Goal: Task Accomplishment & Management: Complete application form

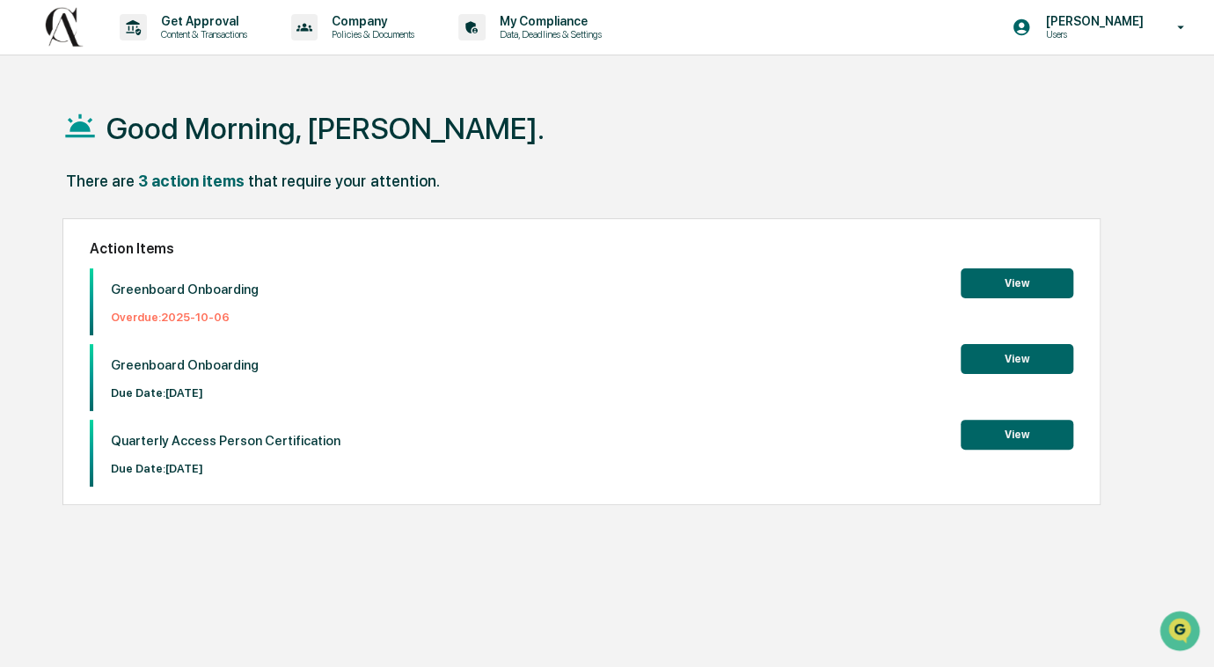
click at [979, 286] on button "View" at bounding box center [1016, 283] width 113 height 30
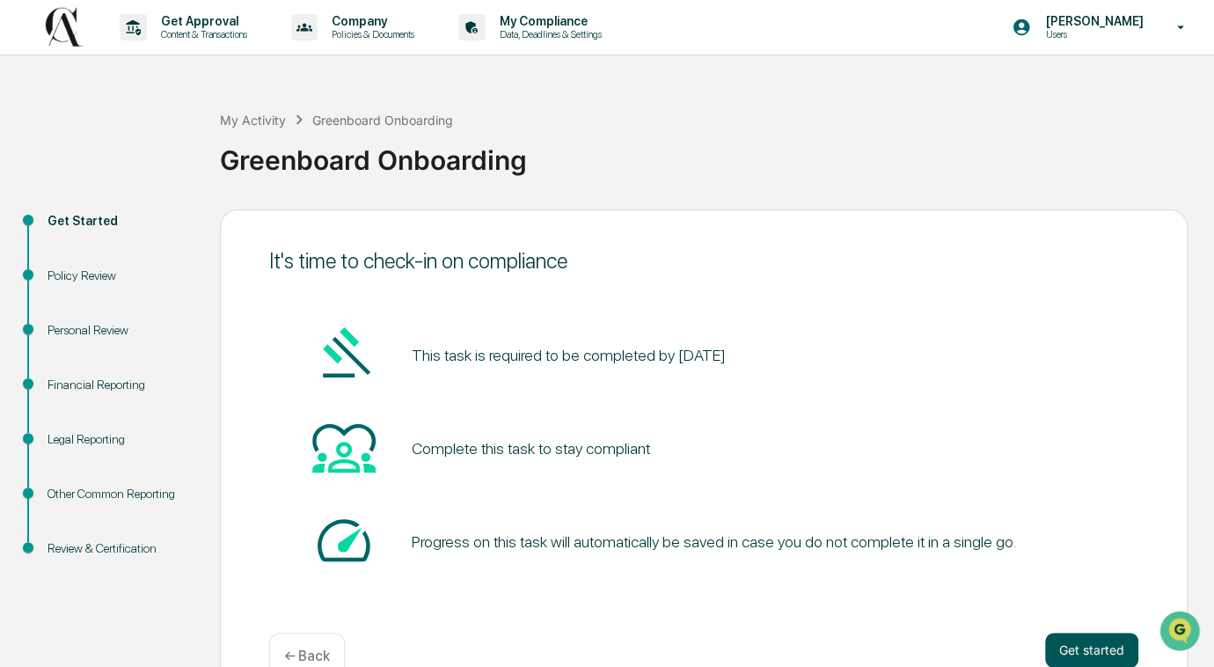
click at [1060, 639] on button "Get started" at bounding box center [1091, 649] width 93 height 35
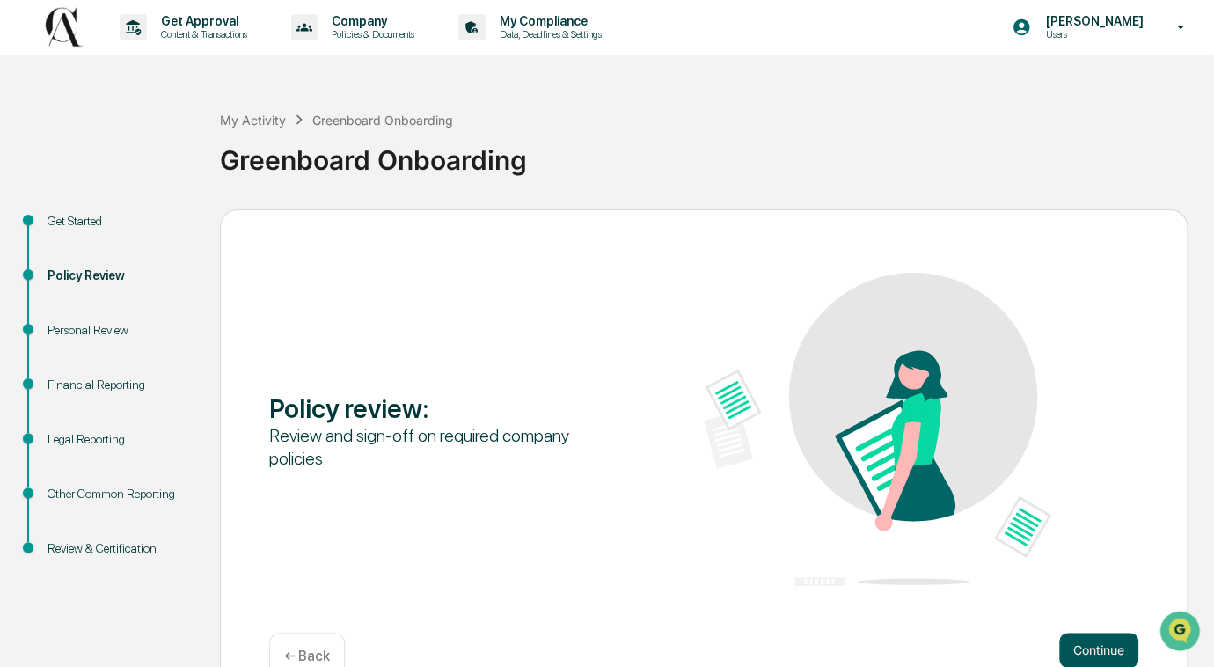
click at [1081, 647] on button "Continue" at bounding box center [1098, 649] width 79 height 35
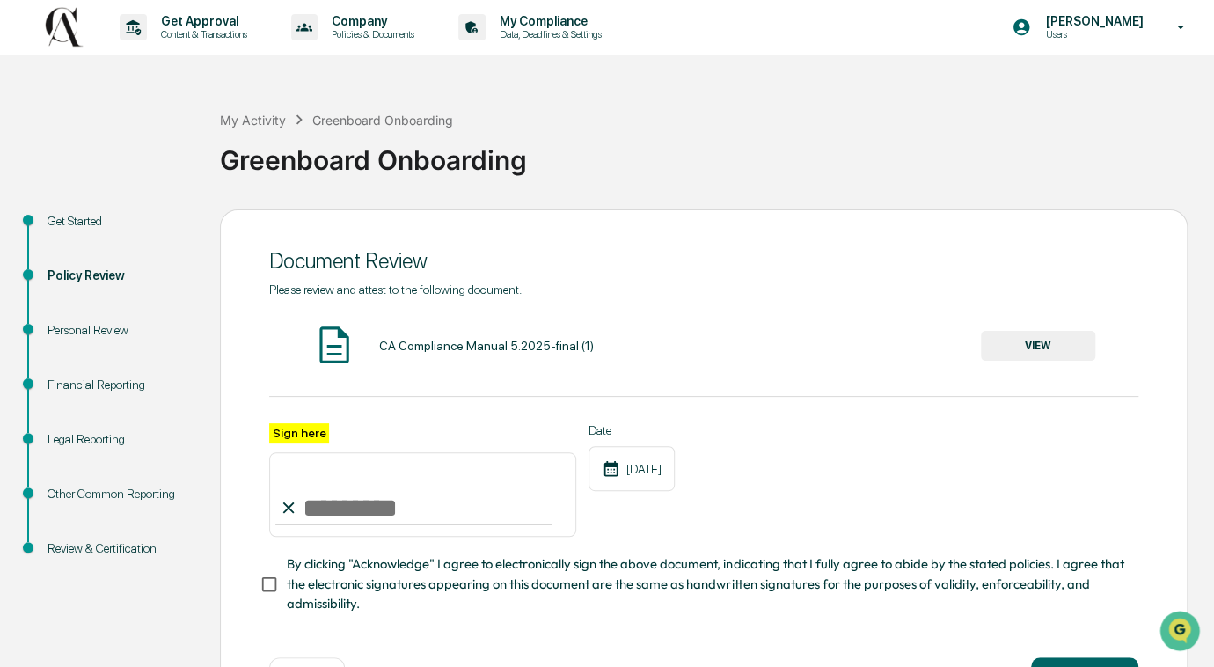
click at [303, 517] on input "Sign here" at bounding box center [422, 494] width 307 height 84
type input "**********"
click at [474, 613] on span "By clicking "Acknowledge" I agree to electronically sign the above document, in…" at bounding box center [705, 583] width 837 height 59
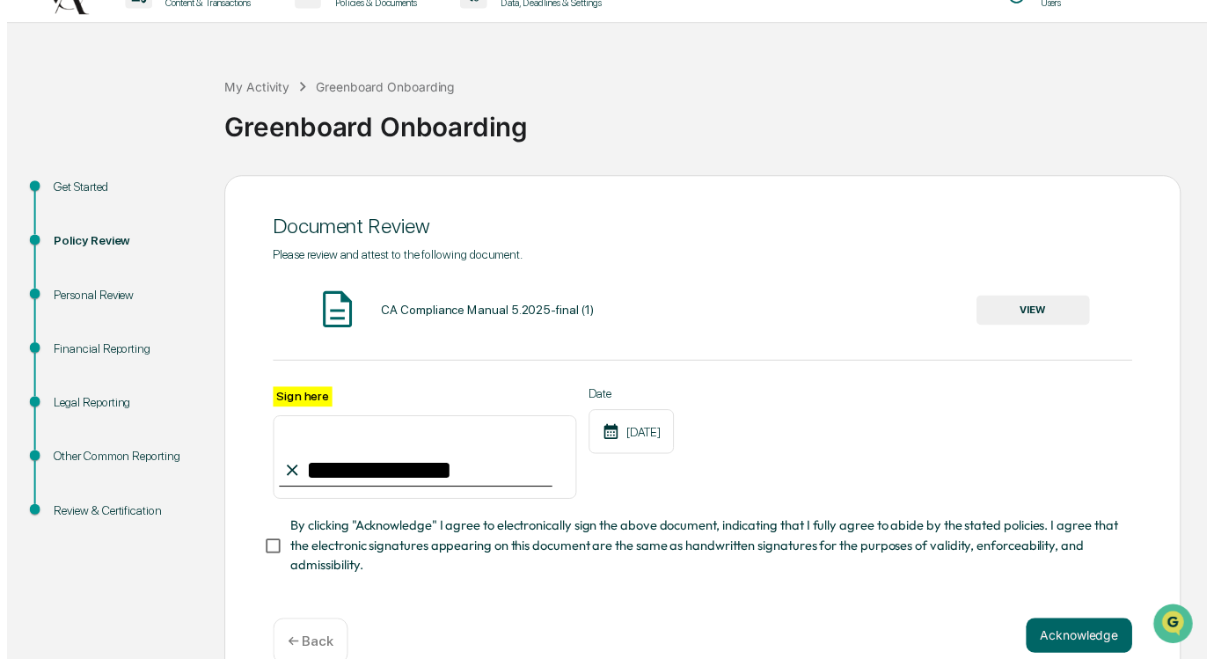
scroll to position [63, 0]
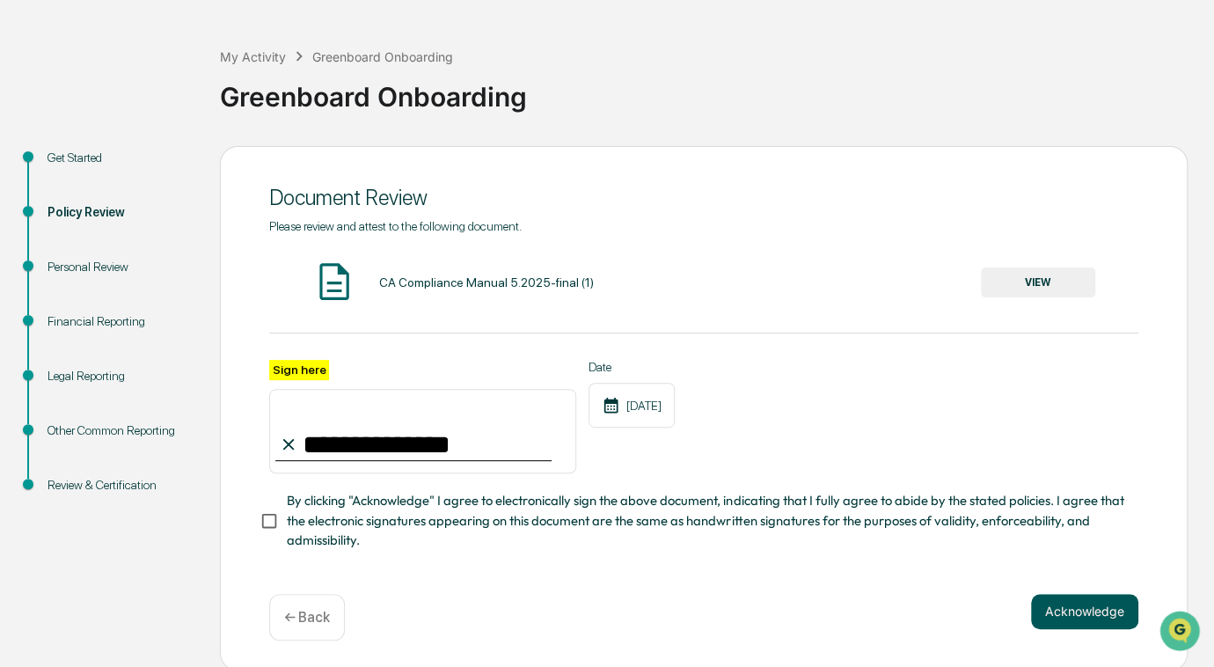
click at [1067, 614] on button "Acknowledge" at bounding box center [1084, 611] width 107 height 35
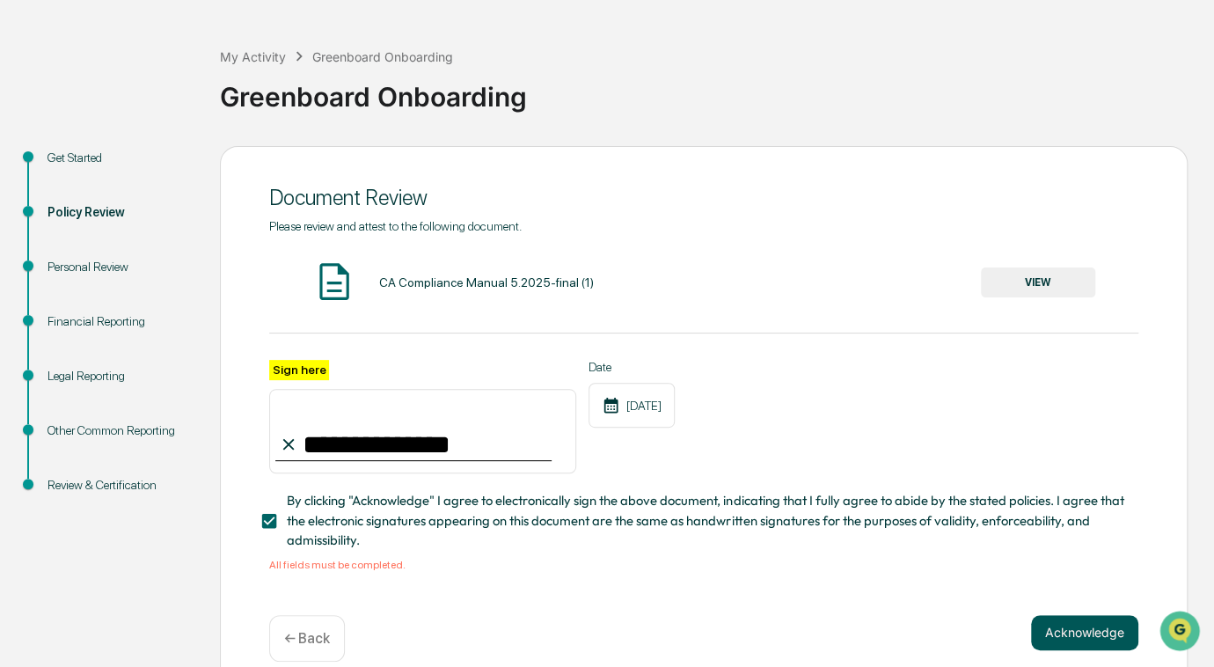
click at [1057, 646] on button "Acknowledge" at bounding box center [1084, 632] width 107 height 35
click at [499, 280] on div "CA Compliance Manual 5.2025-final (1)" at bounding box center [485, 282] width 215 height 14
click at [1040, 288] on button "VIEW" at bounding box center [1038, 282] width 114 height 30
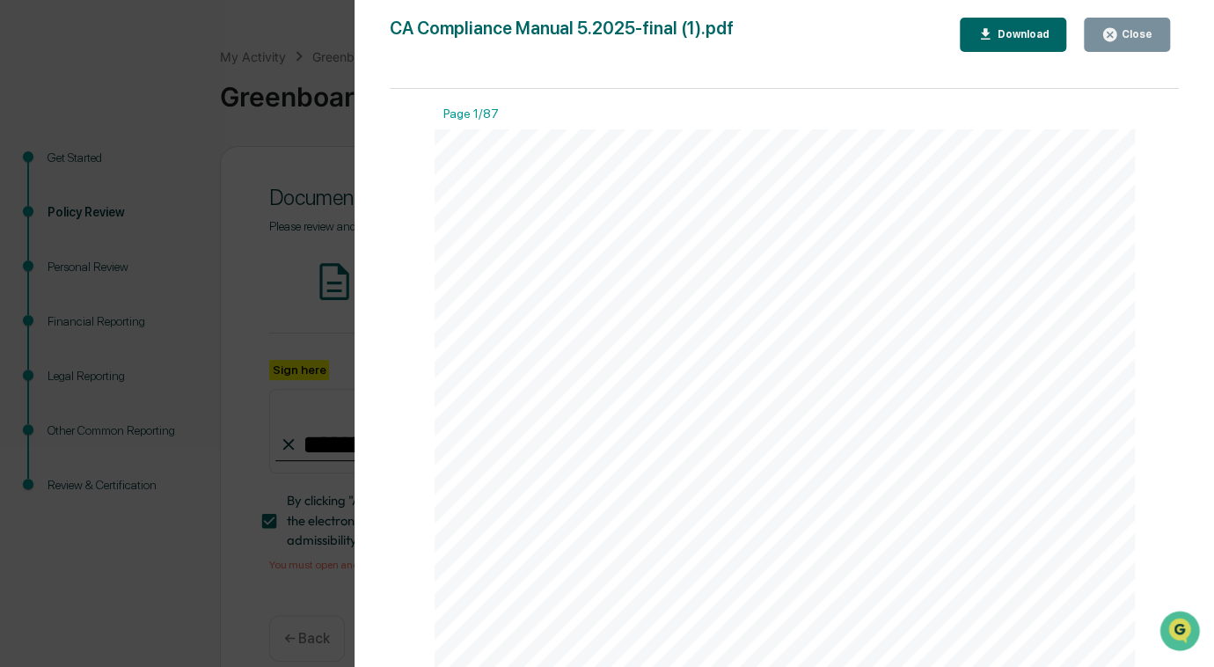
click at [1098, 33] on button "Close" at bounding box center [1127, 35] width 86 height 34
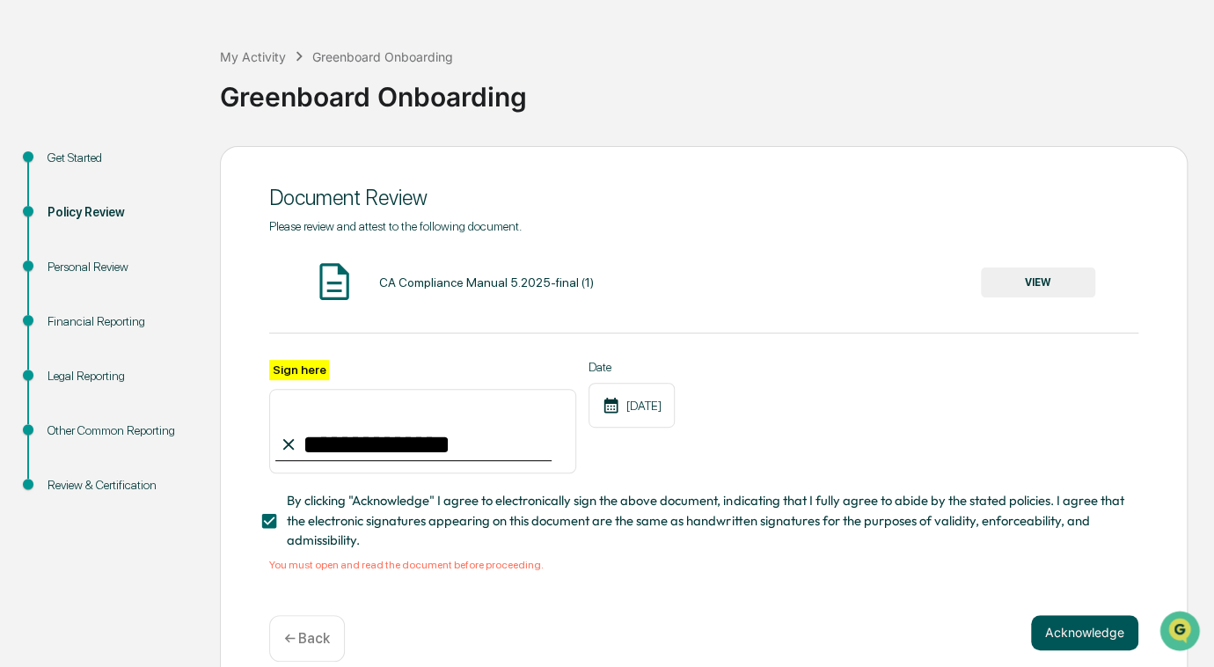
click at [1072, 633] on button "Acknowledge" at bounding box center [1084, 632] width 107 height 35
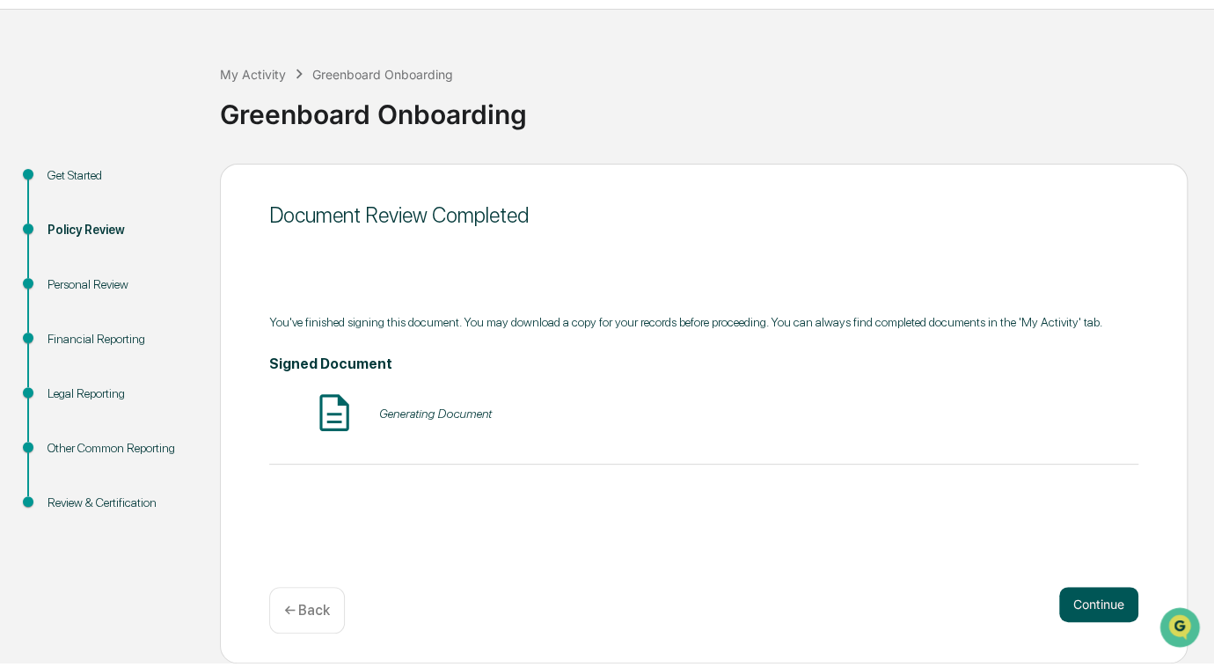
scroll to position [41, 0]
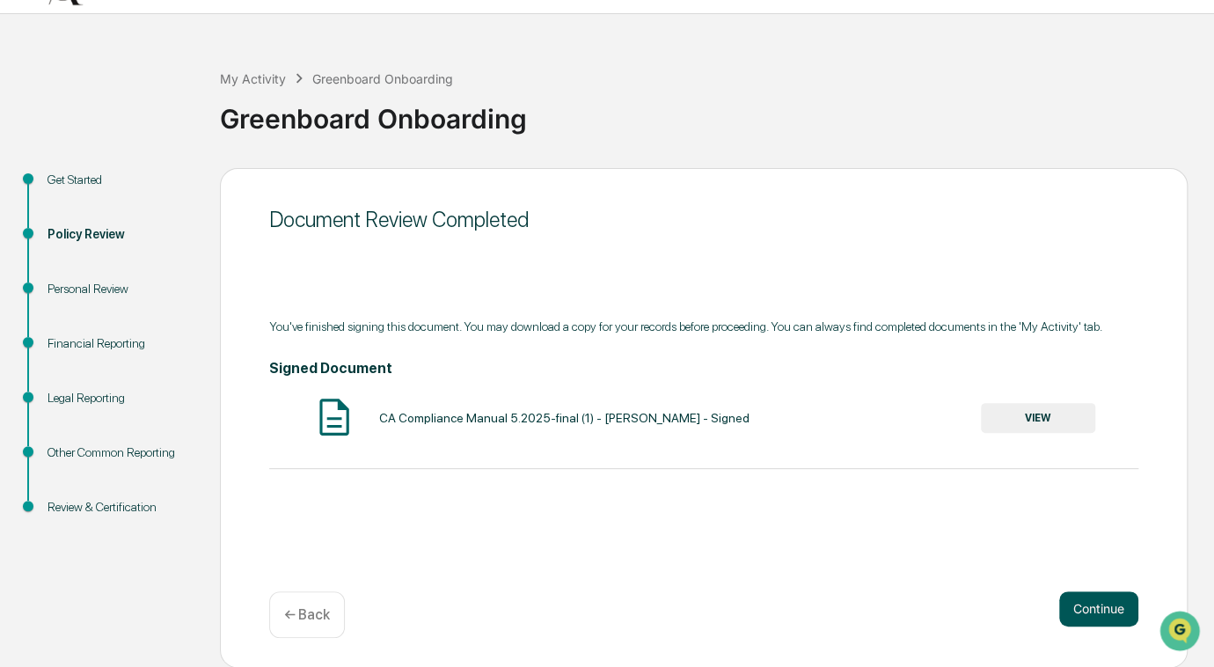
click at [1078, 606] on button "Continue" at bounding box center [1098, 608] width 79 height 35
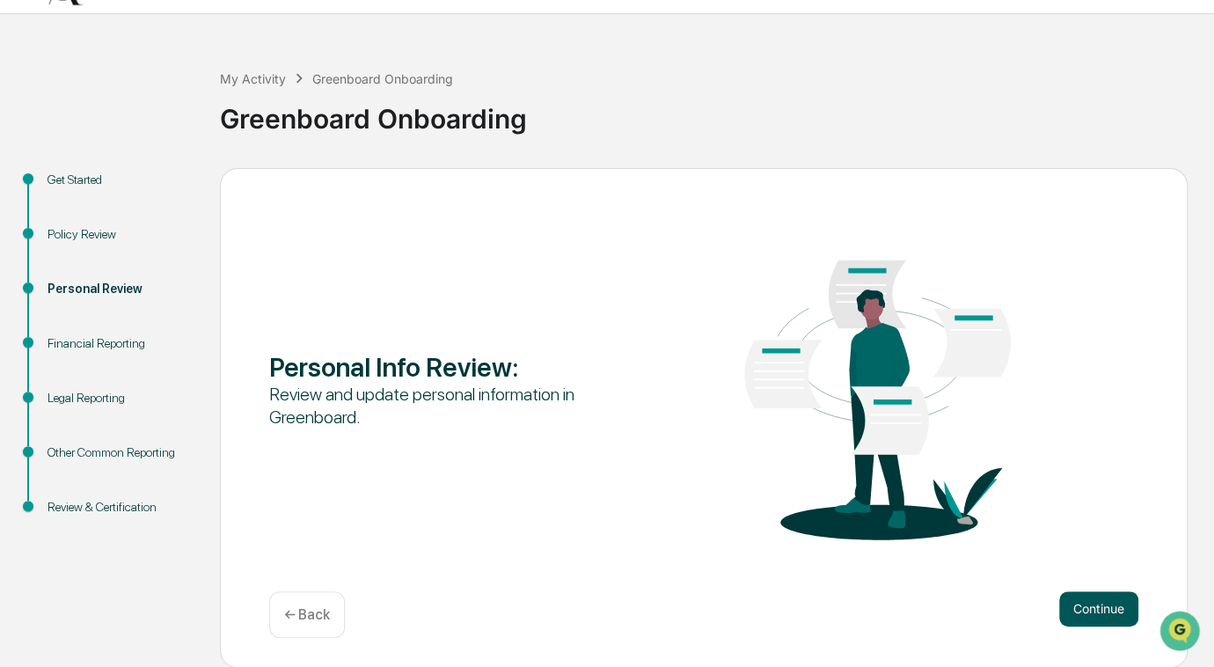
click at [1076, 608] on button "Continue" at bounding box center [1098, 608] width 79 height 35
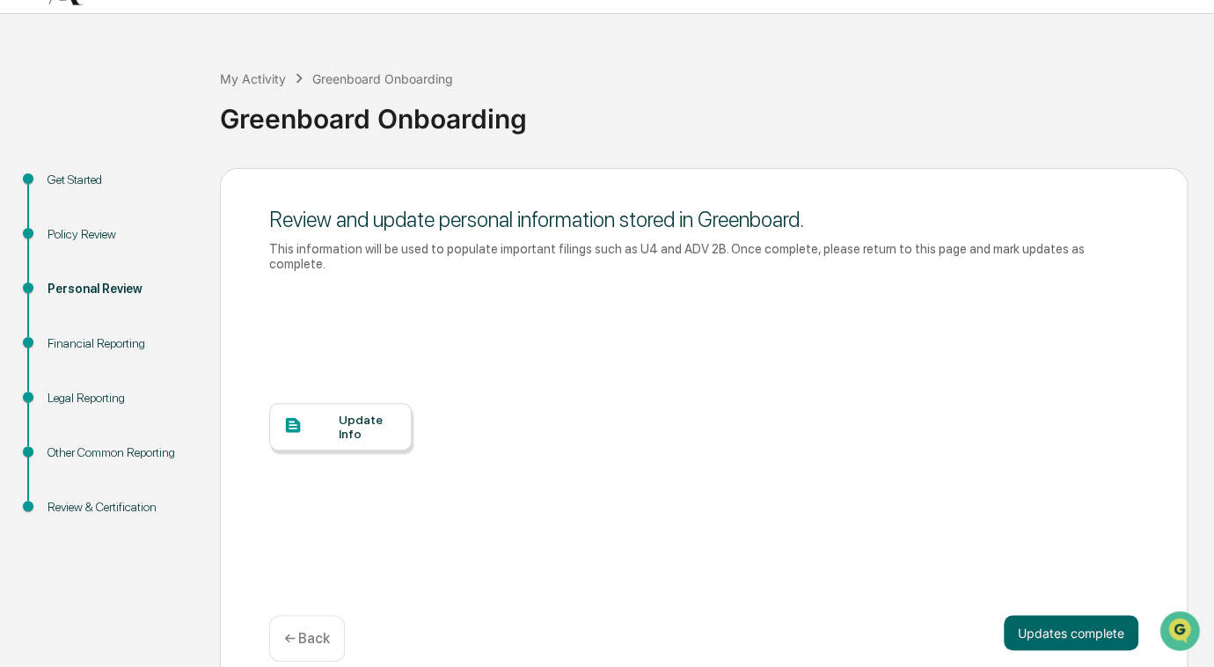
click at [1076, 615] on button "Updates complete" at bounding box center [1071, 632] width 135 height 35
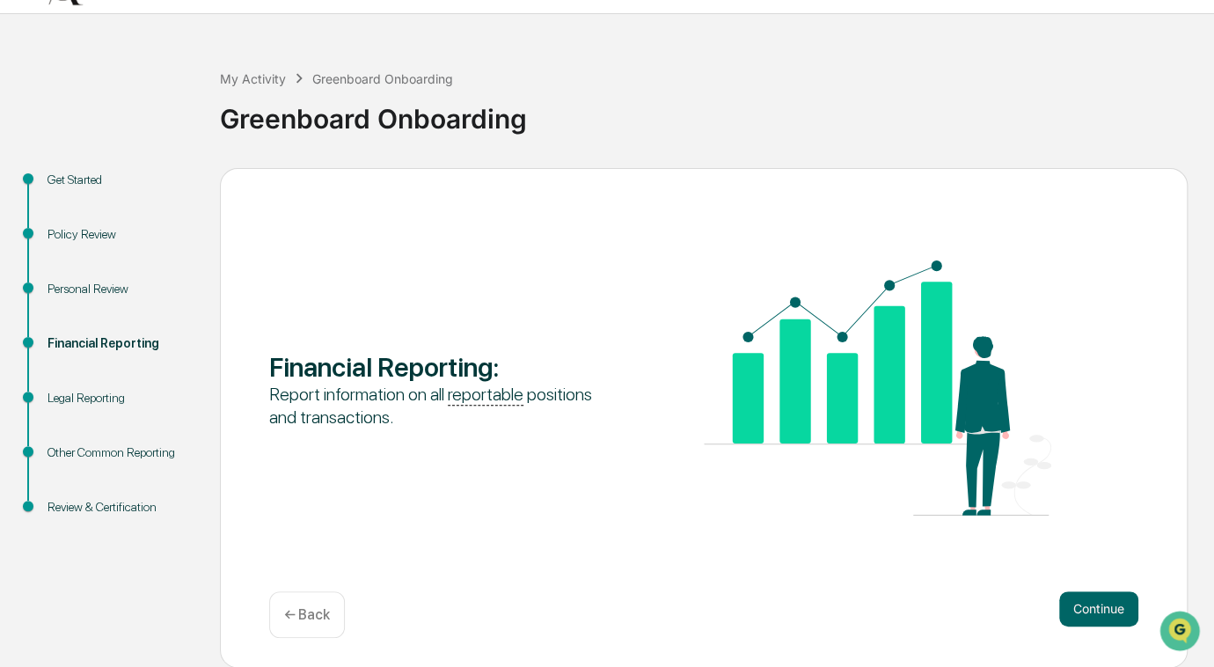
click at [1076, 608] on button "Continue" at bounding box center [1098, 608] width 79 height 35
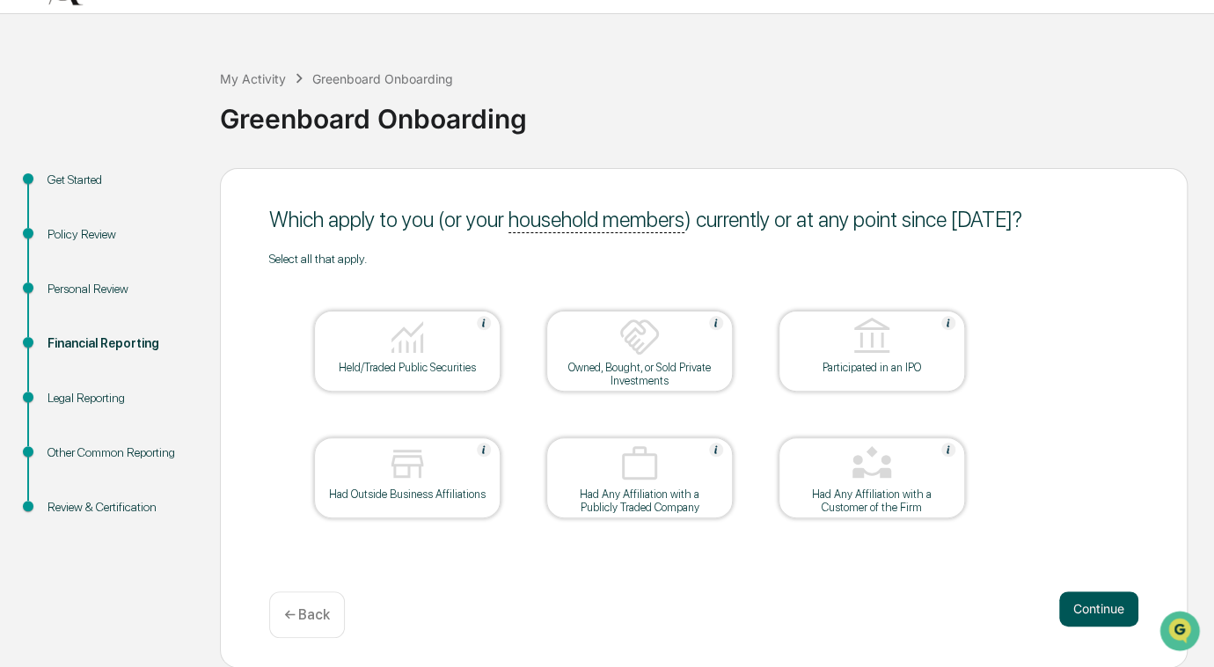
click at [1068, 609] on button "Continue" at bounding box center [1098, 608] width 79 height 35
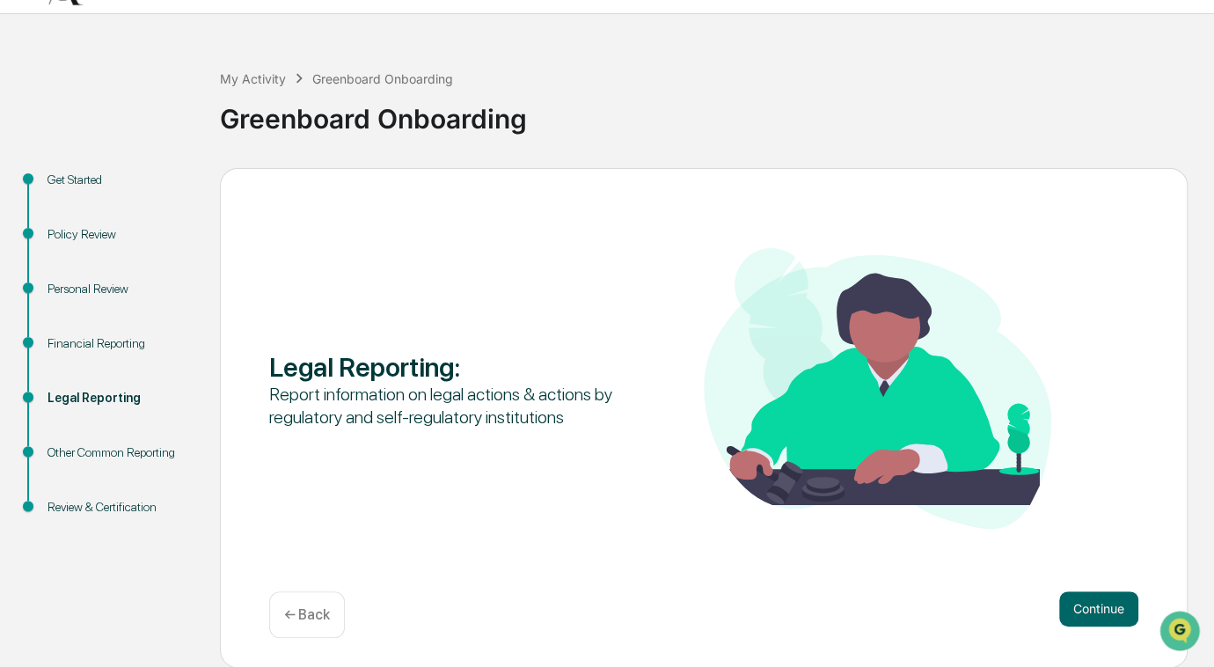
click at [1068, 609] on button "Continue" at bounding box center [1098, 608] width 79 height 35
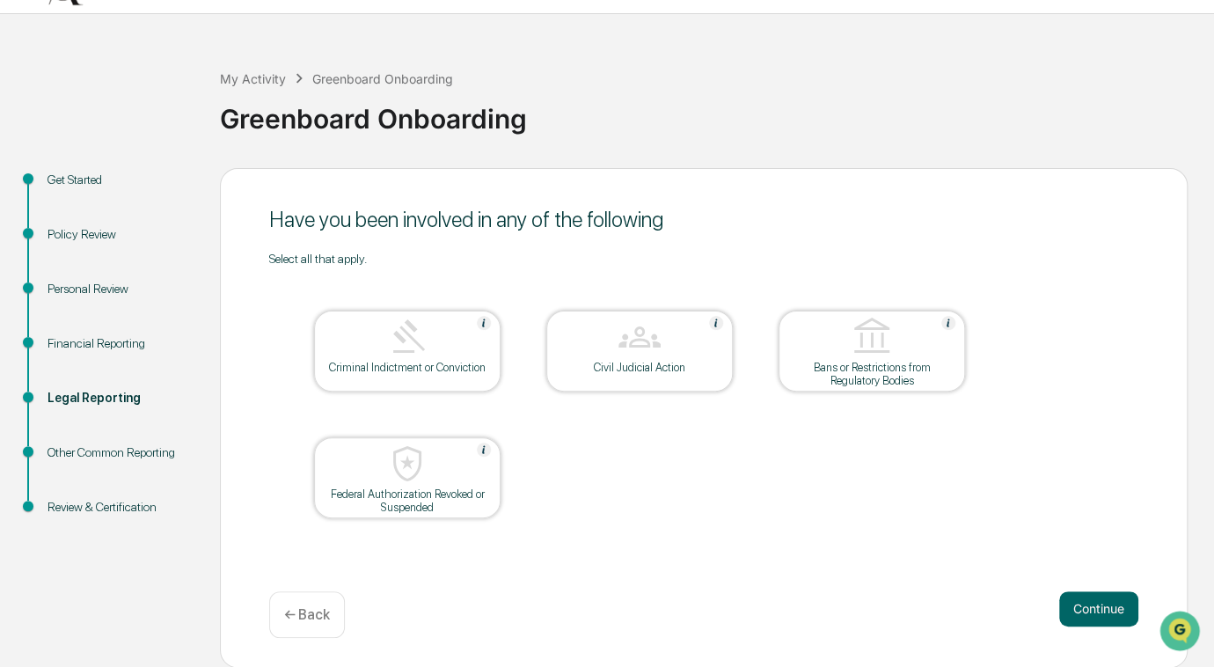
click at [1068, 609] on button "Continue" at bounding box center [1098, 608] width 79 height 35
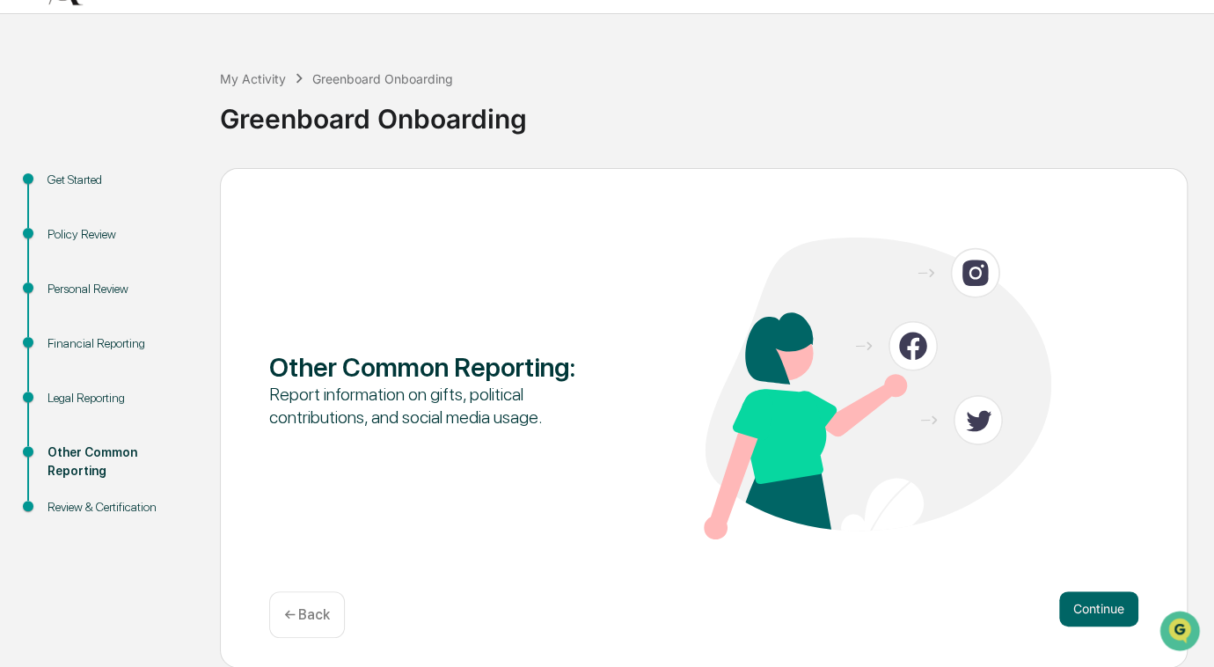
click at [1068, 609] on button "Continue" at bounding box center [1098, 608] width 79 height 35
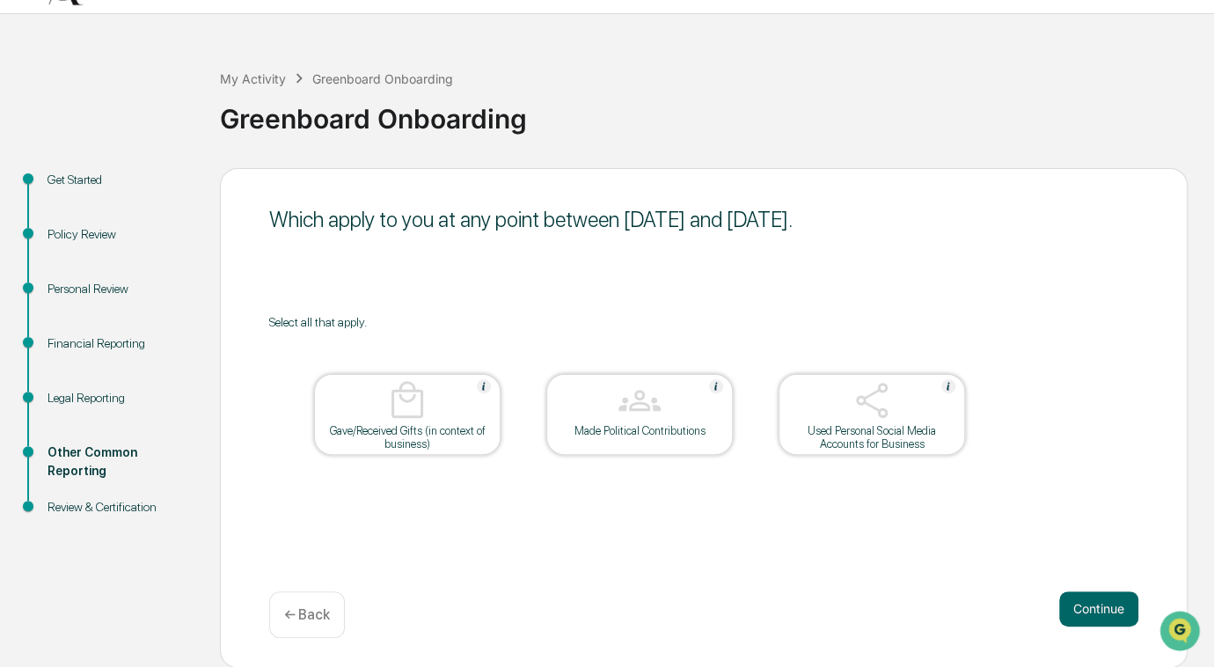
click at [1068, 609] on button "Continue" at bounding box center [1098, 608] width 79 height 35
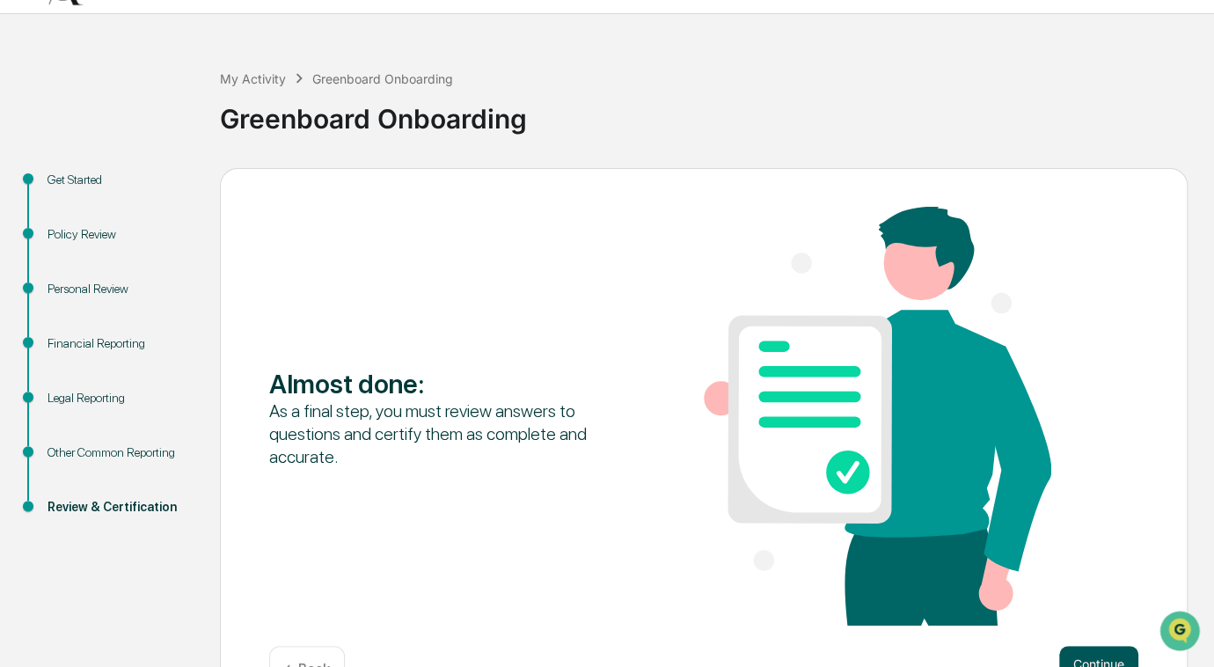
click at [1084, 654] on button "Continue" at bounding box center [1098, 663] width 79 height 35
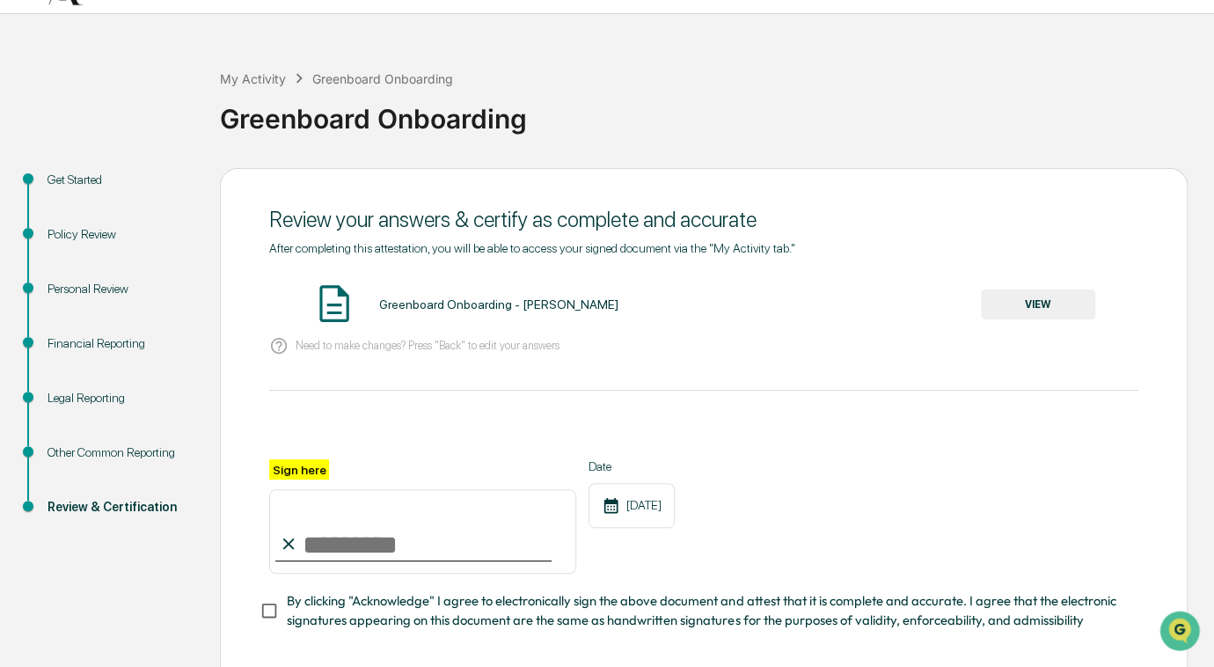
click at [1025, 310] on button "VIEW" at bounding box center [1038, 304] width 114 height 30
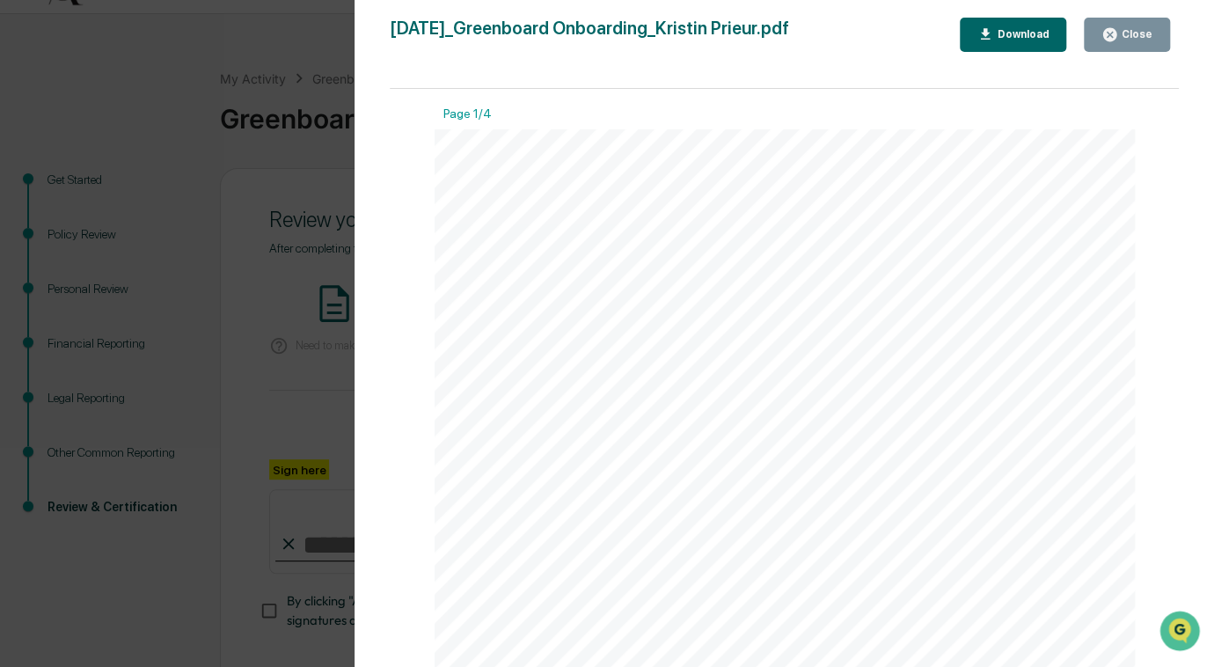
click at [1109, 39] on icon "button" at bounding box center [1109, 34] width 13 height 13
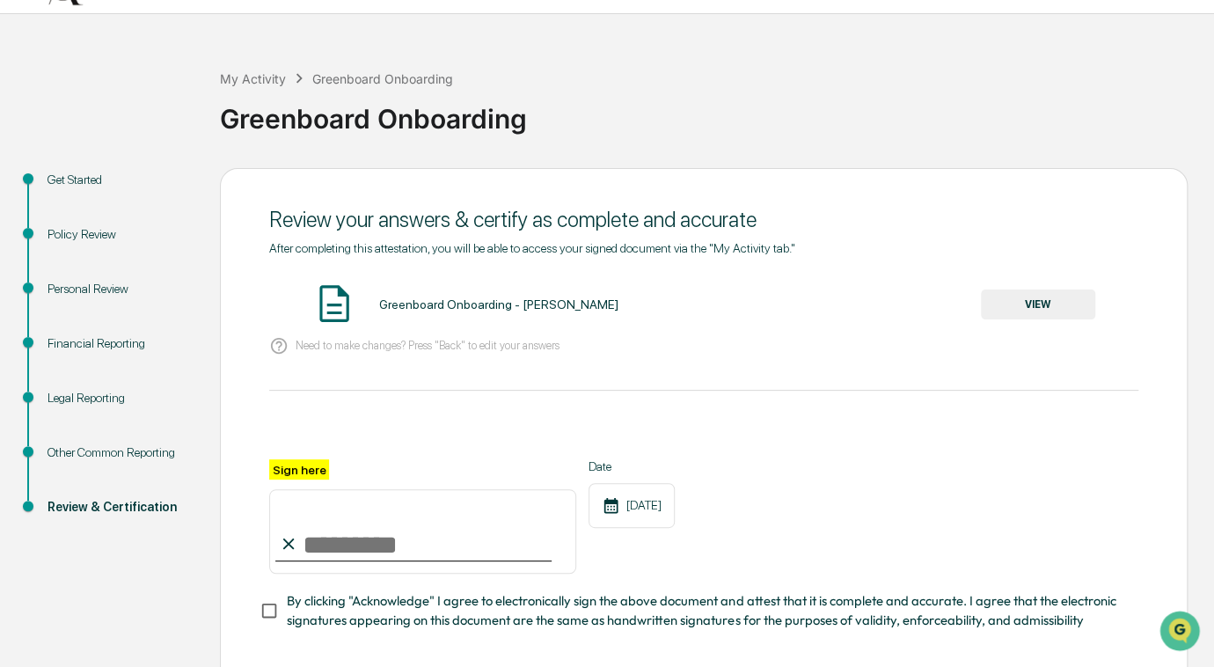
click at [318, 552] on input "Sign here" at bounding box center [422, 531] width 307 height 84
type input "**********"
click at [1022, 533] on div "**********" at bounding box center [703, 516] width 869 height 114
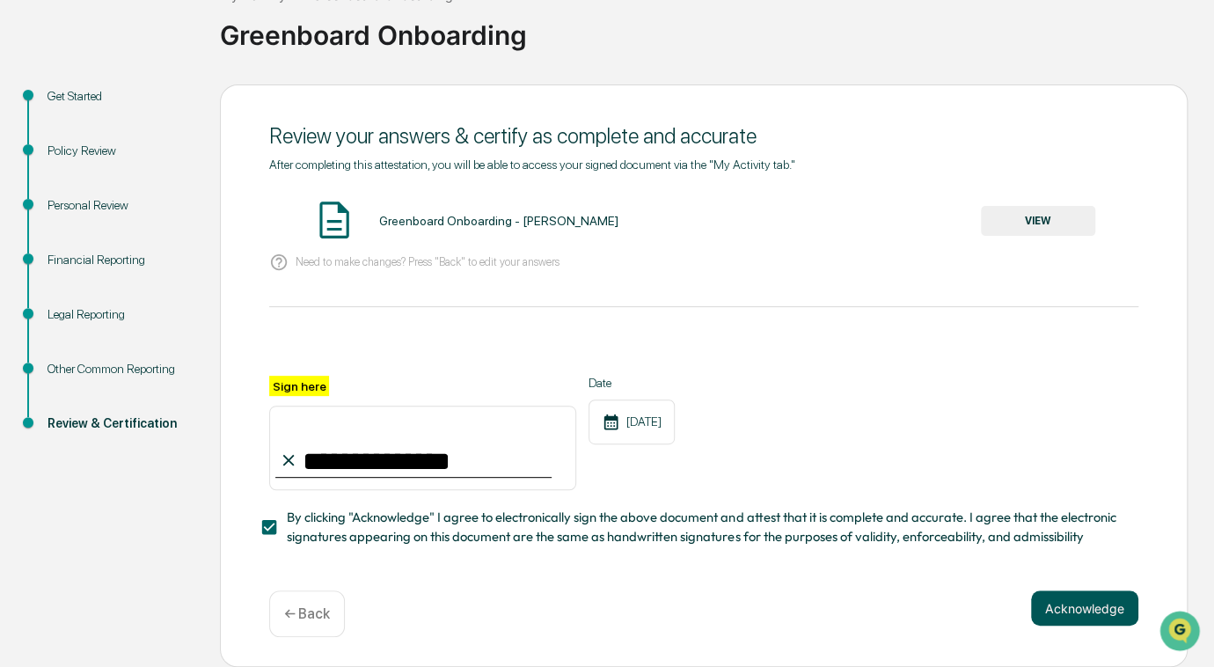
click at [1043, 609] on button "Acknowledge" at bounding box center [1084, 607] width 107 height 35
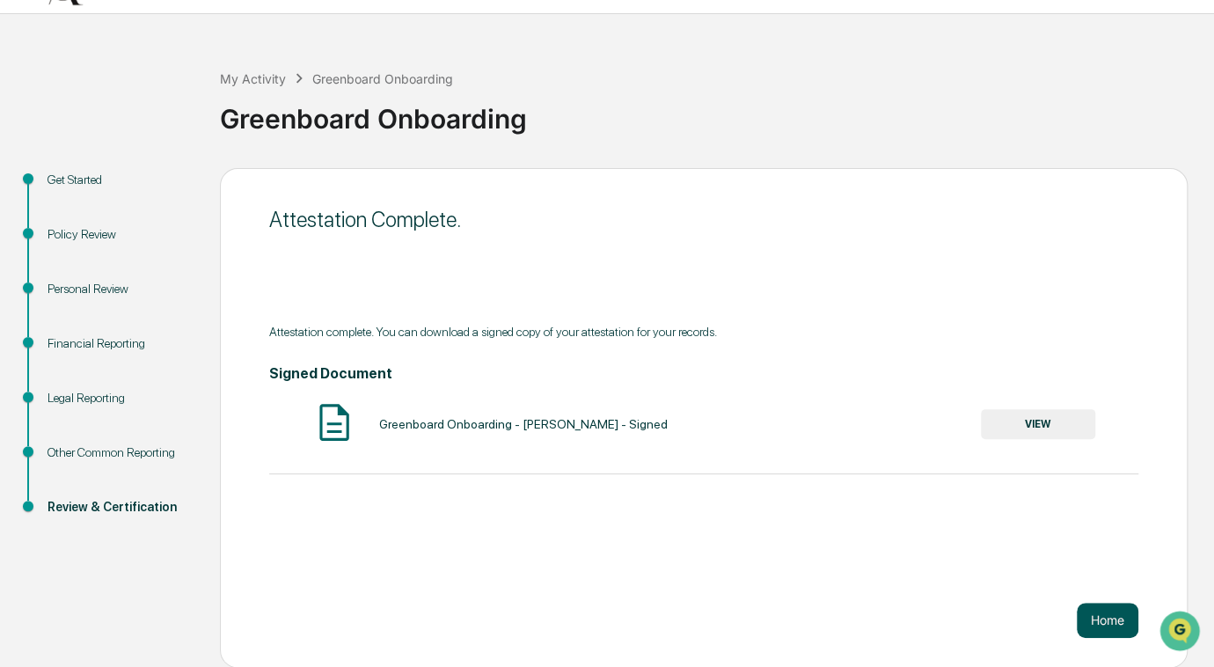
click at [1090, 629] on button "Home" at bounding box center [1108, 619] width 62 height 35
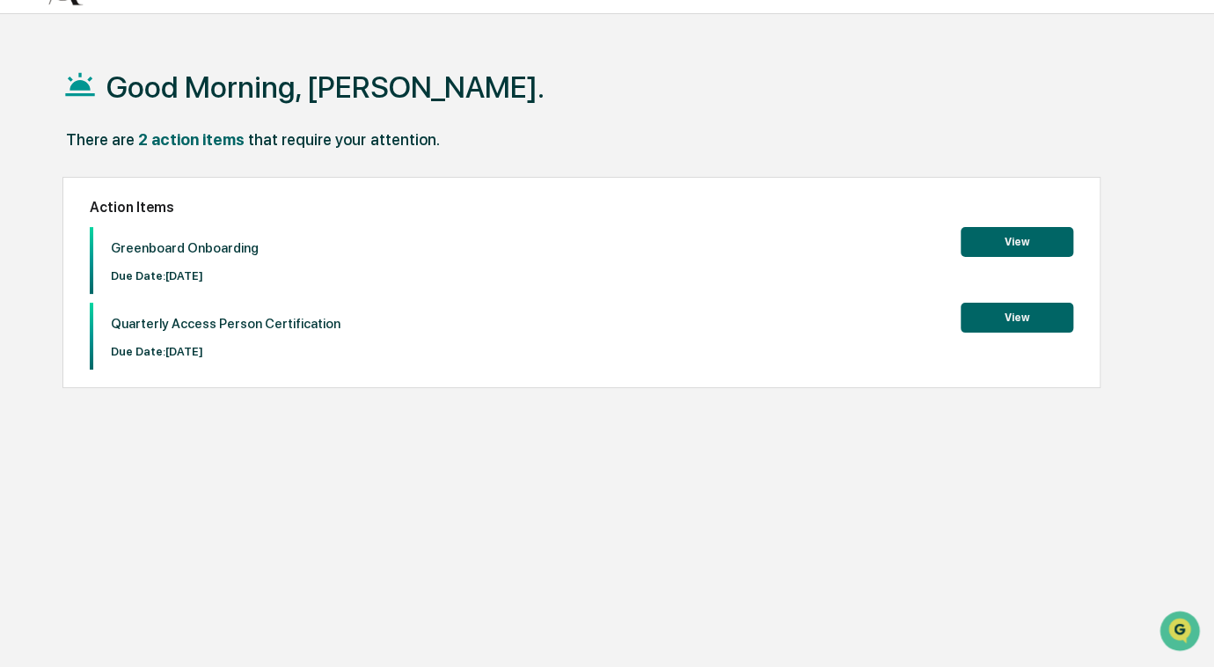
click at [1001, 240] on button "View" at bounding box center [1016, 242] width 113 height 30
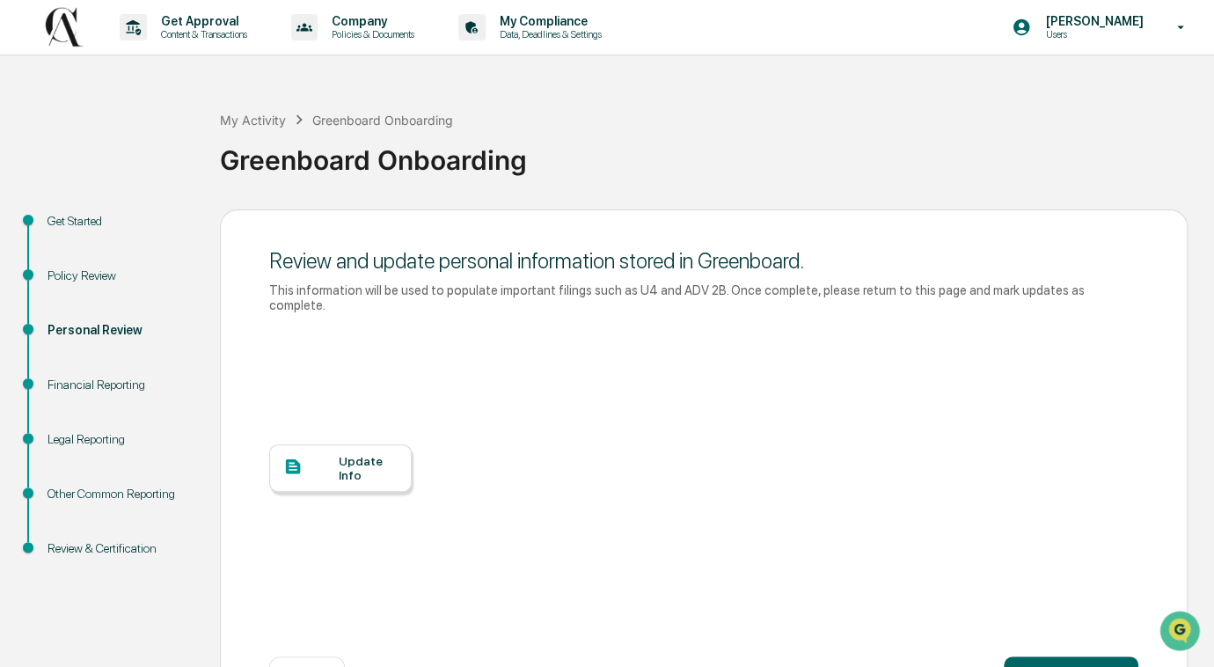
click at [306, 456] on div at bounding box center [310, 467] width 55 height 22
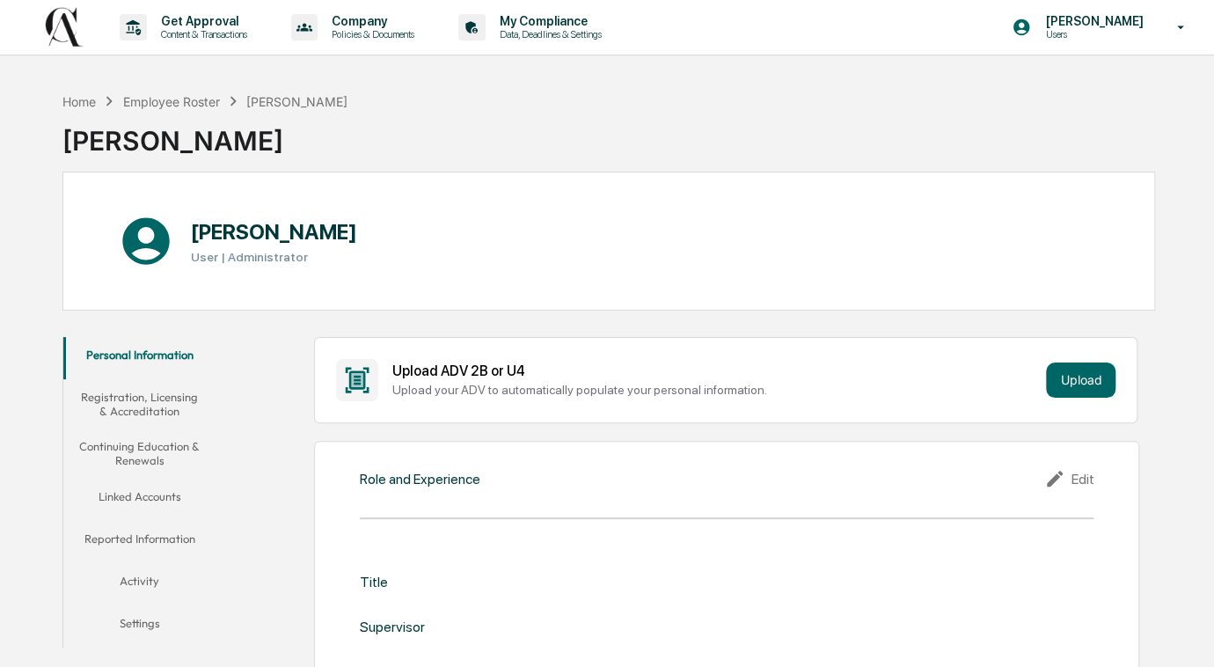
click at [371, 482] on div "Role and Experience" at bounding box center [420, 479] width 120 height 17
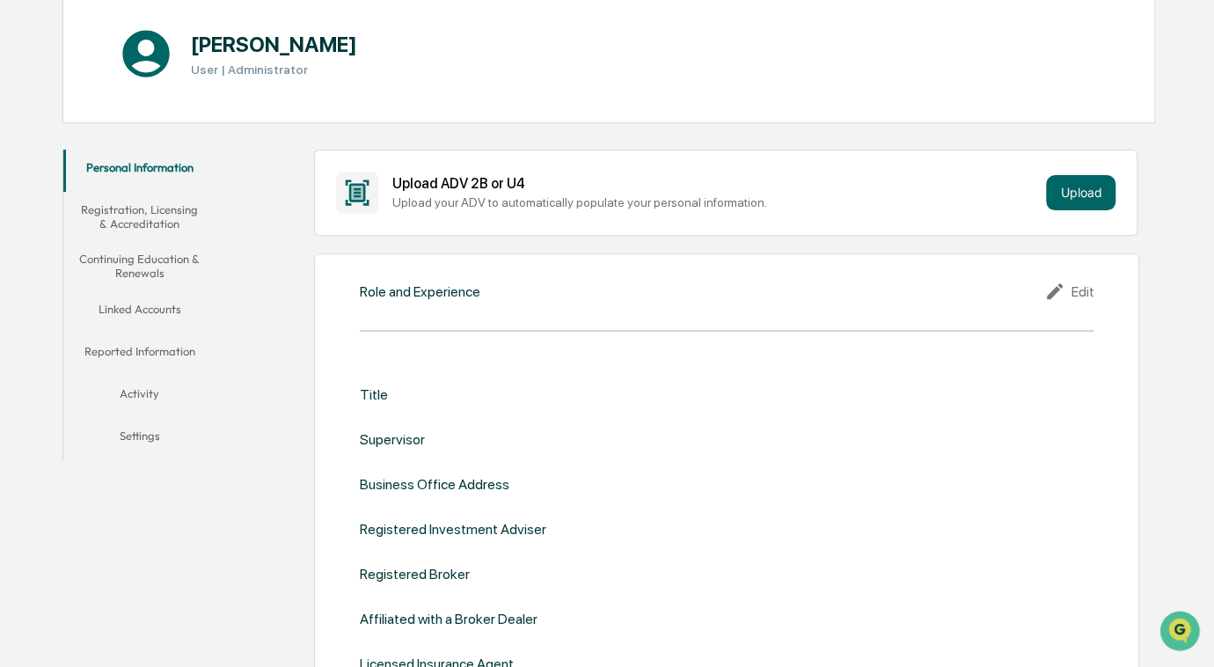
scroll to position [319, 0]
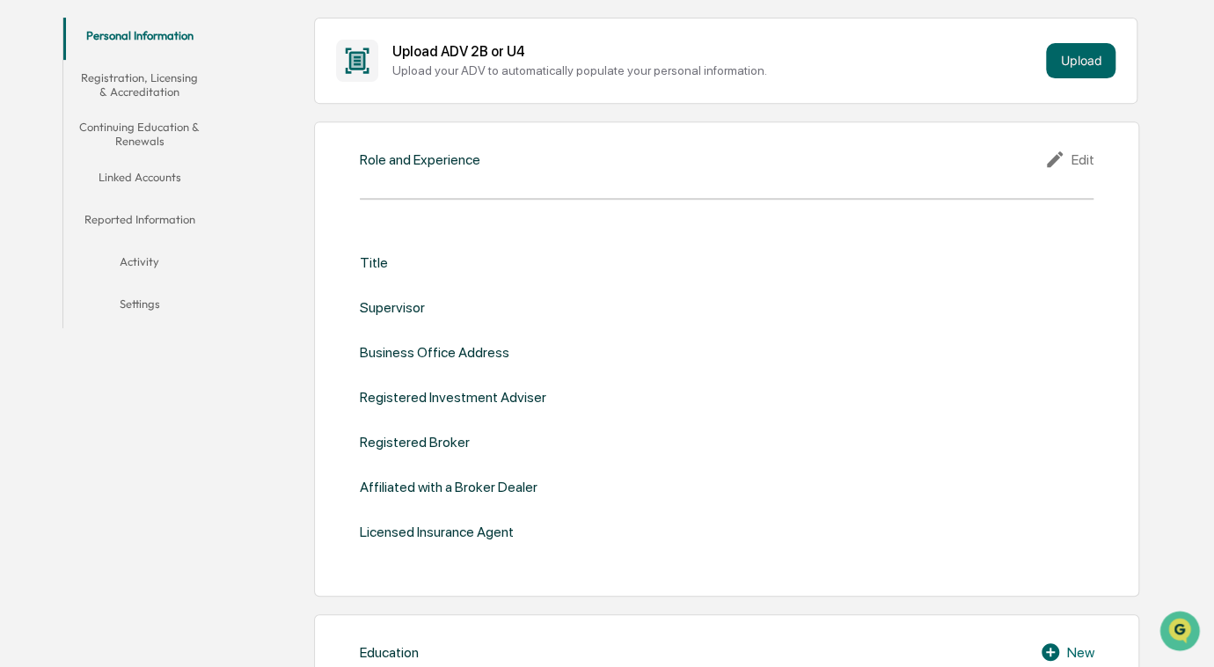
click at [1055, 154] on icon at bounding box center [1055, 159] width 16 height 16
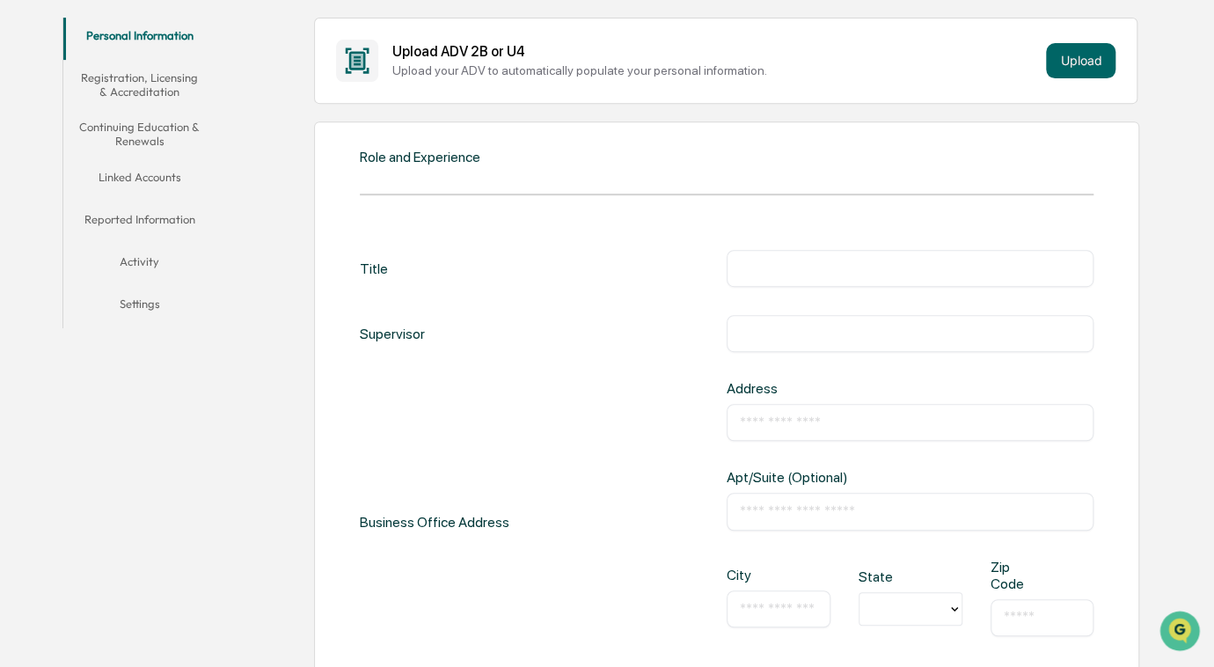
click at [792, 276] on div "​" at bounding box center [909, 268] width 367 height 37
click at [788, 263] on input "text" at bounding box center [910, 268] width 340 height 18
type input "***"
click at [608, 386] on div "Business Office Address Address ​ Apt/Suite (Optional) ​ City ​ State Zip Code ​" at bounding box center [727, 521] width 734 height 283
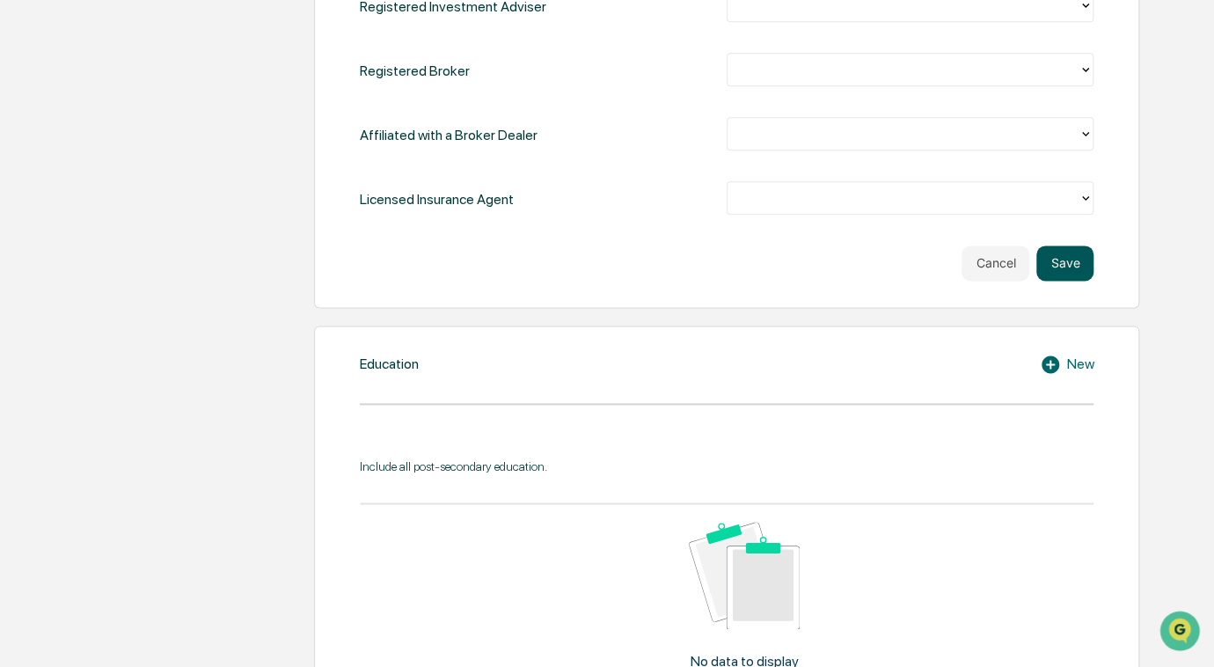
click at [1060, 247] on button "Save" at bounding box center [1064, 262] width 57 height 35
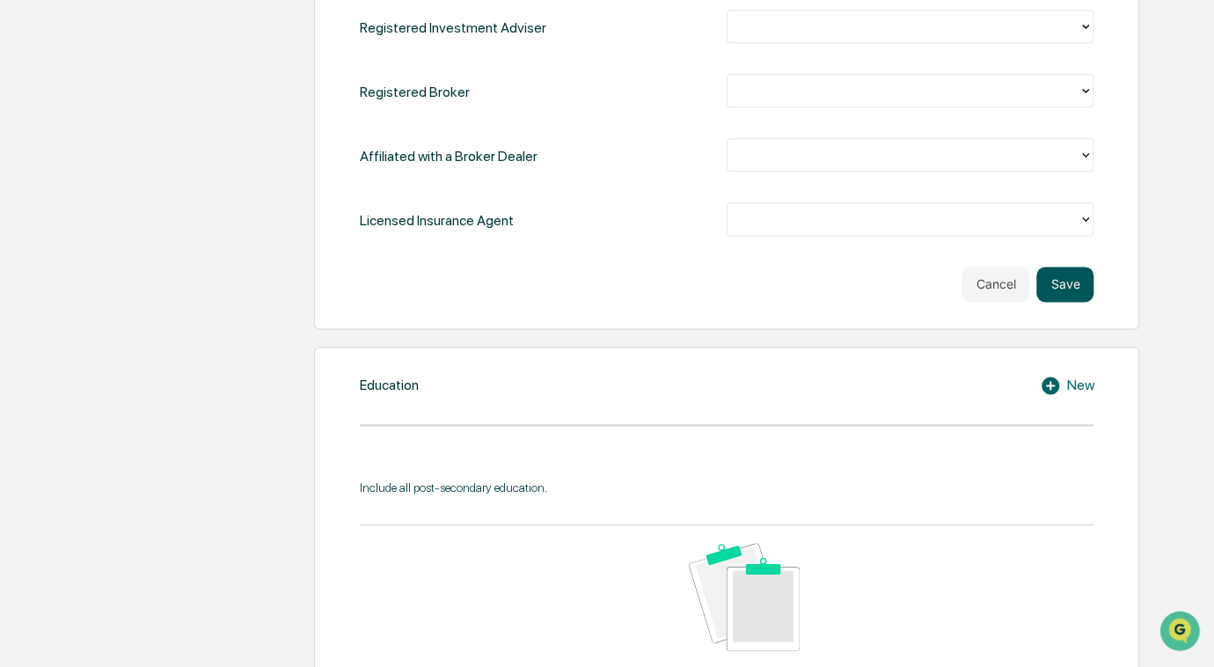
scroll to position [1044, 0]
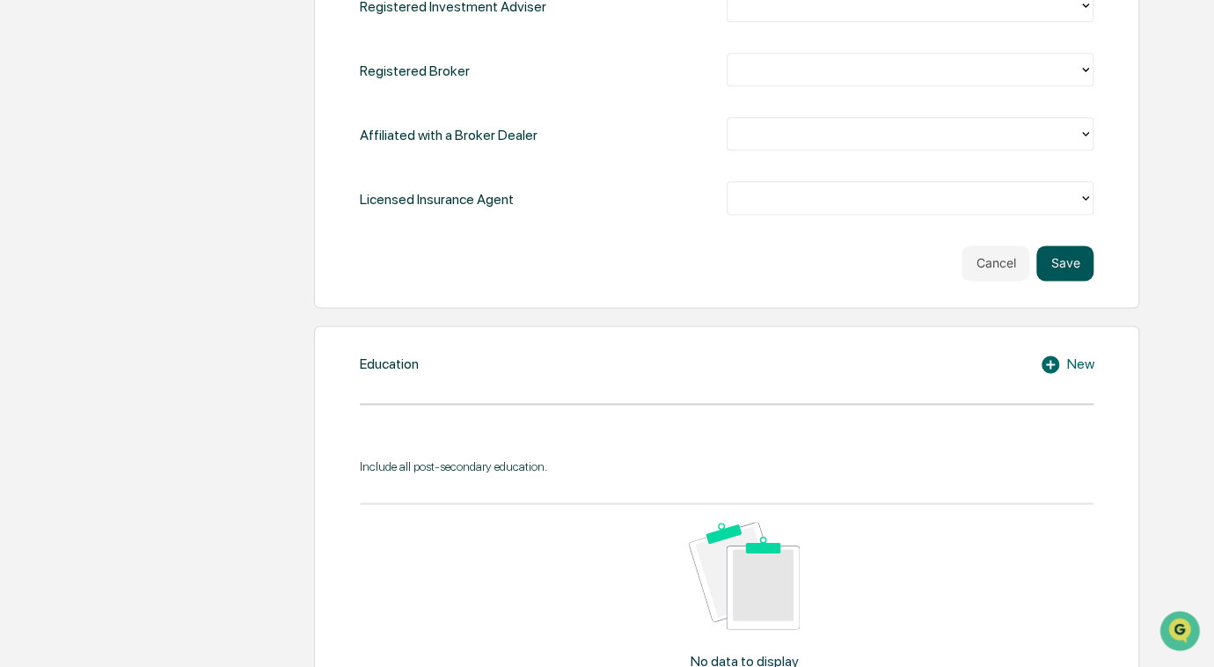
click at [1061, 254] on button "Save" at bounding box center [1064, 262] width 57 height 35
click at [1133, 315] on div "Upload ADV 2B or U4 Upload your ADV to automatically populate your personal inf…" at bounding box center [689, 436] width 931 height 2305
click at [1058, 264] on button "Save" at bounding box center [1064, 262] width 57 height 35
click at [1157, 270] on div "Home Employee Roster [PERSON_NAME] [PERSON_NAME] [PERSON_NAME] User | Administr…" at bounding box center [608, 315] width 1145 height 2550
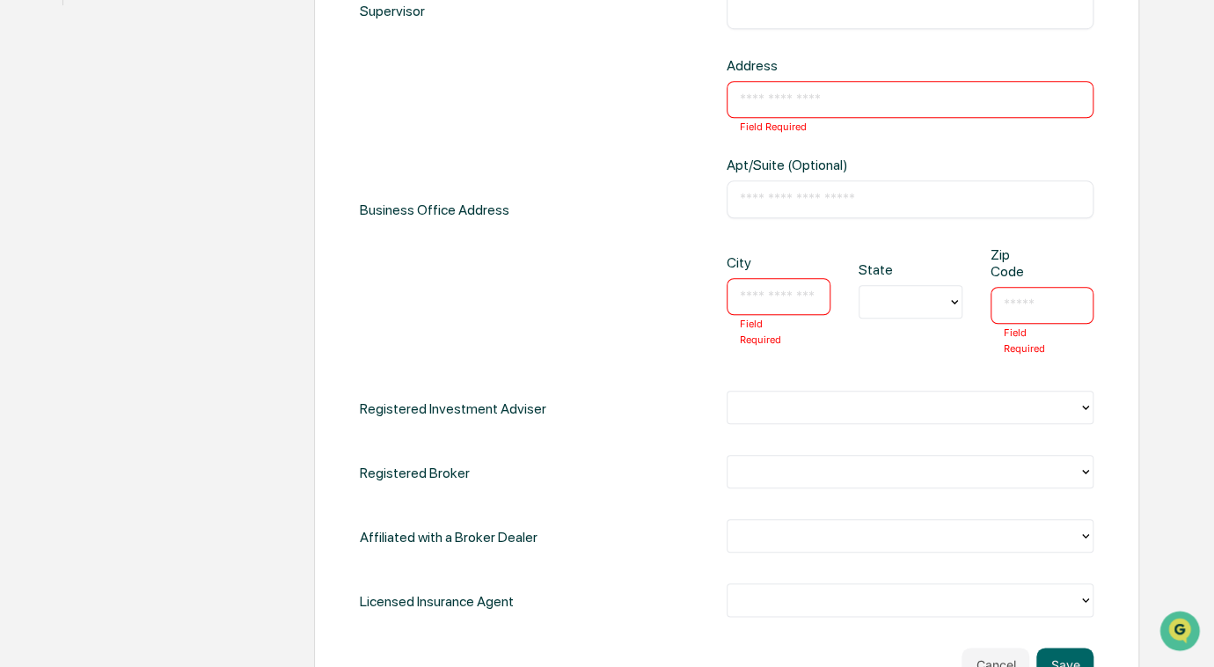
scroll to position [532, 0]
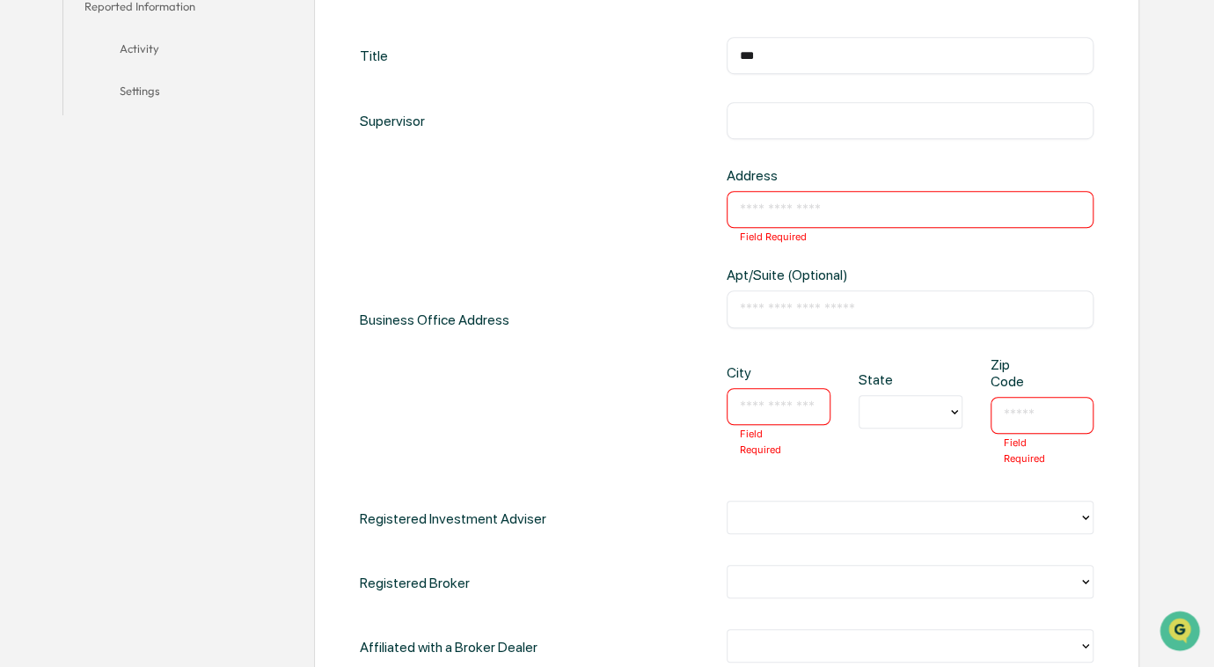
click at [823, 209] on input "text" at bounding box center [910, 210] width 340 height 18
type input "**********"
type input "******"
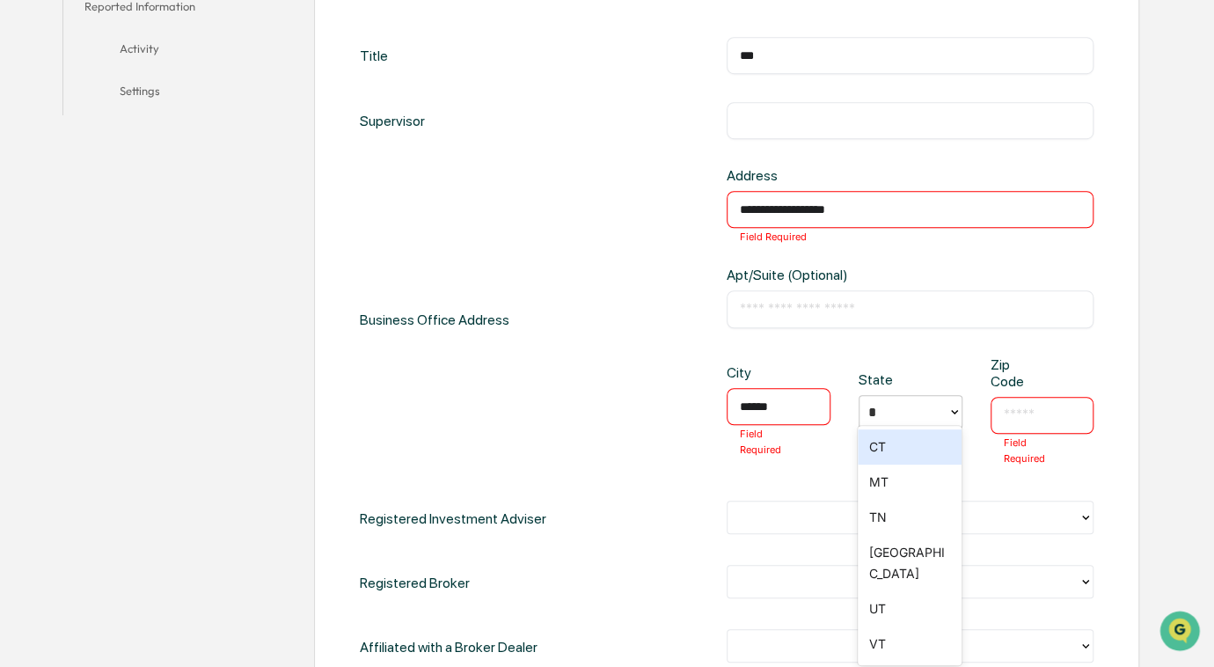
type input "**"
click at [1030, 410] on input "text" at bounding box center [1042, 415] width 77 height 18
type input "*****"
click at [616, 352] on div "**********" at bounding box center [727, 319] width 734 height 304
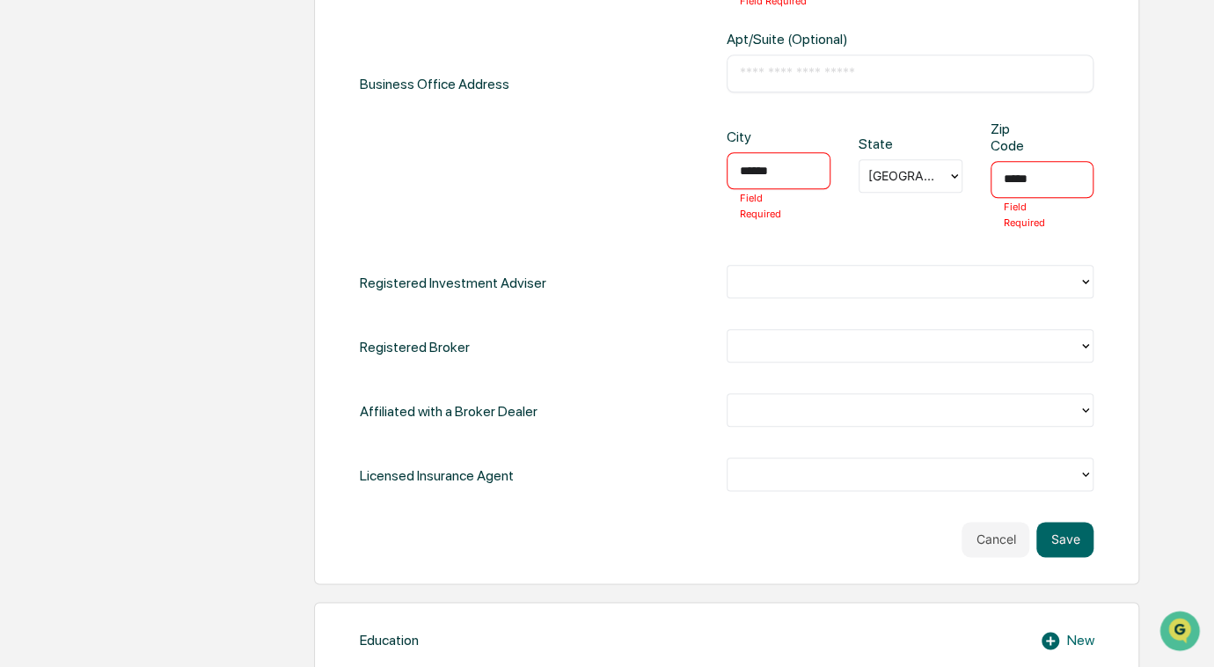
scroll to position [788, 0]
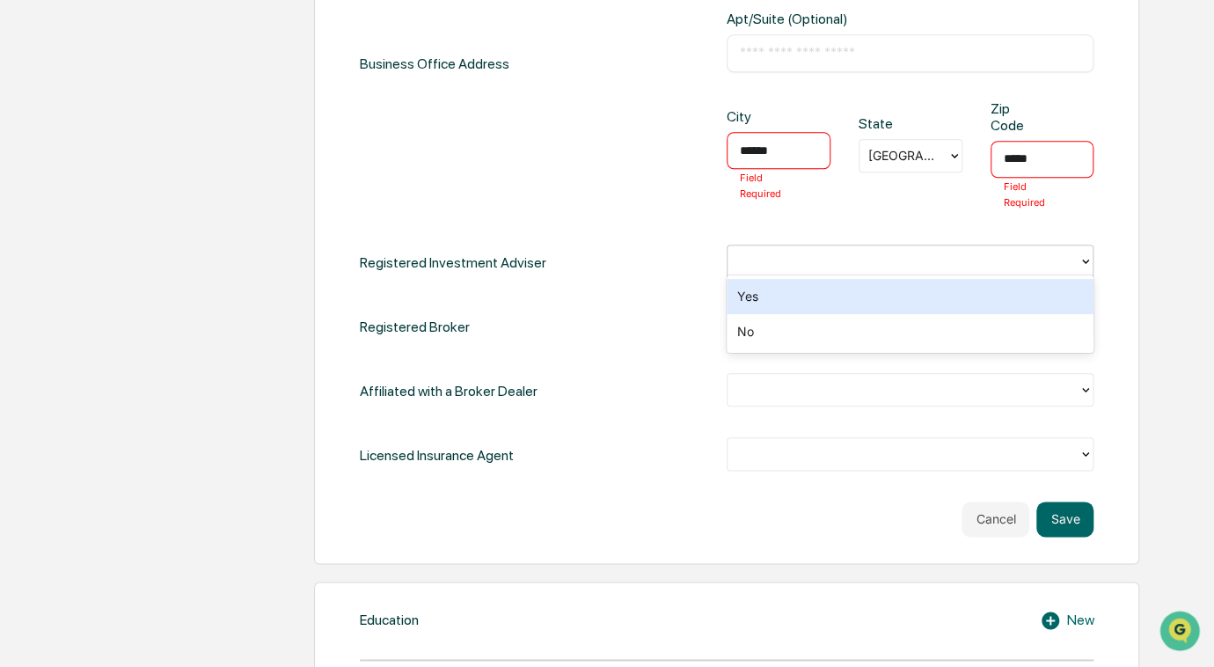
click at [814, 263] on div at bounding box center [902, 261] width 333 height 20
click at [812, 289] on div "Yes" at bounding box center [909, 296] width 367 height 35
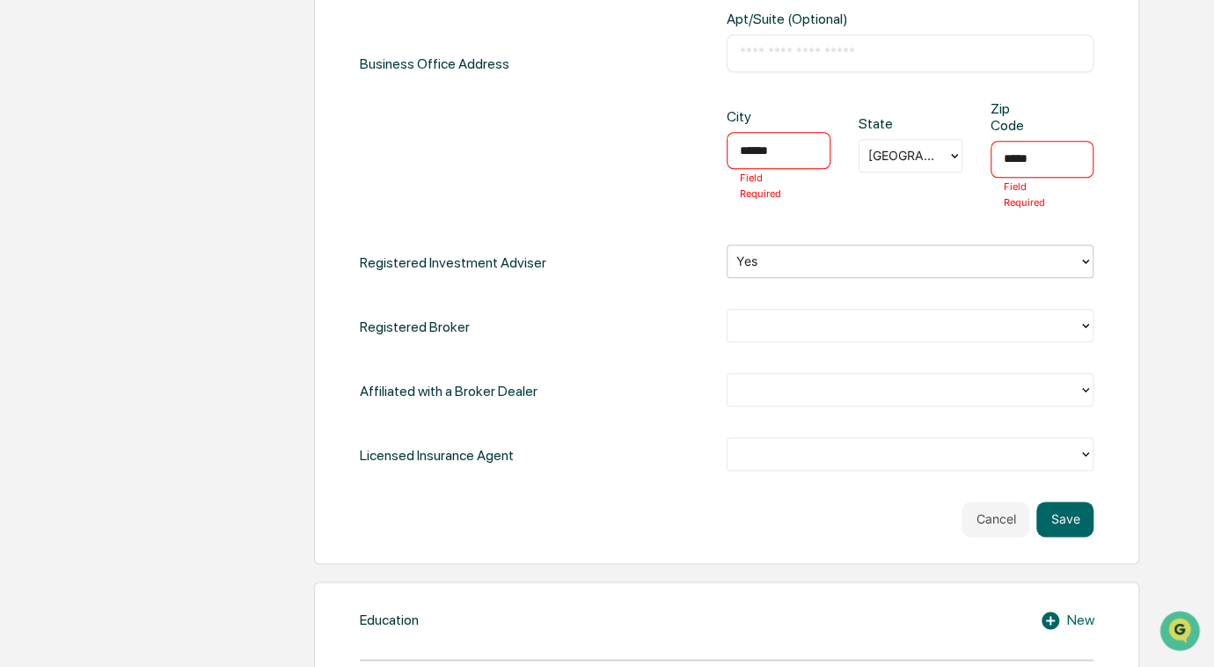
click at [809, 320] on div at bounding box center [902, 325] width 333 height 20
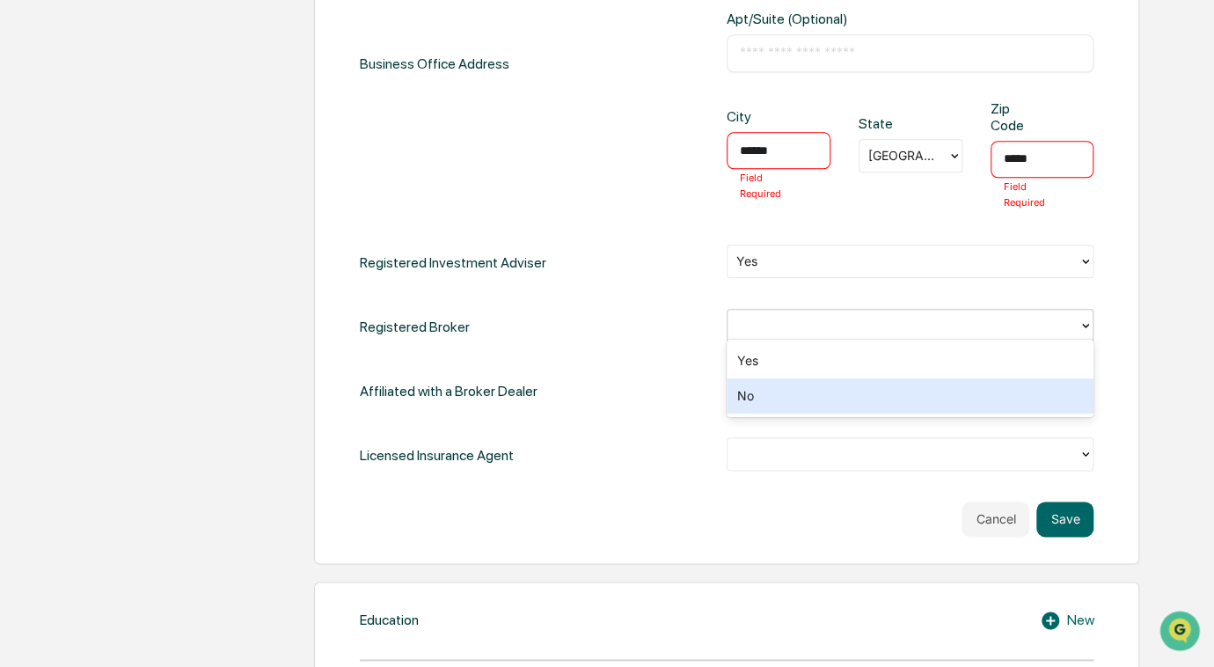
click at [801, 397] on div "No" at bounding box center [909, 395] width 367 height 35
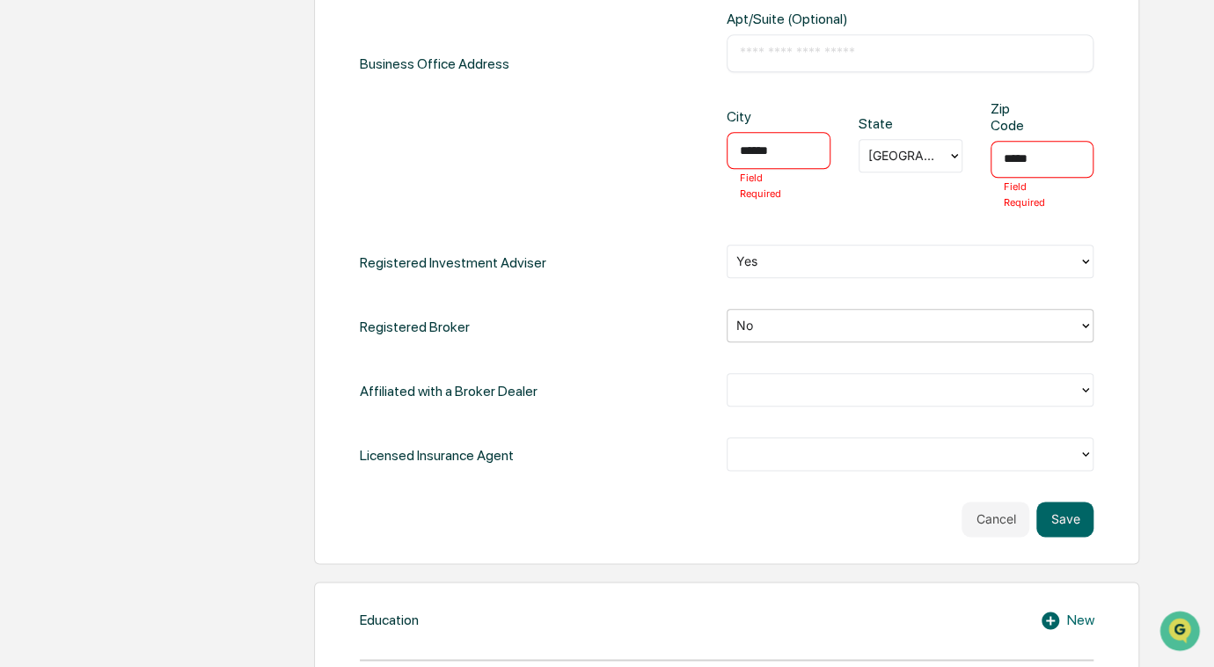
click at [800, 396] on div at bounding box center [902, 389] width 351 height 27
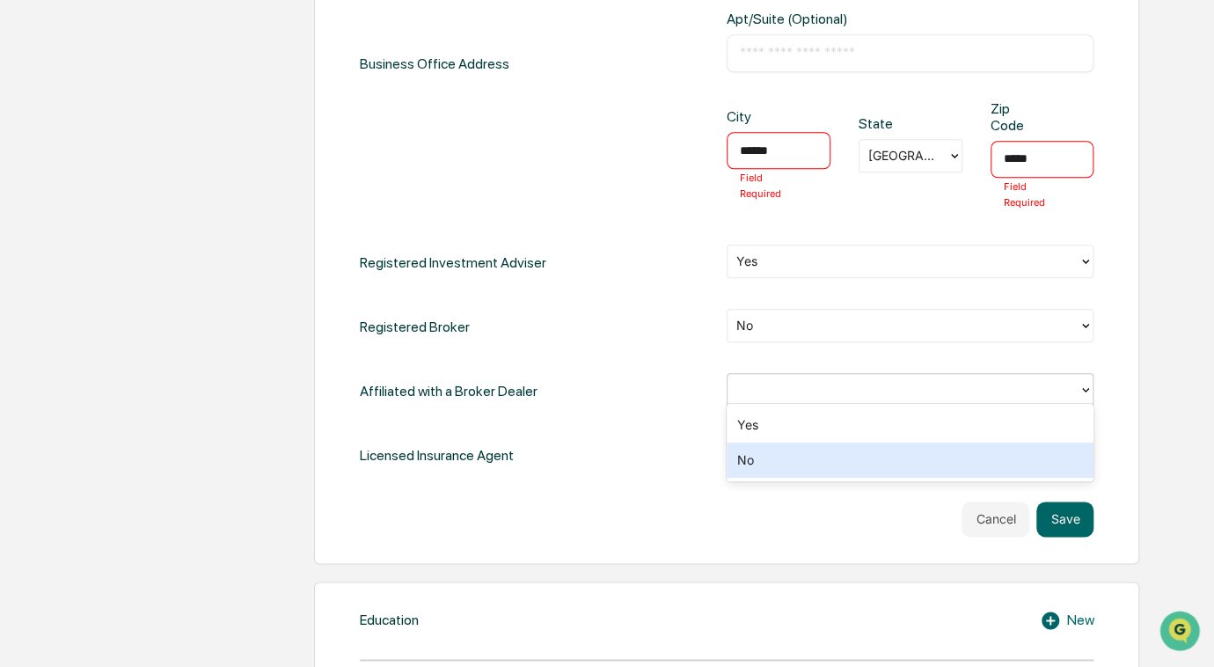
click at [785, 456] on div "No" at bounding box center [909, 459] width 367 height 35
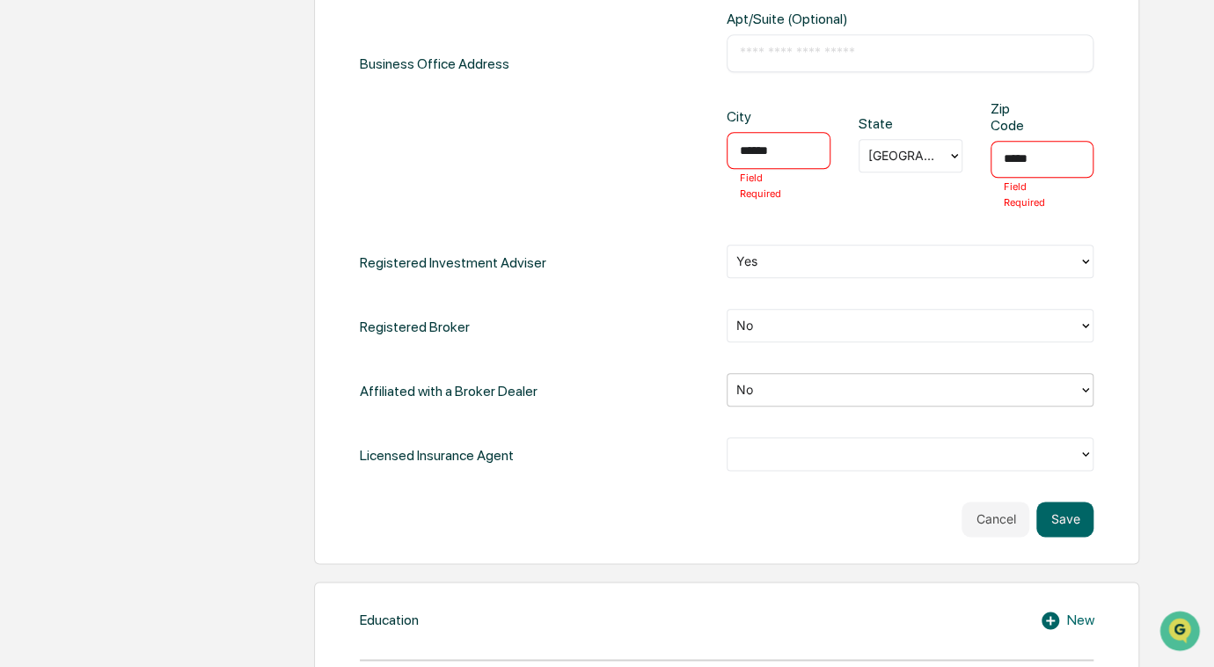
click at [785, 457] on div at bounding box center [902, 453] width 333 height 20
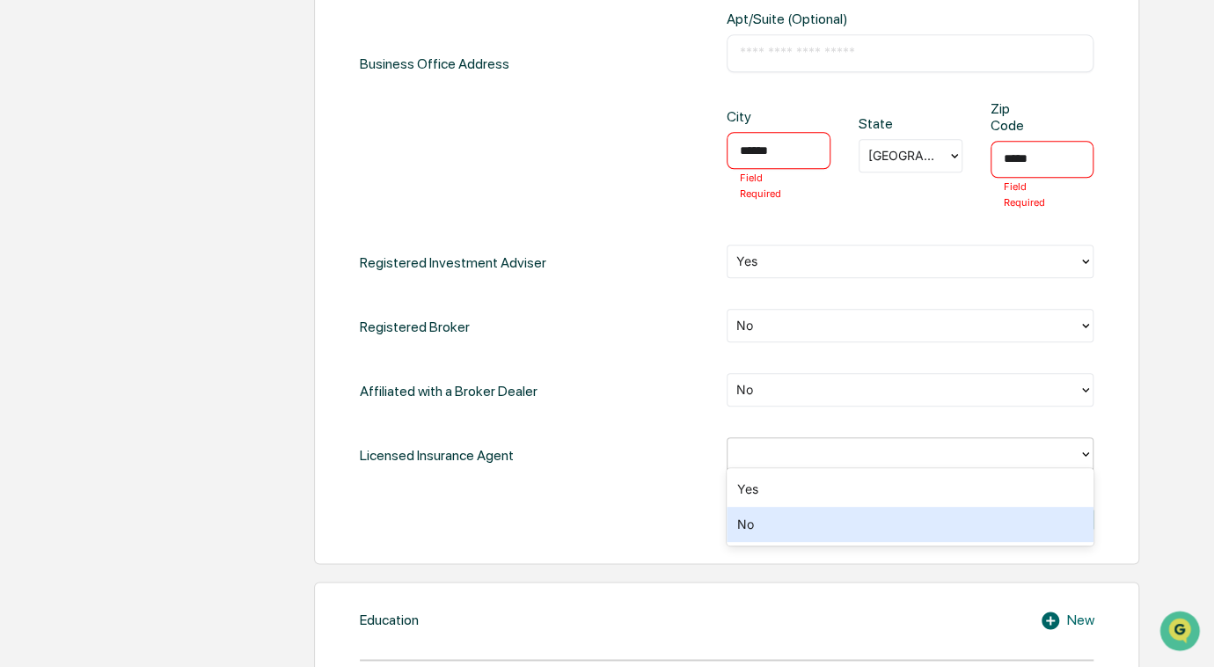
click at [778, 522] on div "No" at bounding box center [909, 524] width 367 height 35
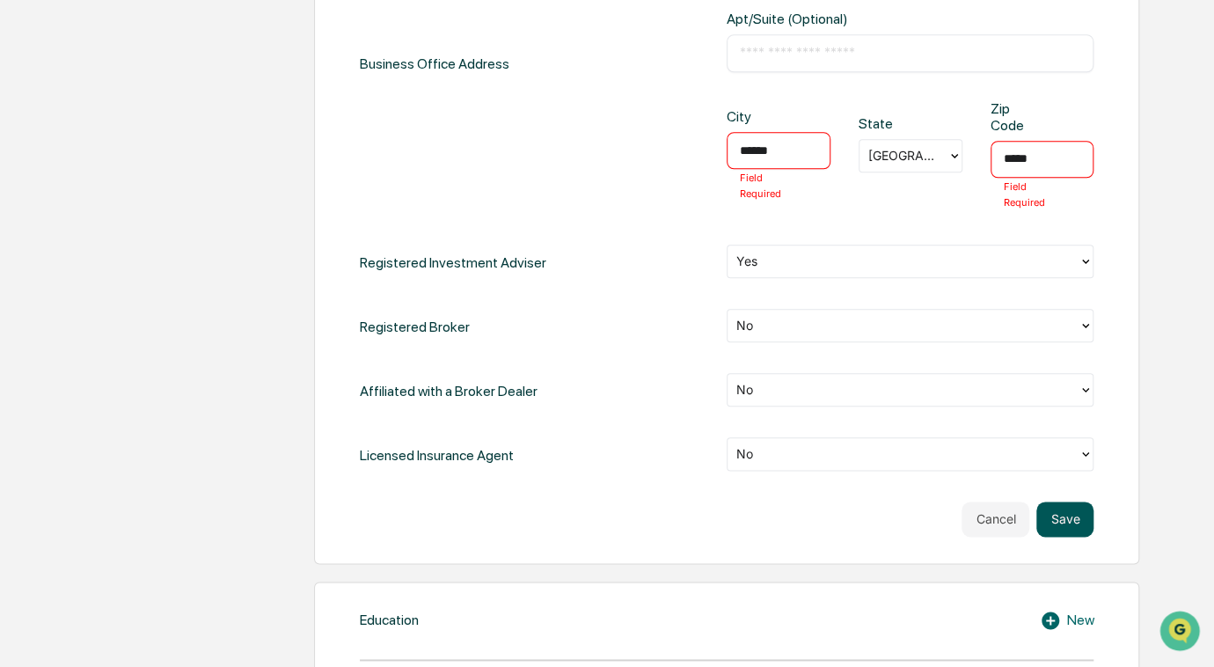
click at [1076, 510] on button "Save" at bounding box center [1064, 518] width 57 height 35
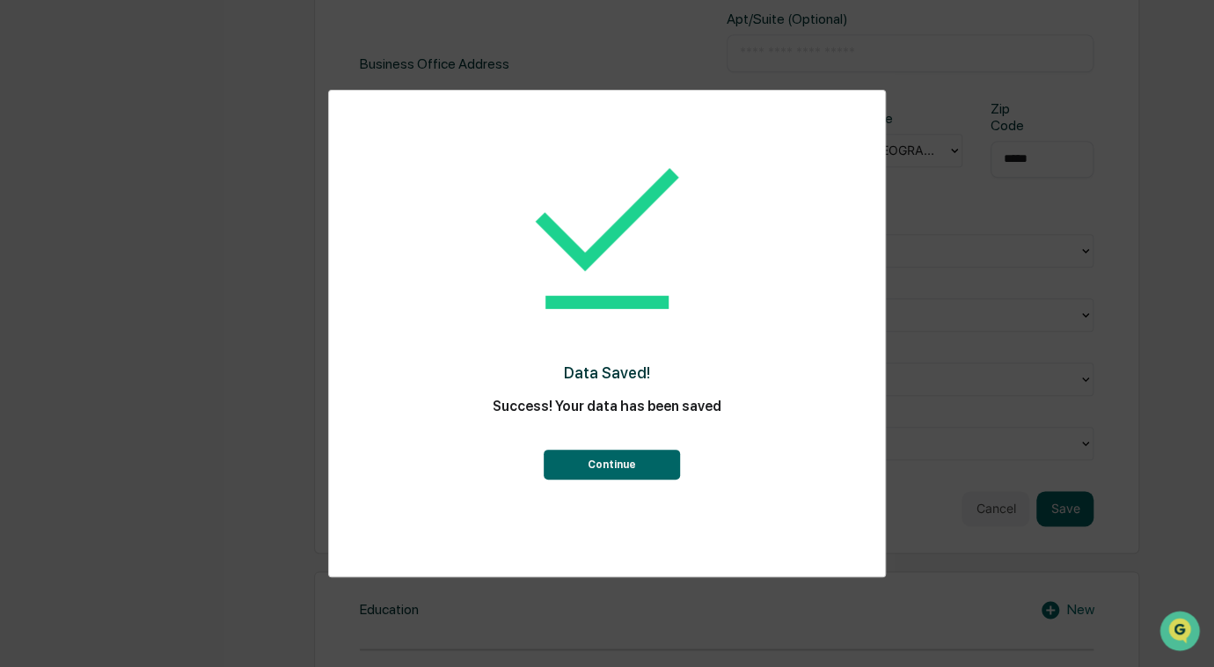
click at [581, 476] on button "Continue" at bounding box center [612, 464] width 136 height 30
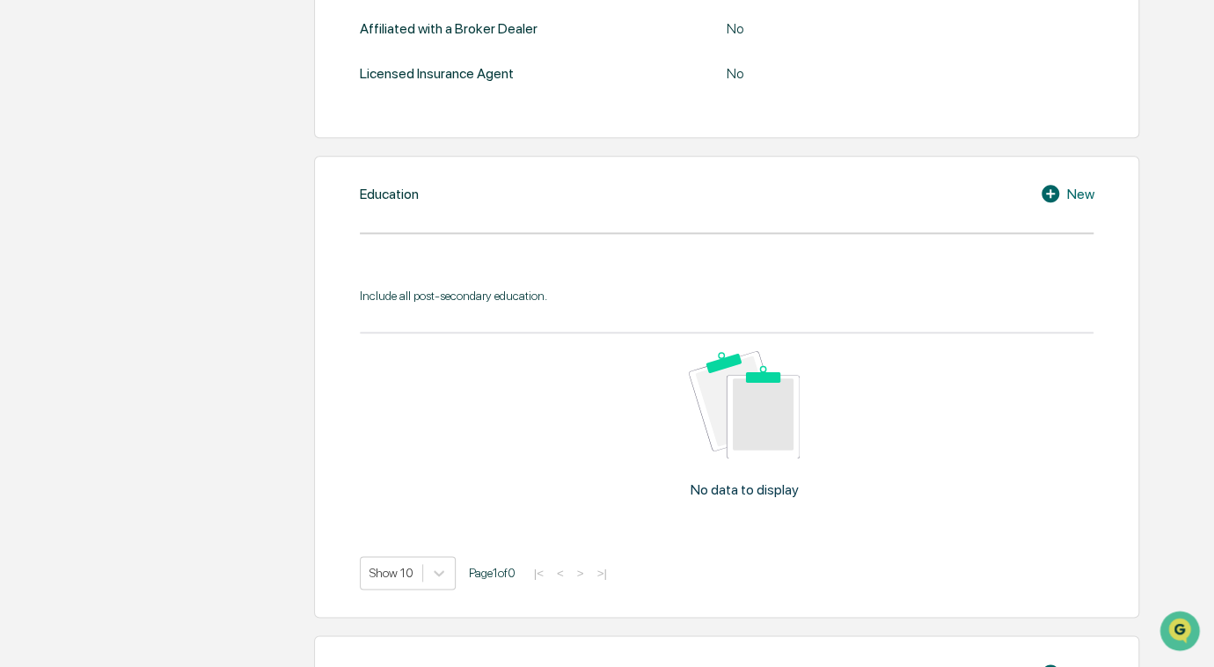
scroll to position [610, 0]
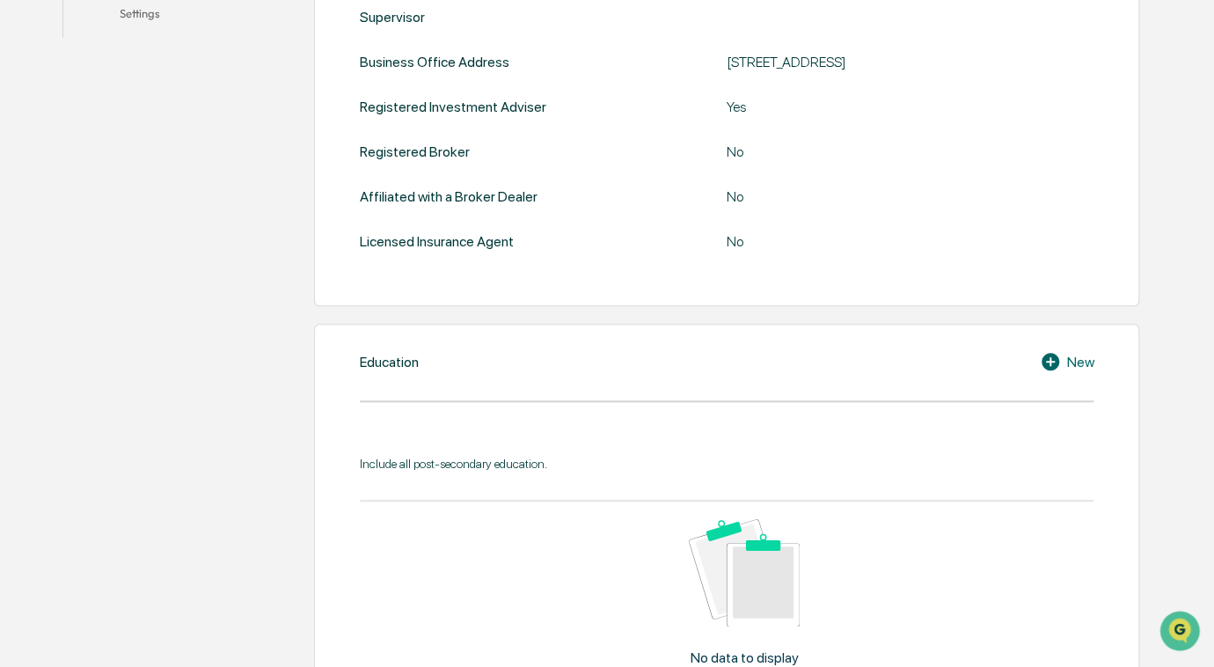
click at [255, 443] on div "Upload ADV 2B or U4 Upload your ADV to automatically populate your personal inf…" at bounding box center [689, 653] width 931 height 1869
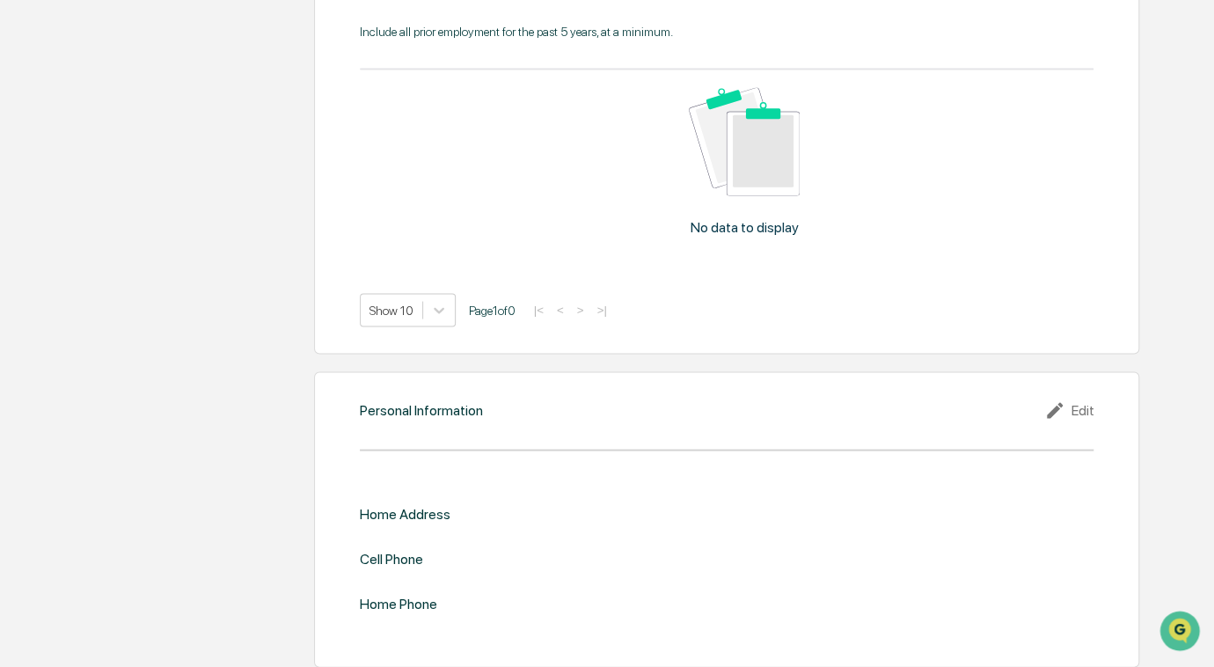
scroll to position [1523, 0]
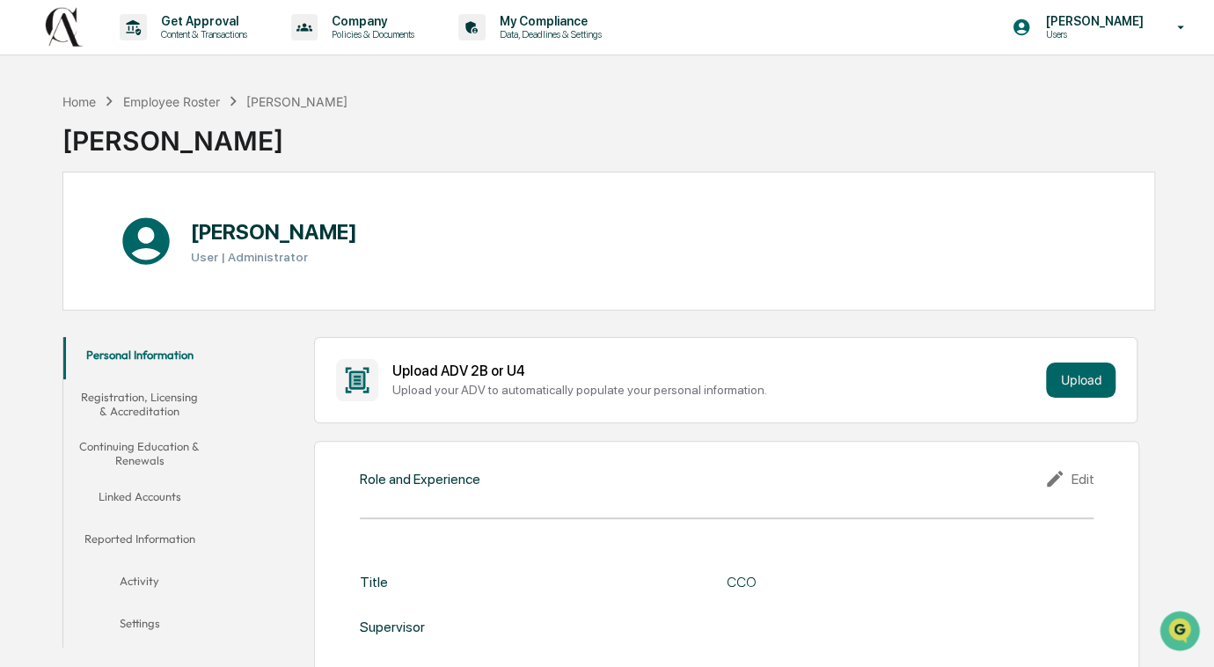
scroll to position [0, 0]
click at [128, 406] on button "Registration, Licensing & Accreditation" at bounding box center [139, 404] width 152 height 50
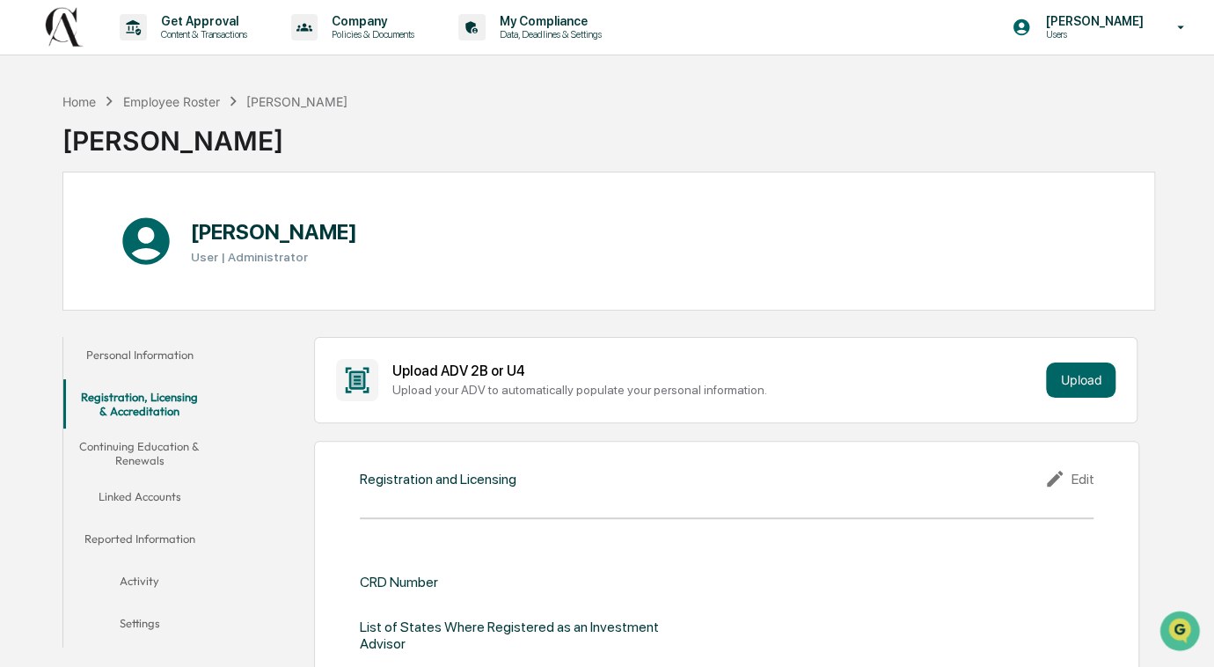
click at [137, 458] on button "Continuing Education & Renewals" at bounding box center [139, 453] width 152 height 50
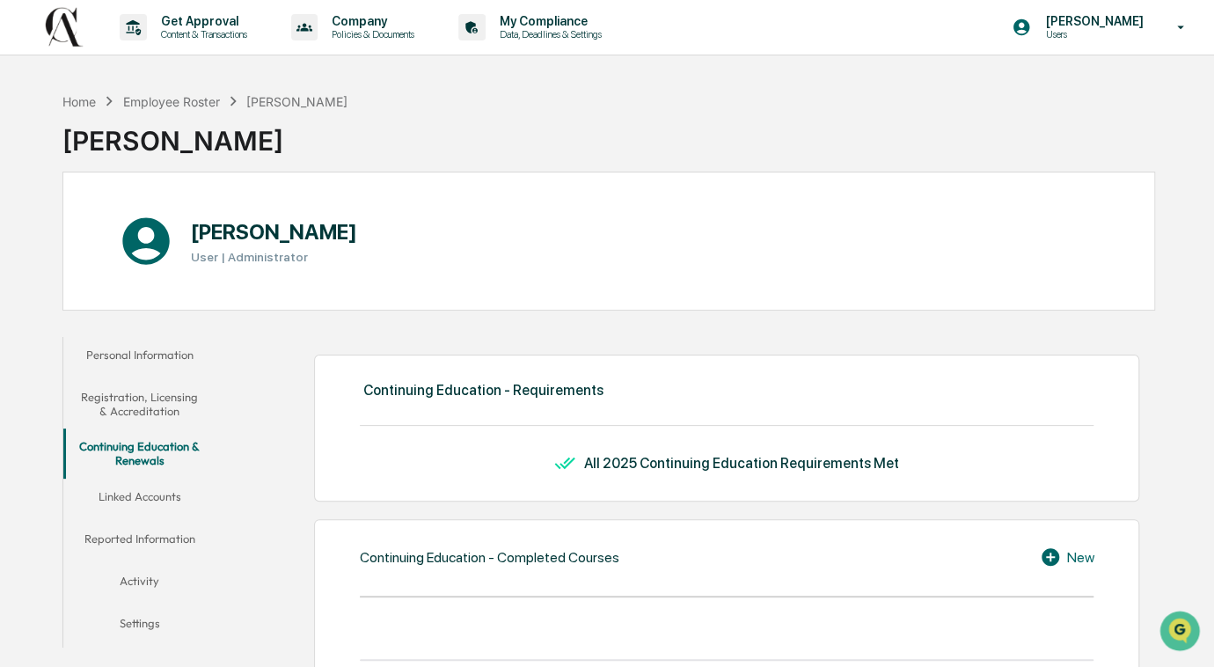
click at [142, 487] on button "Linked Accounts" at bounding box center [139, 499] width 152 height 42
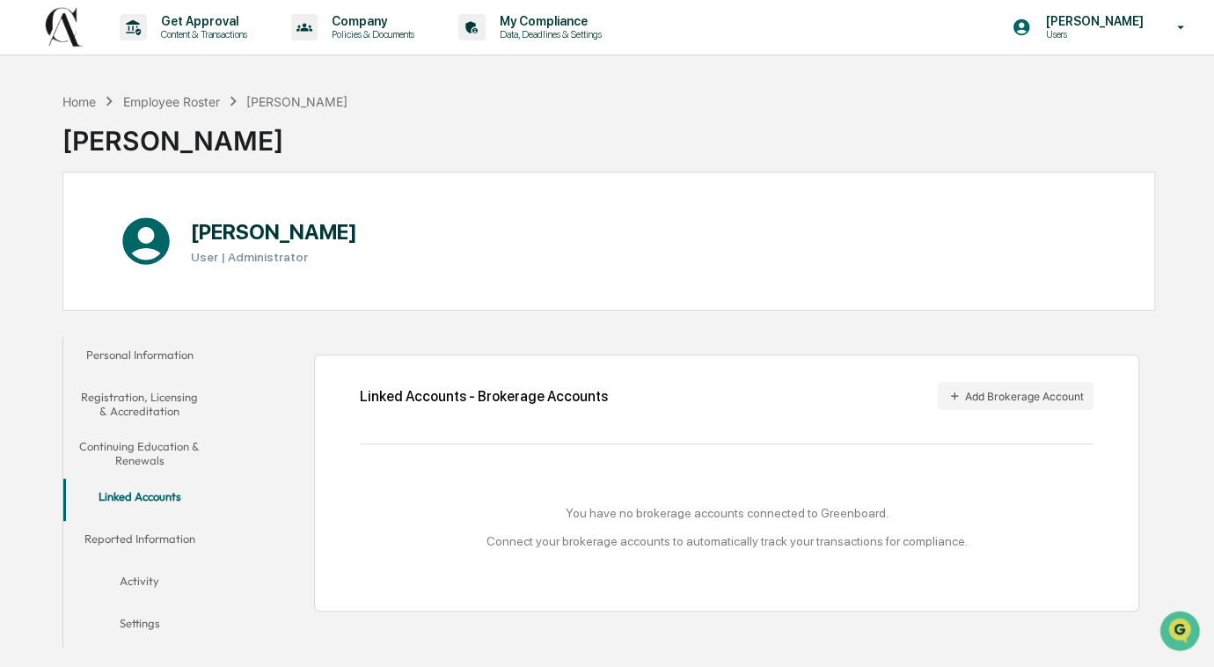
click at [141, 515] on button "Linked Accounts" at bounding box center [139, 499] width 152 height 42
click at [138, 544] on button "Reported Information" at bounding box center [139, 542] width 152 height 42
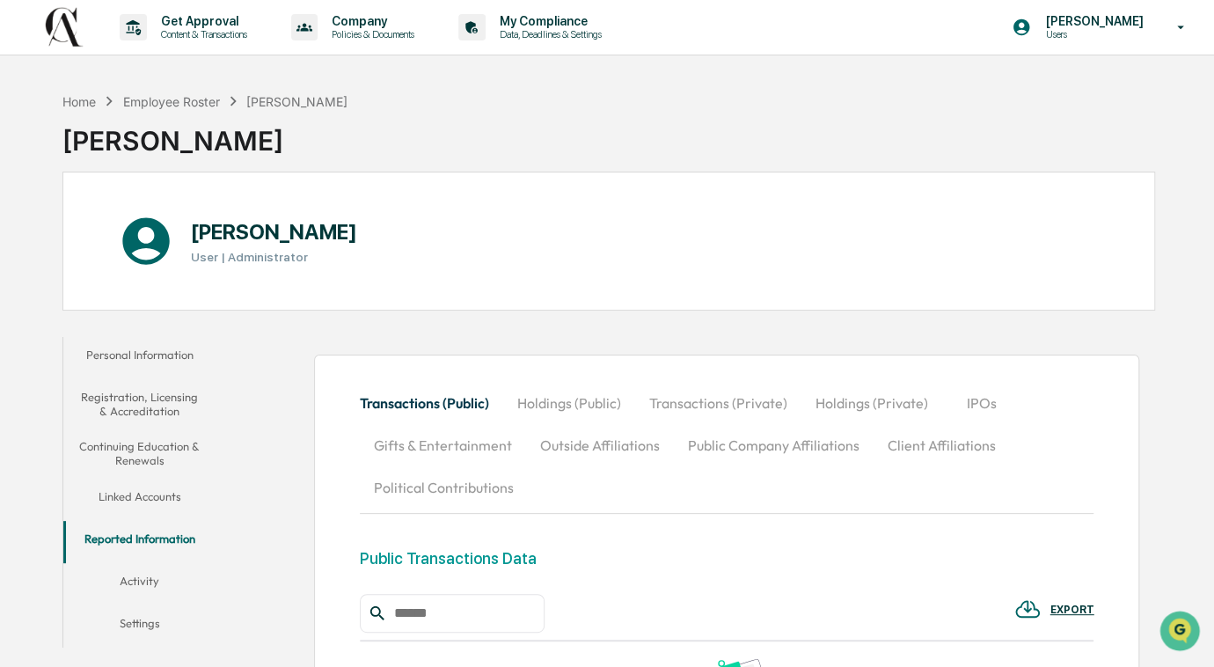
click at [138, 570] on button "Activity" at bounding box center [139, 584] width 152 height 42
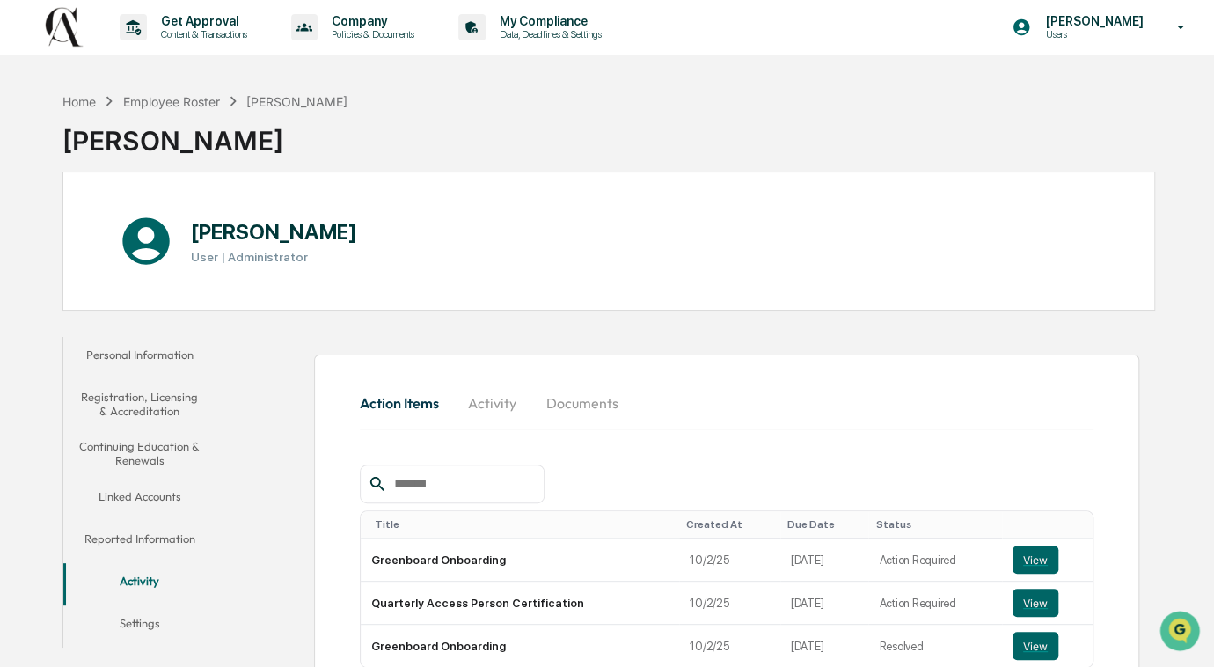
click at [256, 610] on div "Action Items Activity Documents Title Created At Due Date Status Greenboard Onb…" at bounding box center [689, 546] width 931 height 436
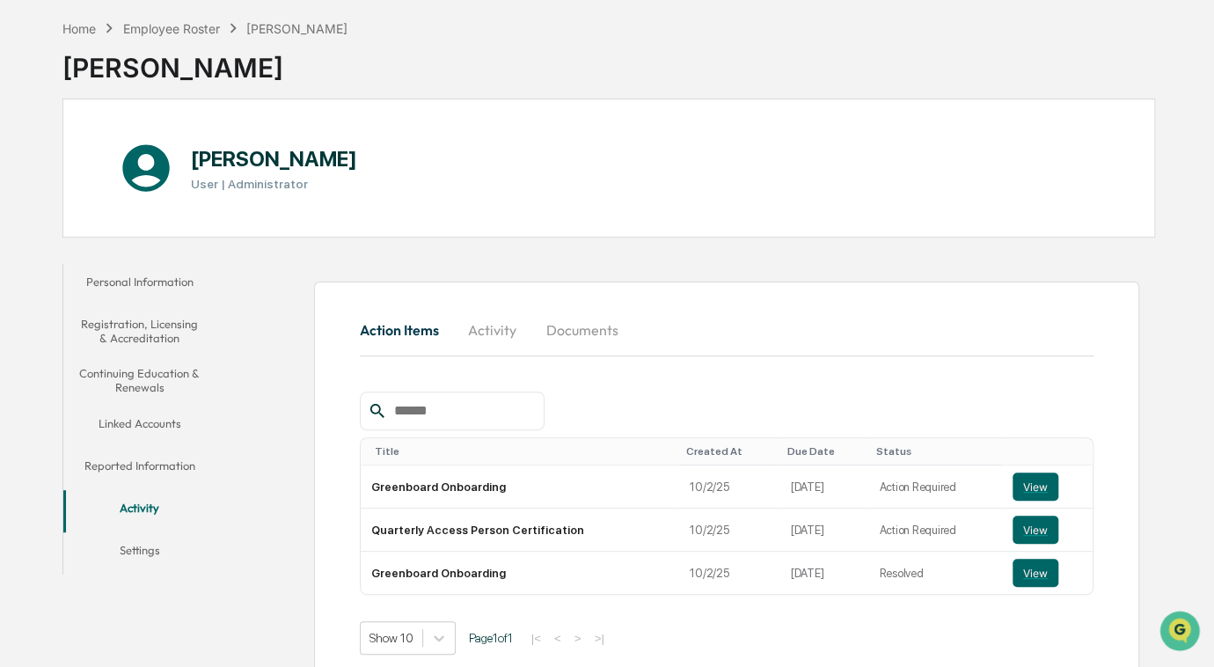
scroll to position [94, 0]
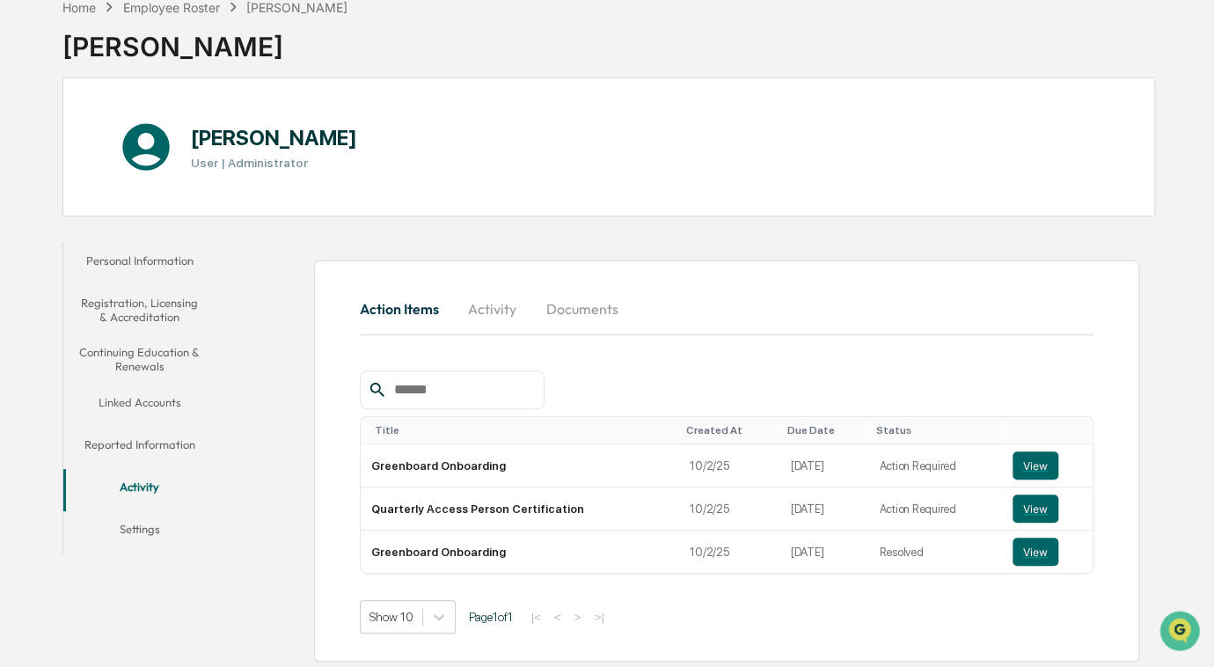
click at [152, 526] on button "Settings" at bounding box center [139, 532] width 152 height 42
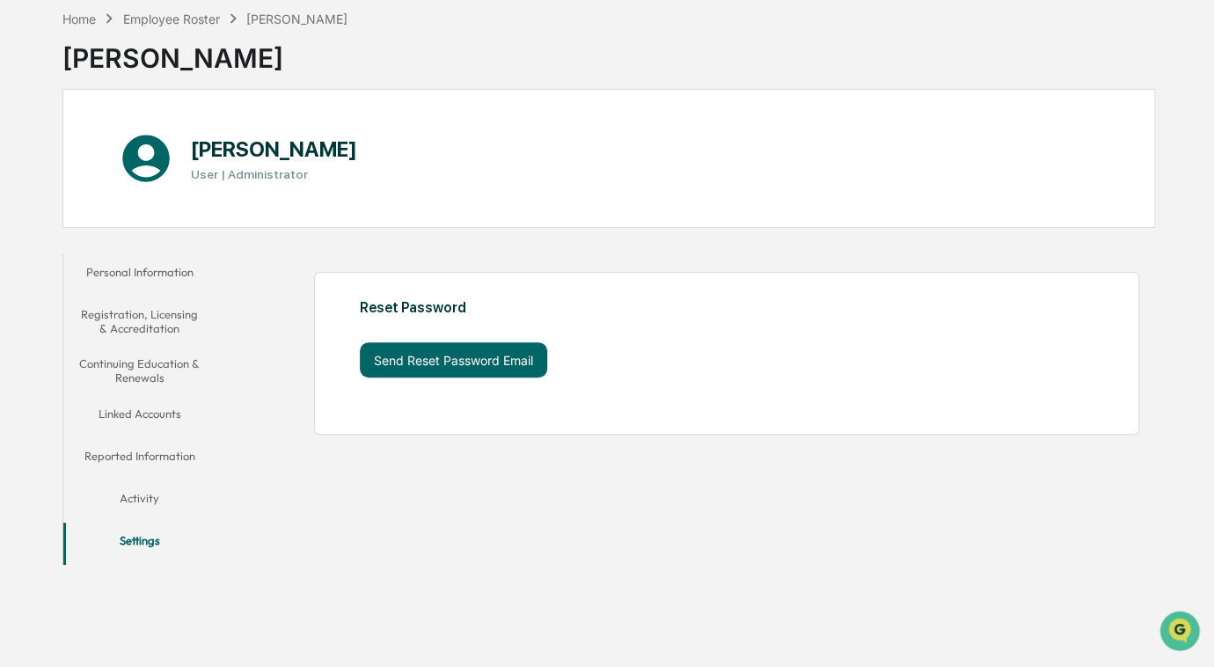
click at [134, 271] on button "Personal Information" at bounding box center [139, 275] width 152 height 42
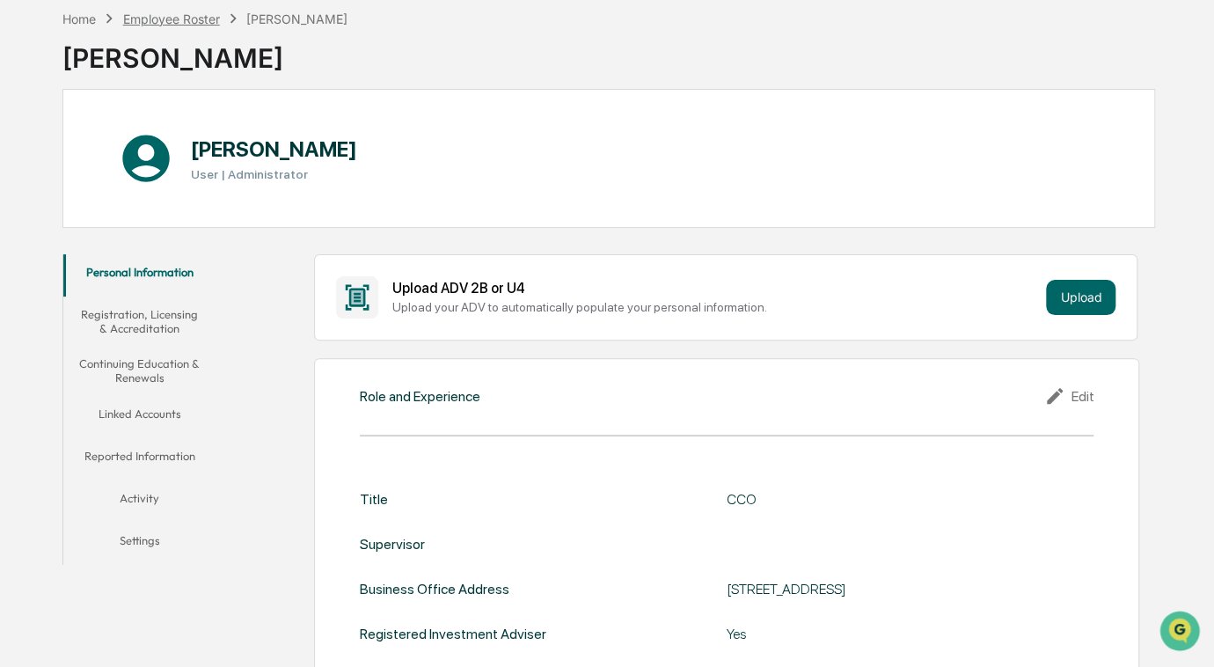
click at [206, 14] on div "Employee Roster" at bounding box center [171, 18] width 97 height 15
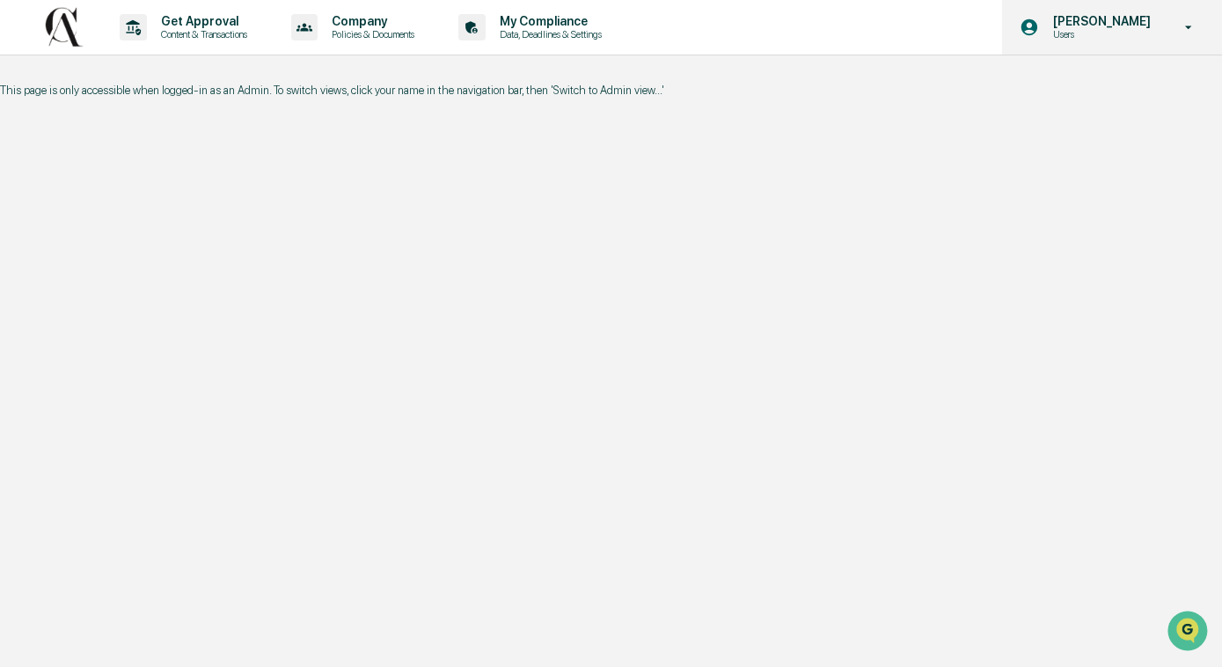
click at [1084, 15] on p "[PERSON_NAME]" at bounding box center [1099, 21] width 120 height 14
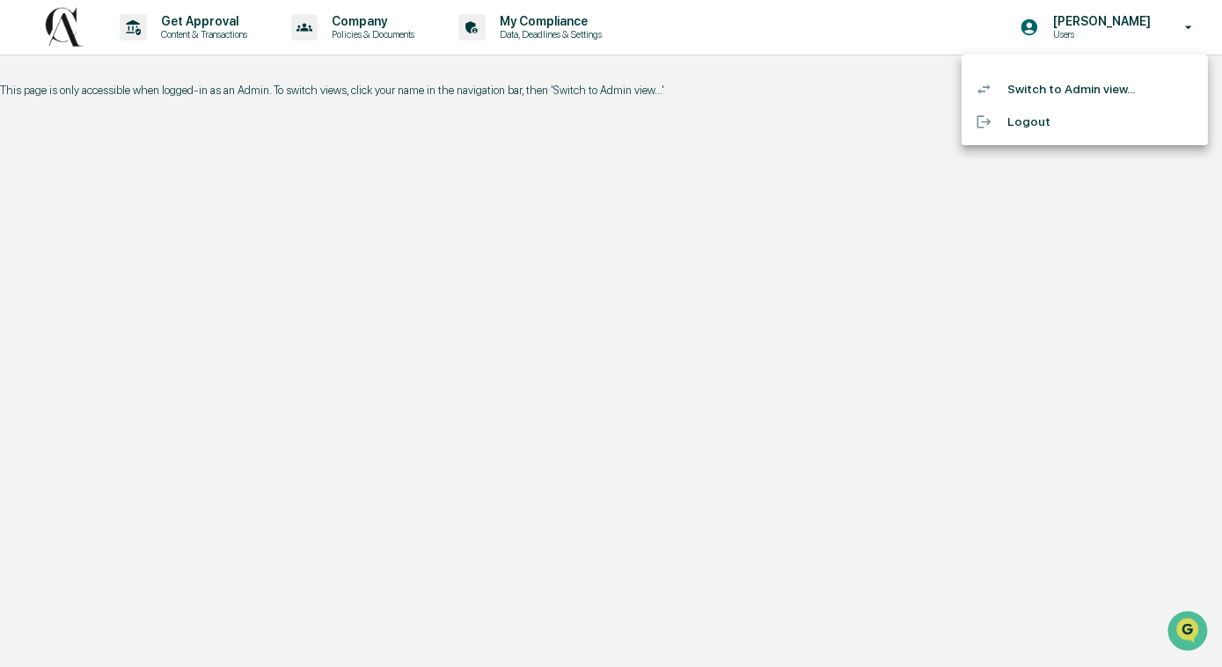
click at [1098, 22] on div at bounding box center [611, 333] width 1222 height 667
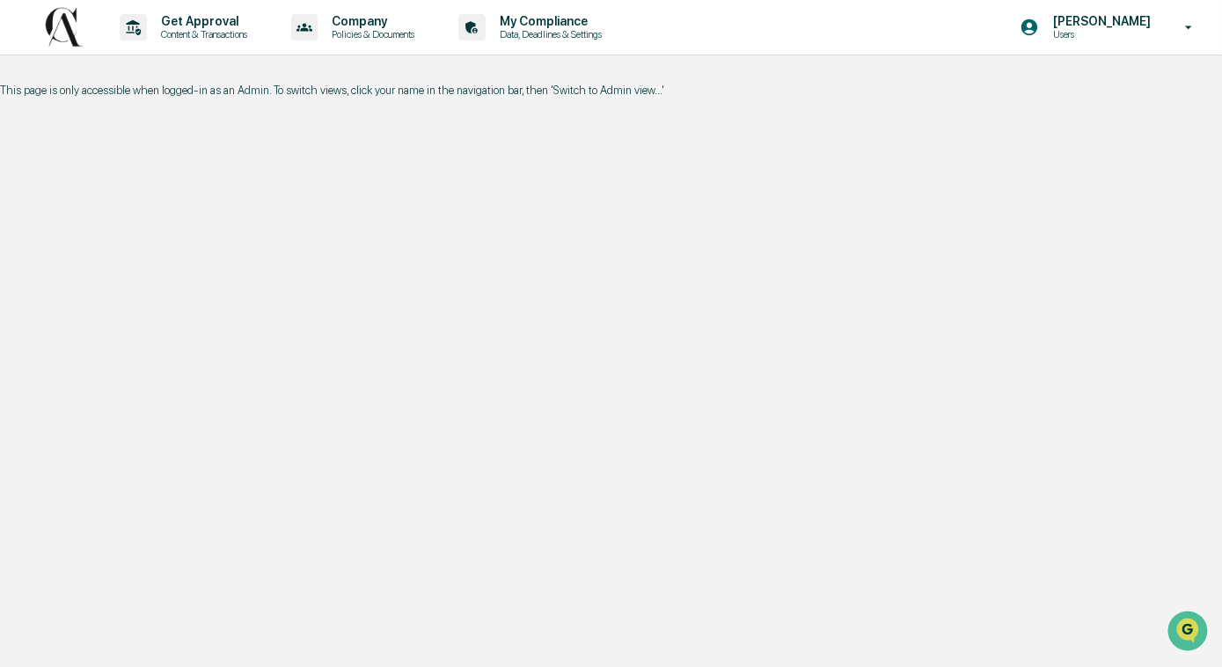
click at [408, 153] on div "Get Approval Content & Transactions Company Policies & Documents My Compliance …" at bounding box center [611, 333] width 1222 height 667
click at [788, 67] on div "Get Approval Content & Transactions Company Policies & Documents My Compliance …" at bounding box center [611, 333] width 1222 height 667
click at [535, 19] on p "My Compliance" at bounding box center [547, 21] width 125 height 14
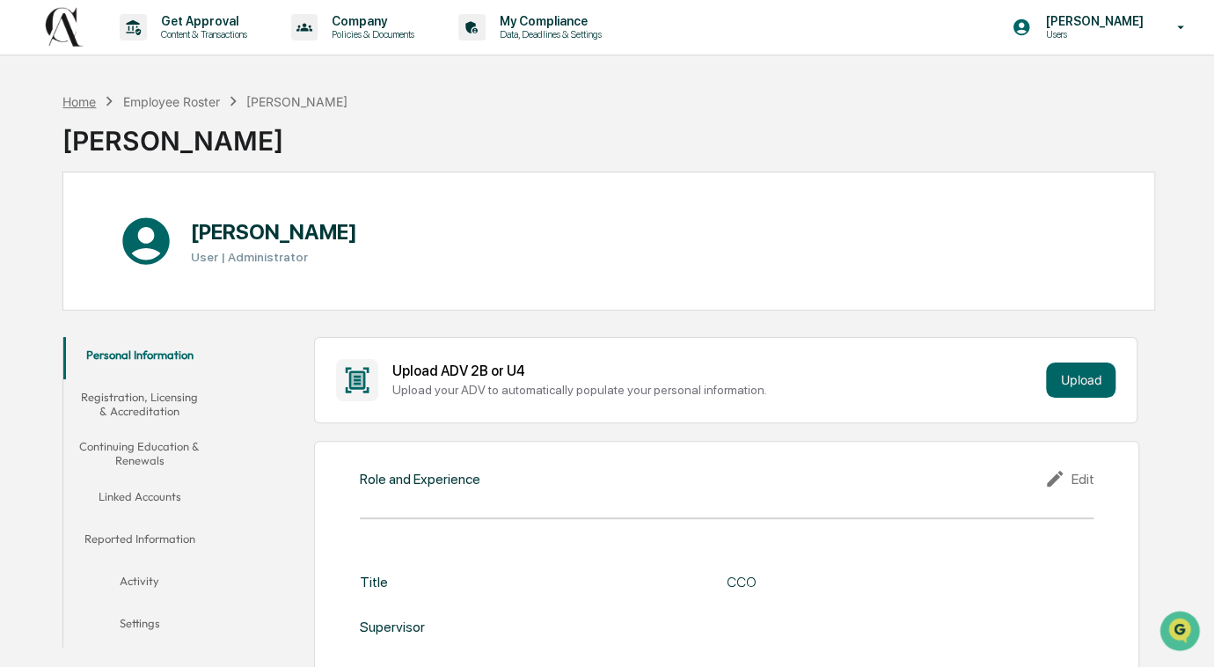
click at [84, 98] on div "Home" at bounding box center [78, 101] width 33 height 15
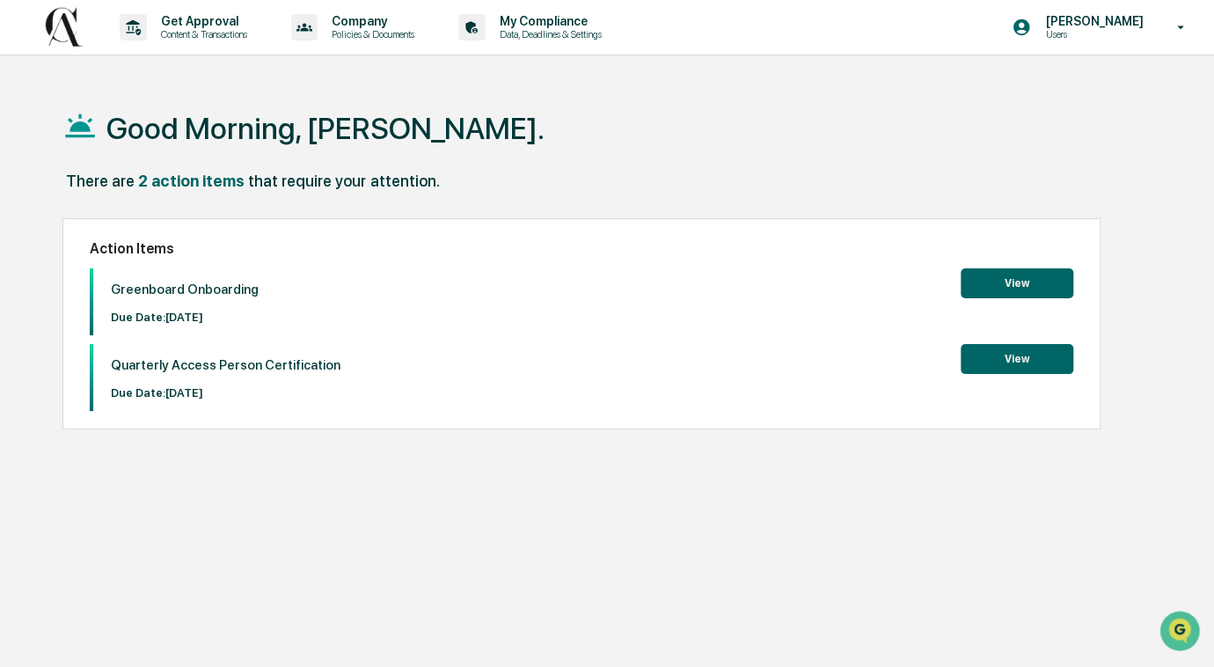
click at [1021, 277] on button "View" at bounding box center [1016, 283] width 113 height 30
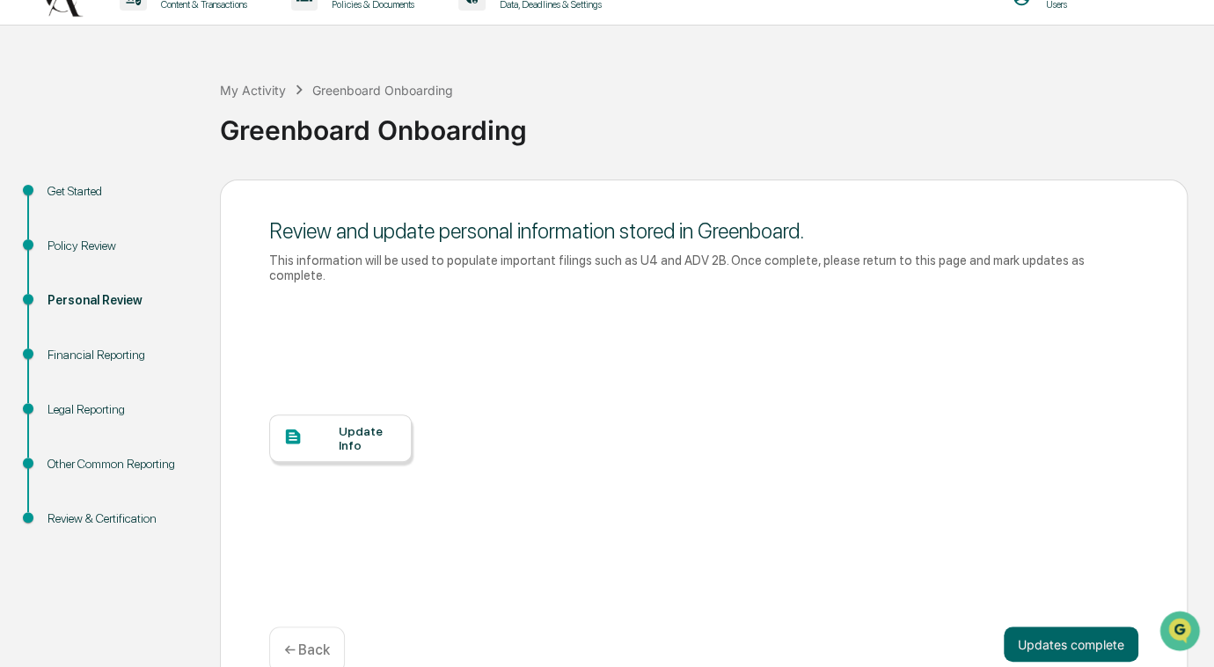
scroll to position [32, 0]
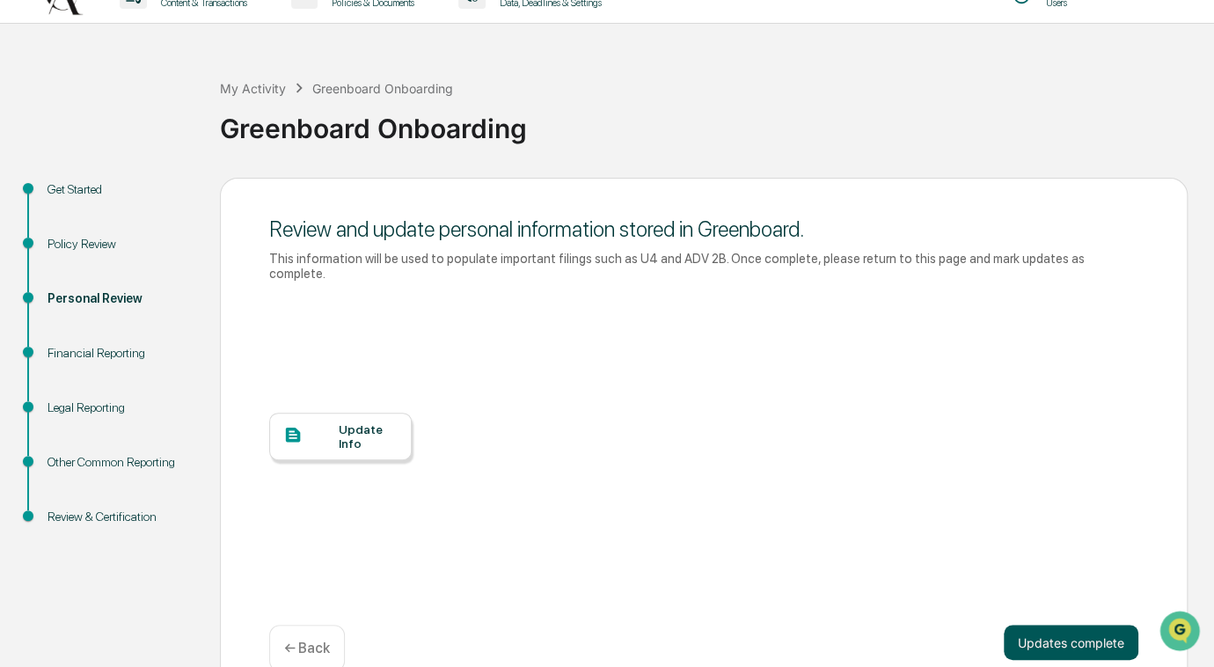
click at [1055, 624] on button "Updates complete" at bounding box center [1071, 641] width 135 height 35
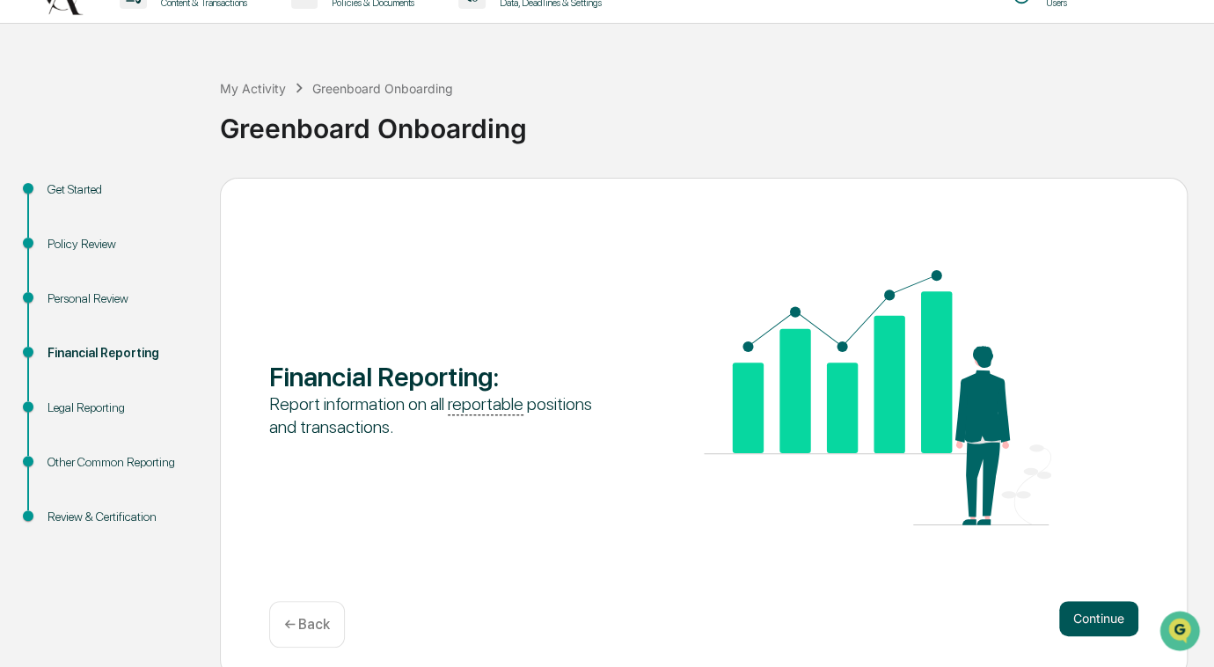
click at [1077, 621] on button "Continue" at bounding box center [1098, 618] width 79 height 35
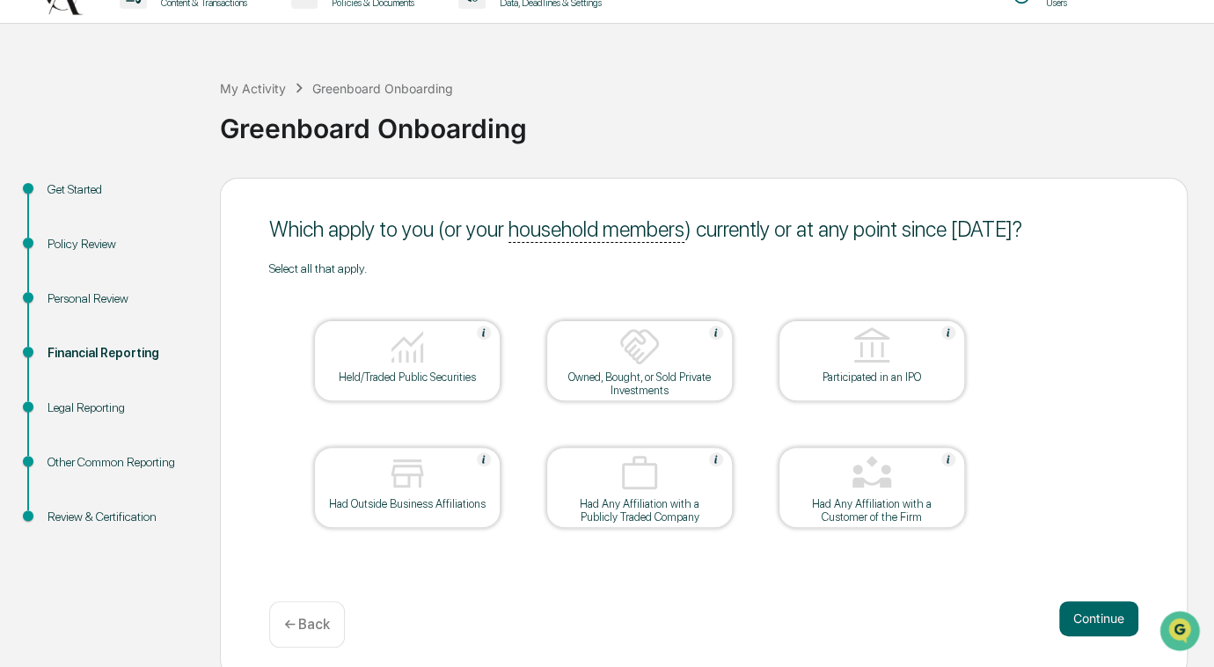
click at [1077, 621] on button "Continue" at bounding box center [1098, 618] width 79 height 35
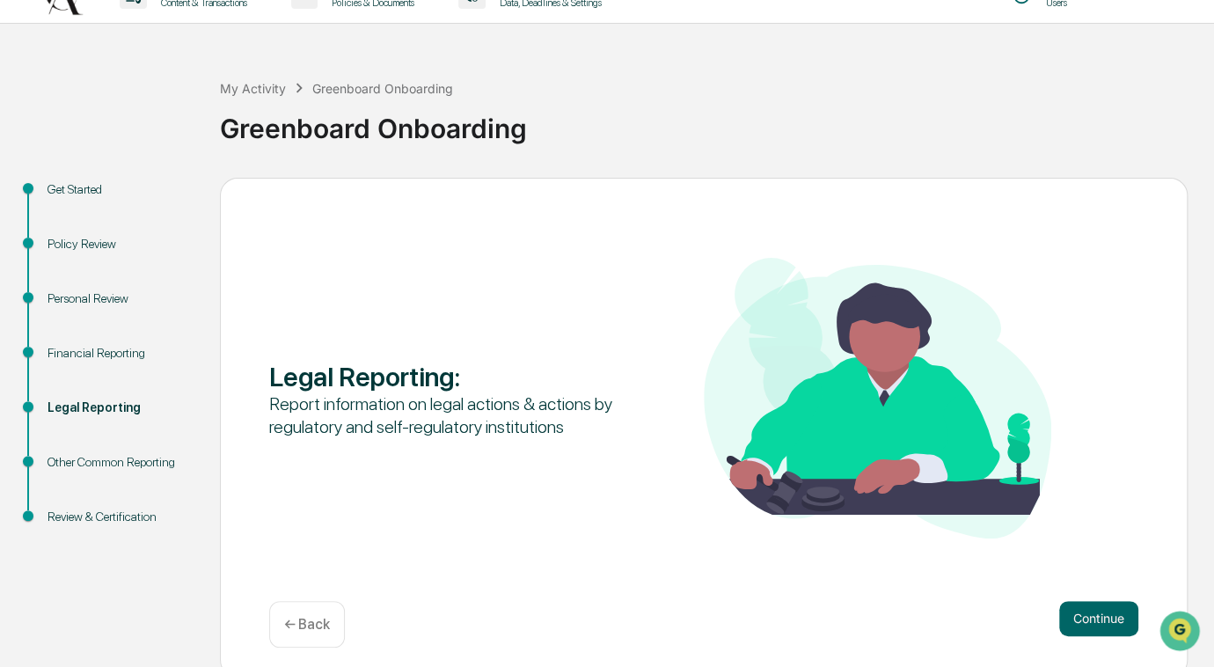
click at [1077, 621] on button "Continue" at bounding box center [1098, 618] width 79 height 35
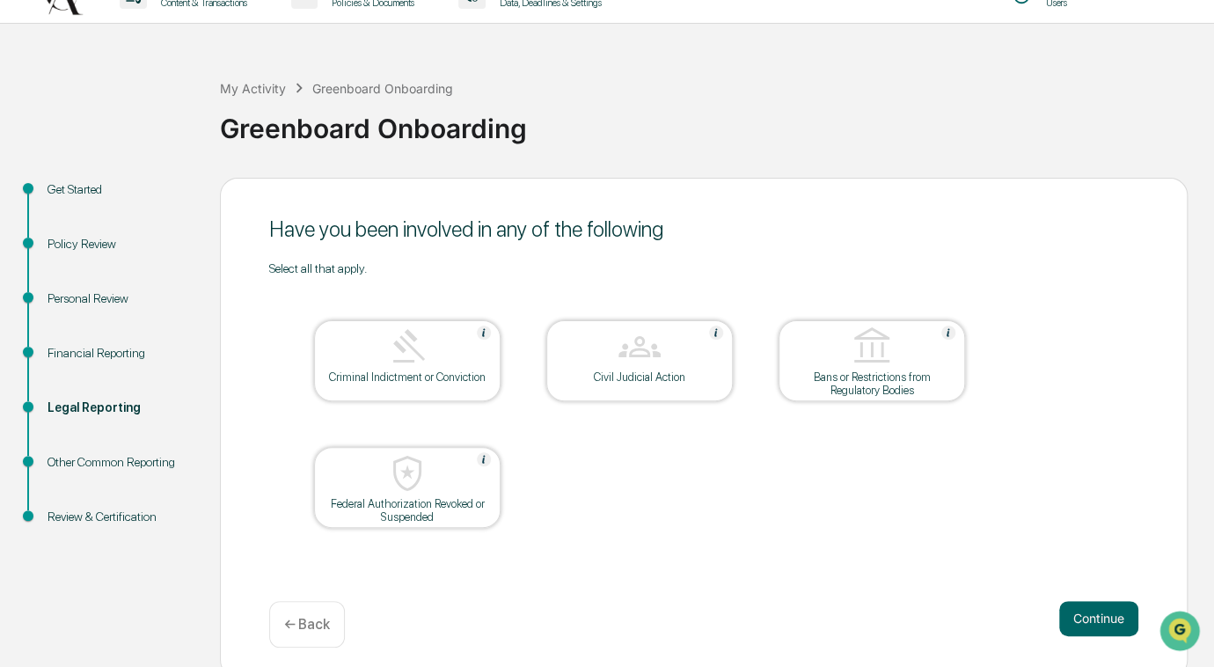
click at [1077, 621] on button "Continue" at bounding box center [1098, 618] width 79 height 35
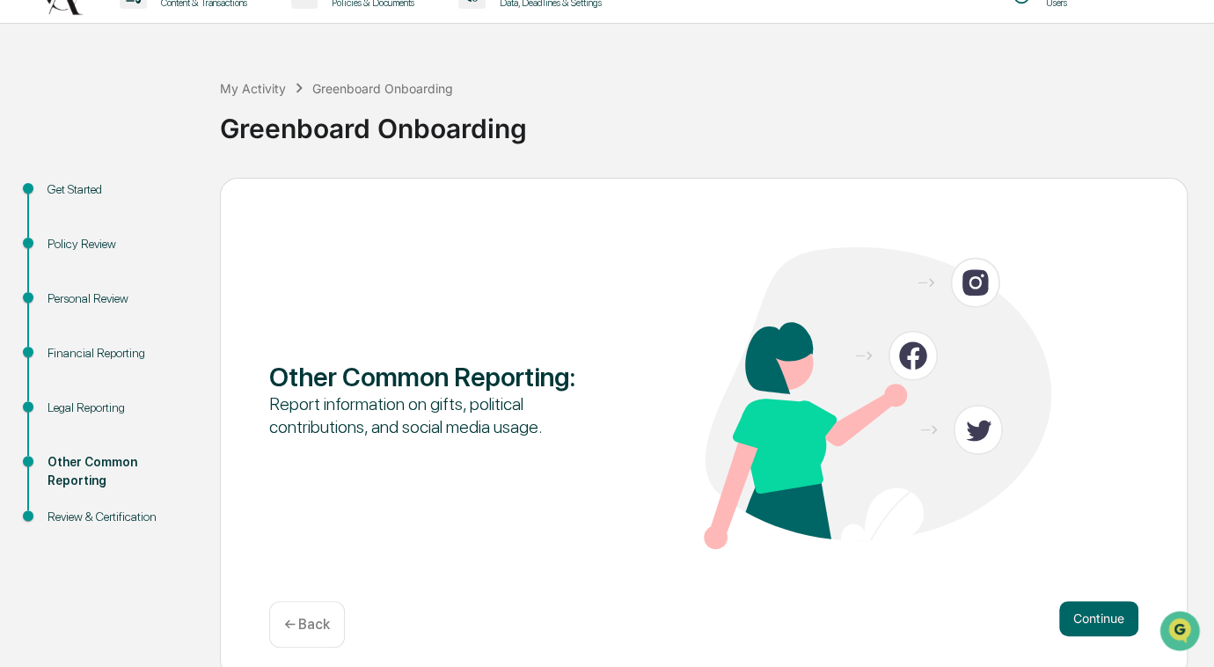
click at [1077, 621] on button "Continue" at bounding box center [1098, 618] width 79 height 35
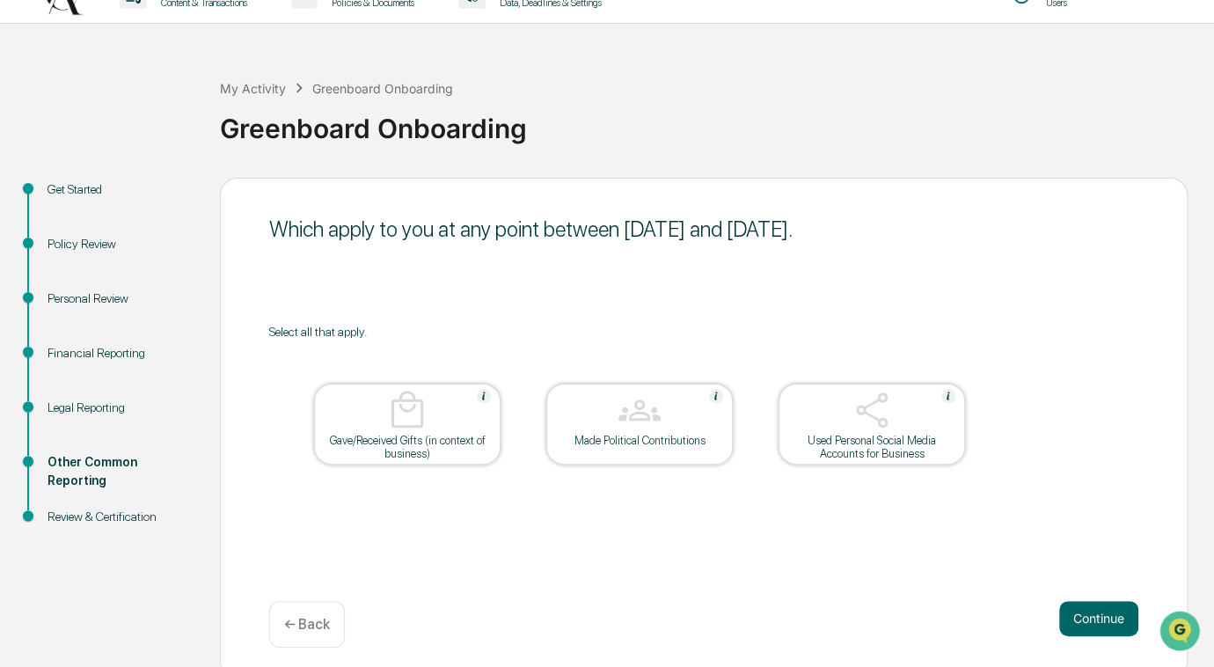
click at [1077, 621] on button "Continue" at bounding box center [1098, 618] width 79 height 35
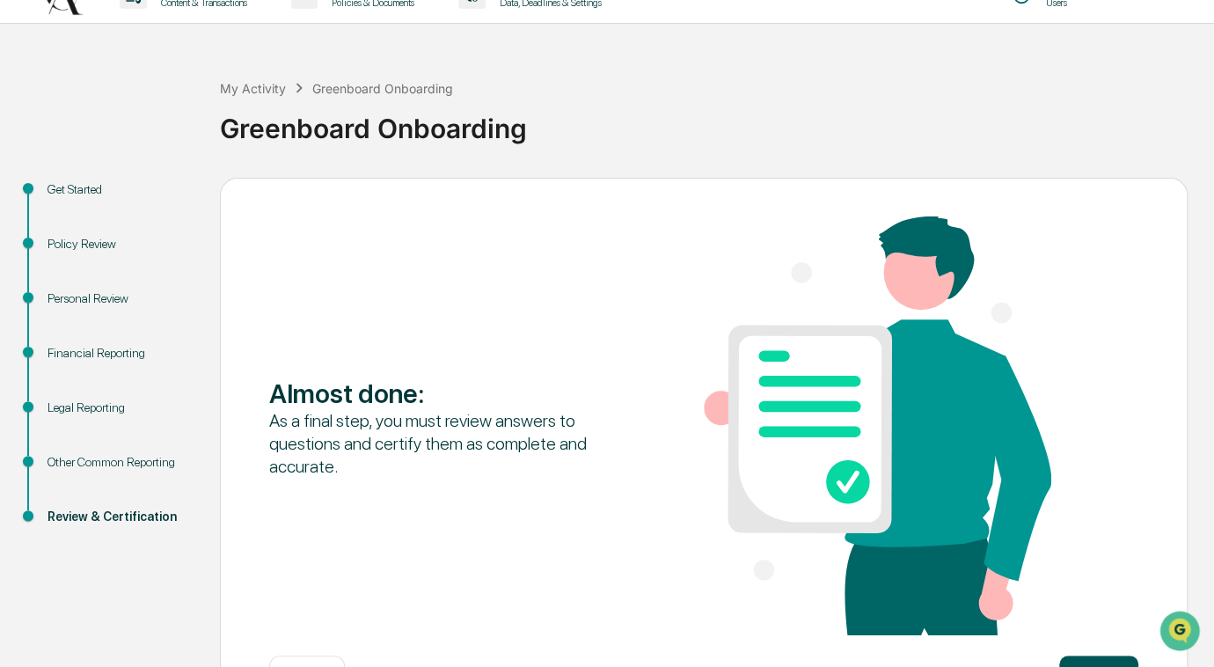
click at [1091, 661] on button "Continue" at bounding box center [1098, 672] width 79 height 35
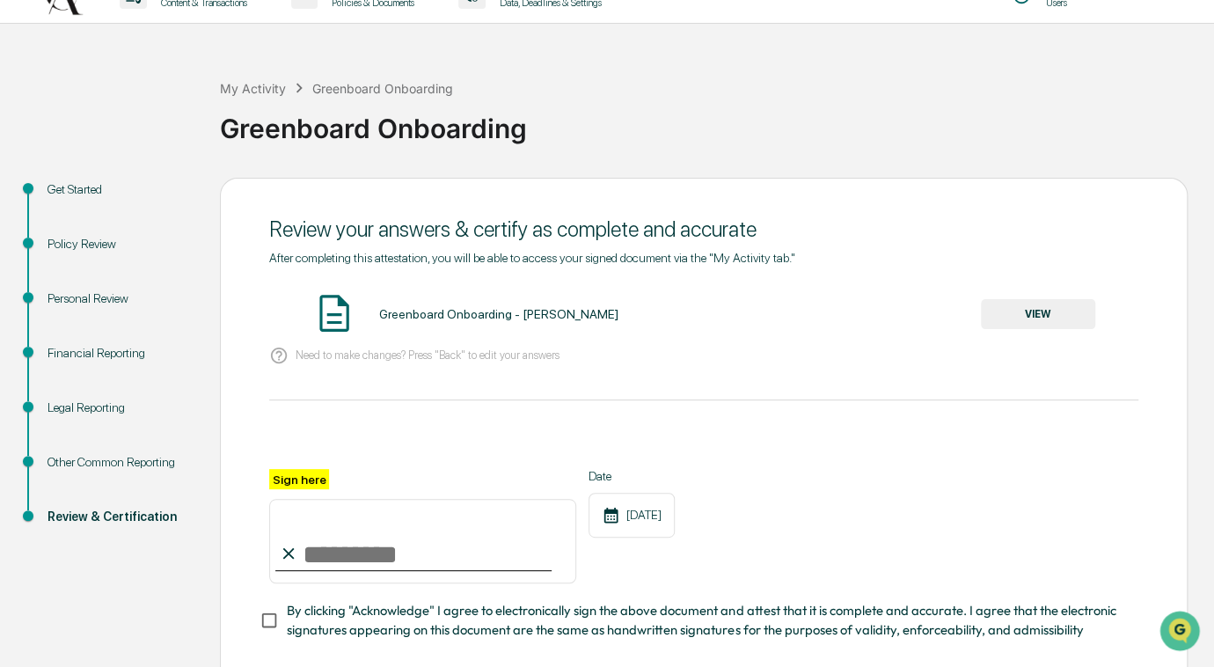
click at [318, 551] on input "Sign here" at bounding box center [422, 541] width 307 height 84
type input "**********"
click at [854, 473] on div "**********" at bounding box center [703, 526] width 869 height 114
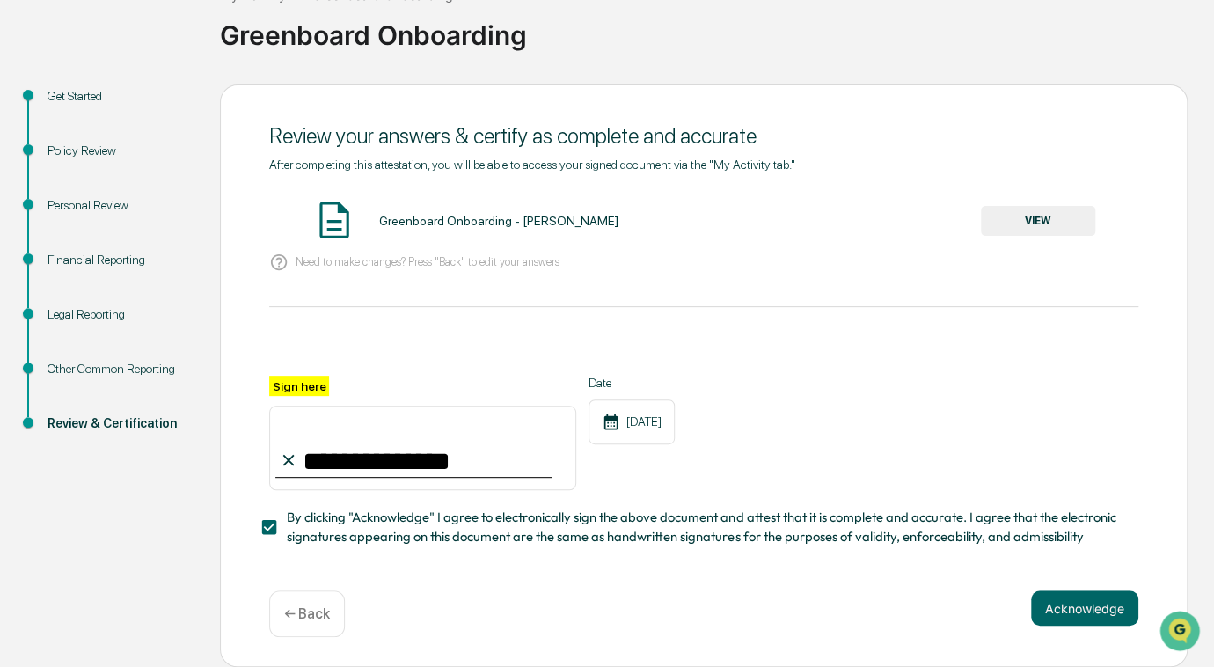
scroll to position [297, 0]
click at [1071, 590] on button "Acknowledge" at bounding box center [1084, 607] width 107 height 35
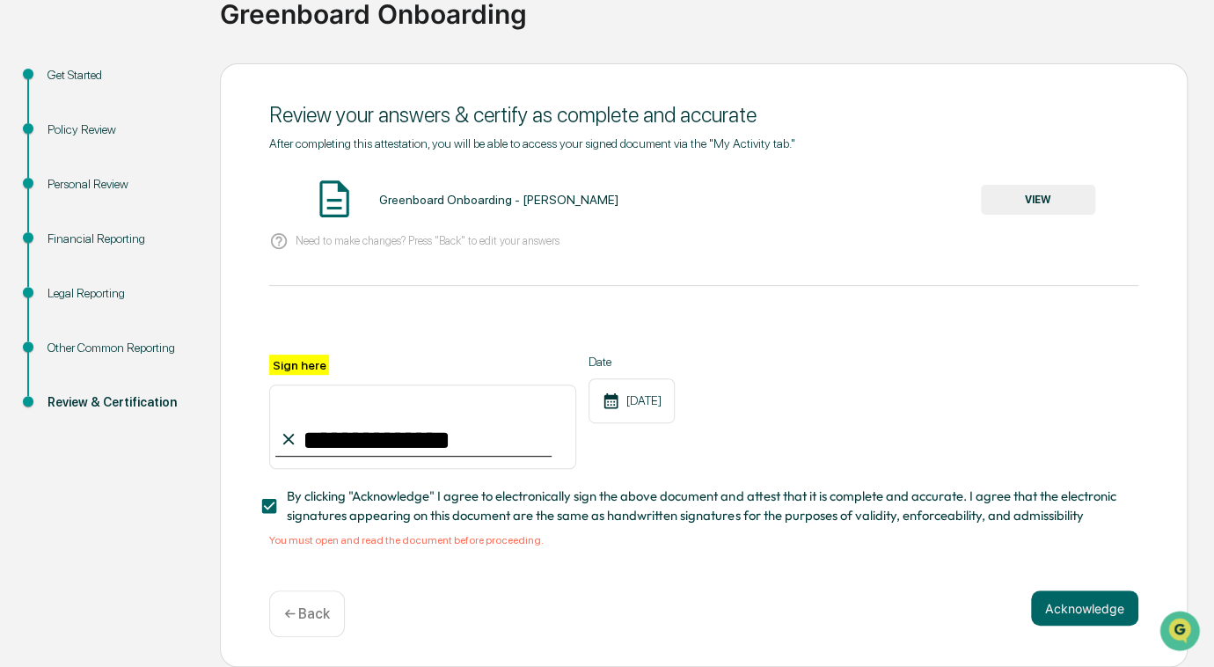
click at [1018, 185] on button "VIEW" at bounding box center [1038, 200] width 114 height 30
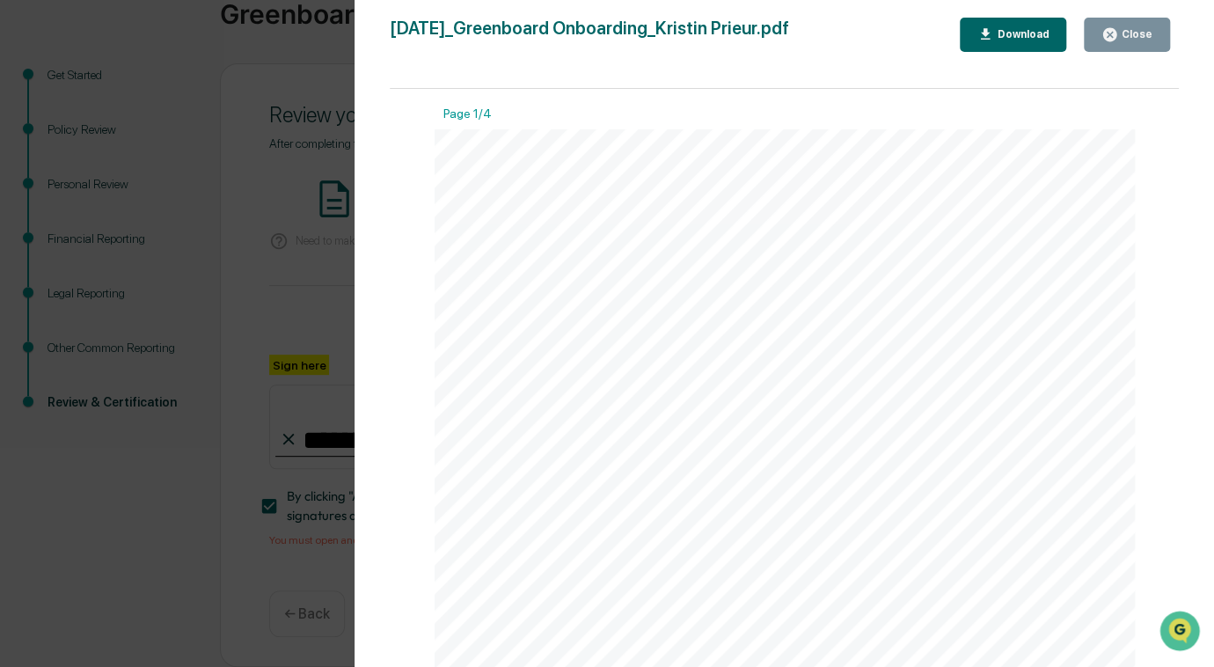
click at [1136, 35] on div "Close" at bounding box center [1135, 34] width 34 height 12
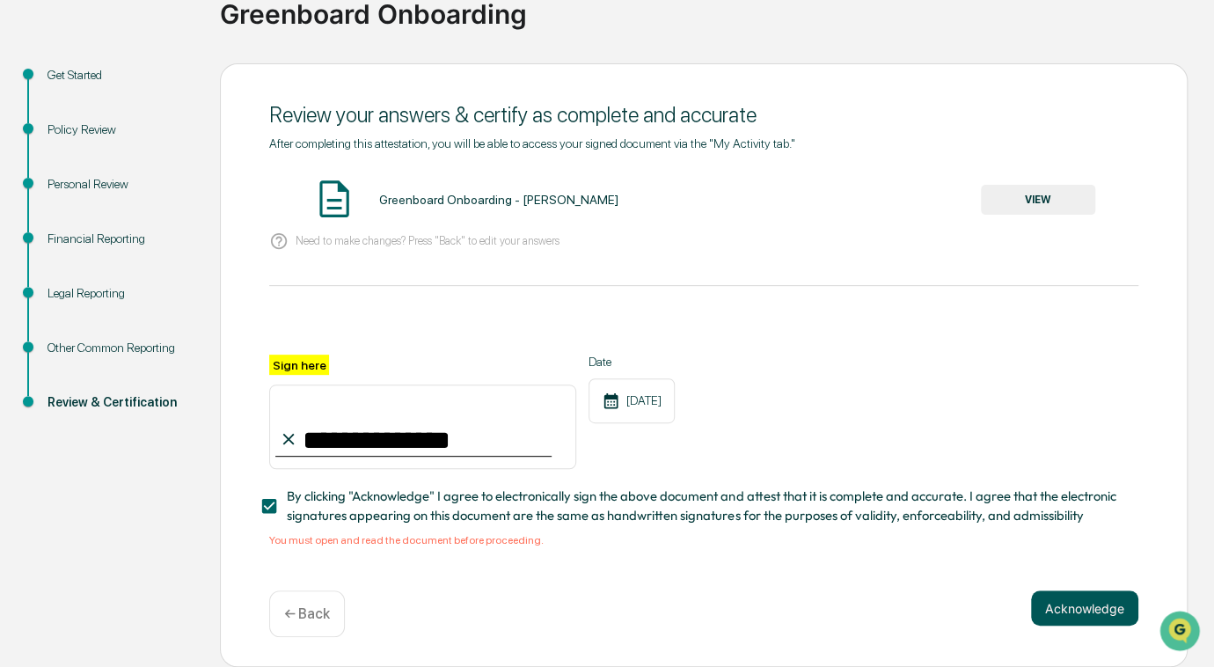
click at [1091, 590] on button "Acknowledge" at bounding box center [1084, 607] width 107 height 35
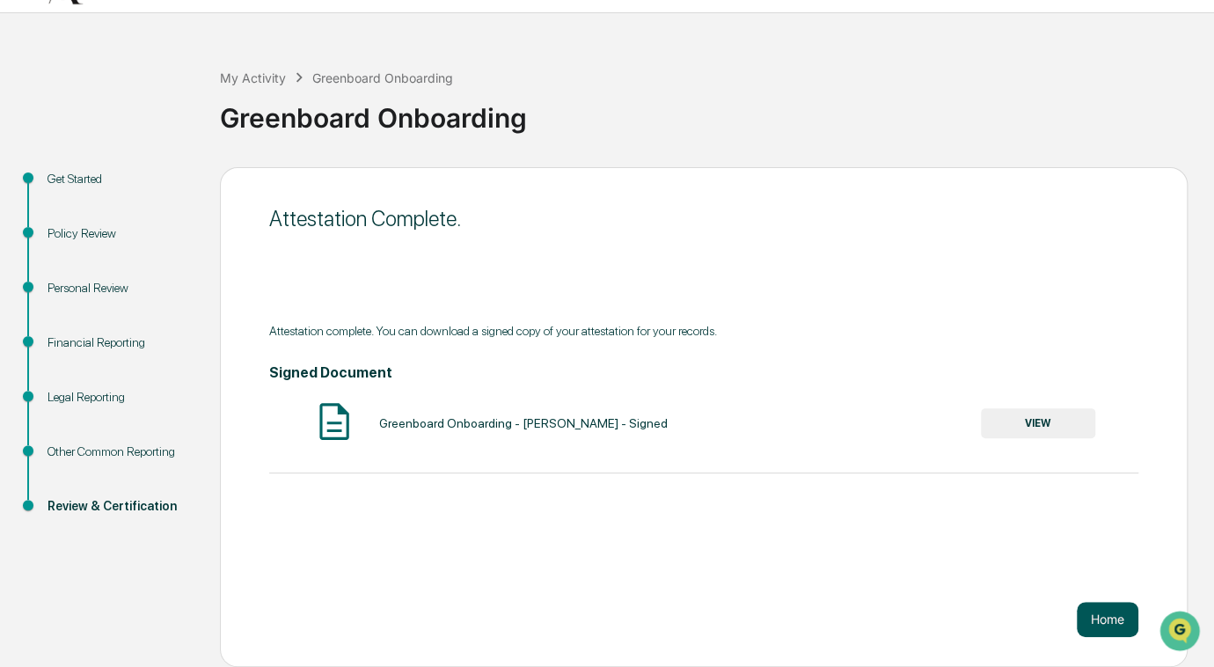
click at [1122, 602] on button "Home" at bounding box center [1108, 619] width 62 height 35
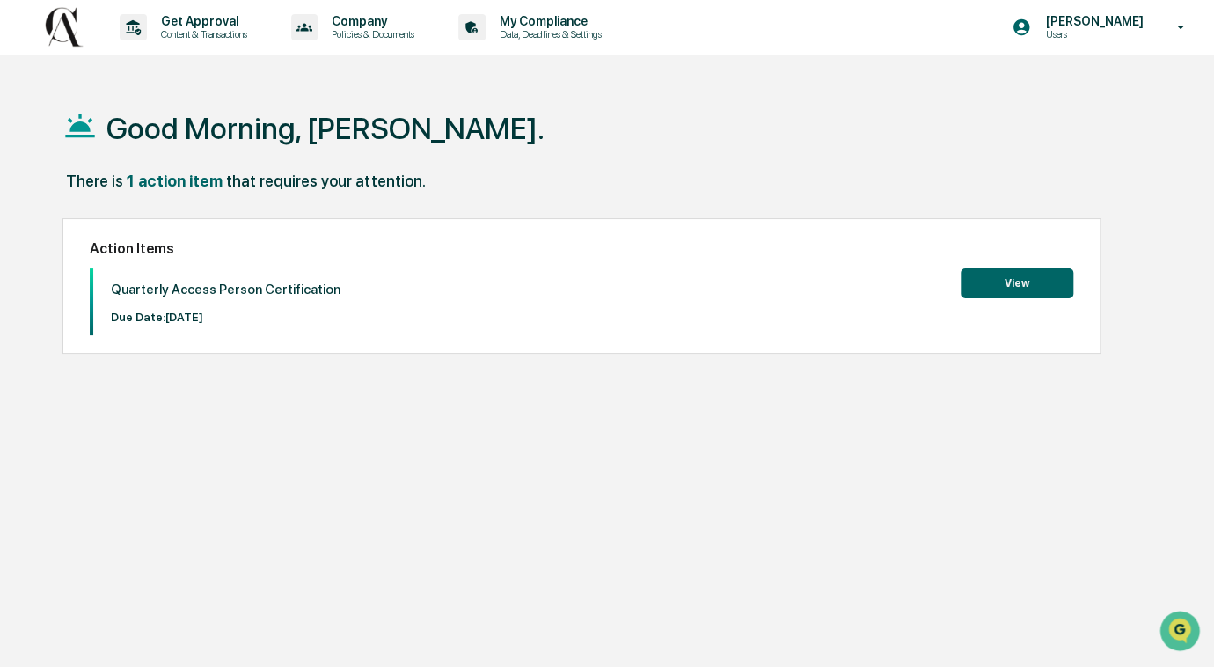
click at [1022, 275] on button "View" at bounding box center [1016, 283] width 113 height 30
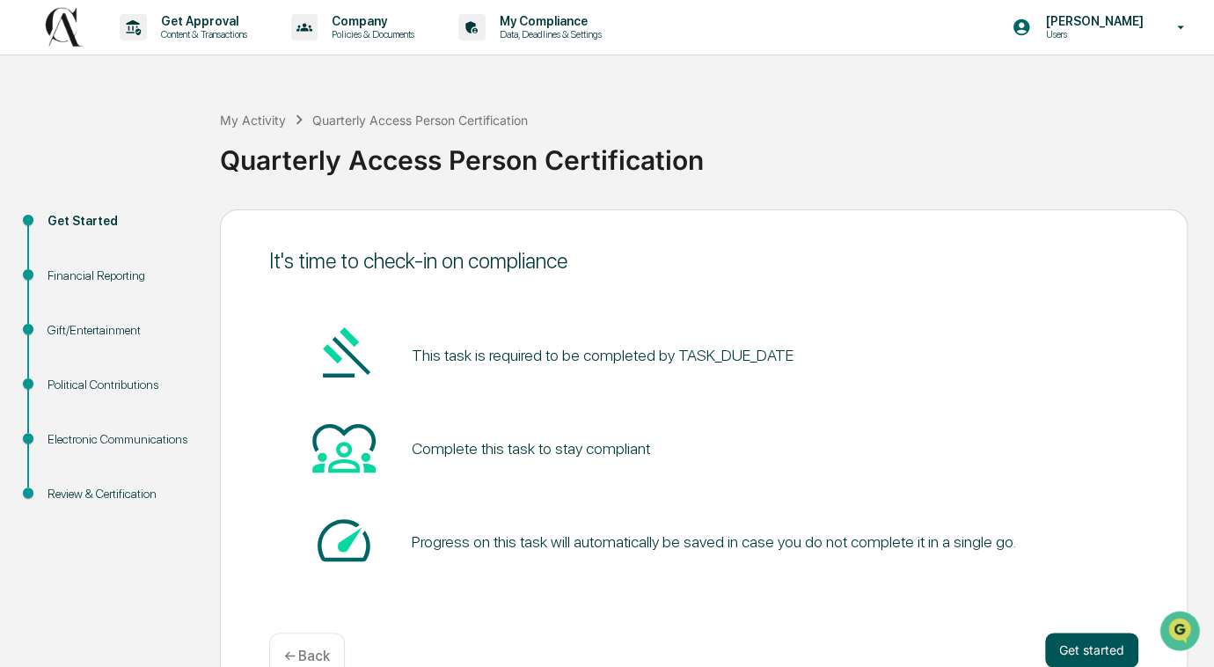
click at [1078, 653] on button "Get started" at bounding box center [1091, 649] width 93 height 35
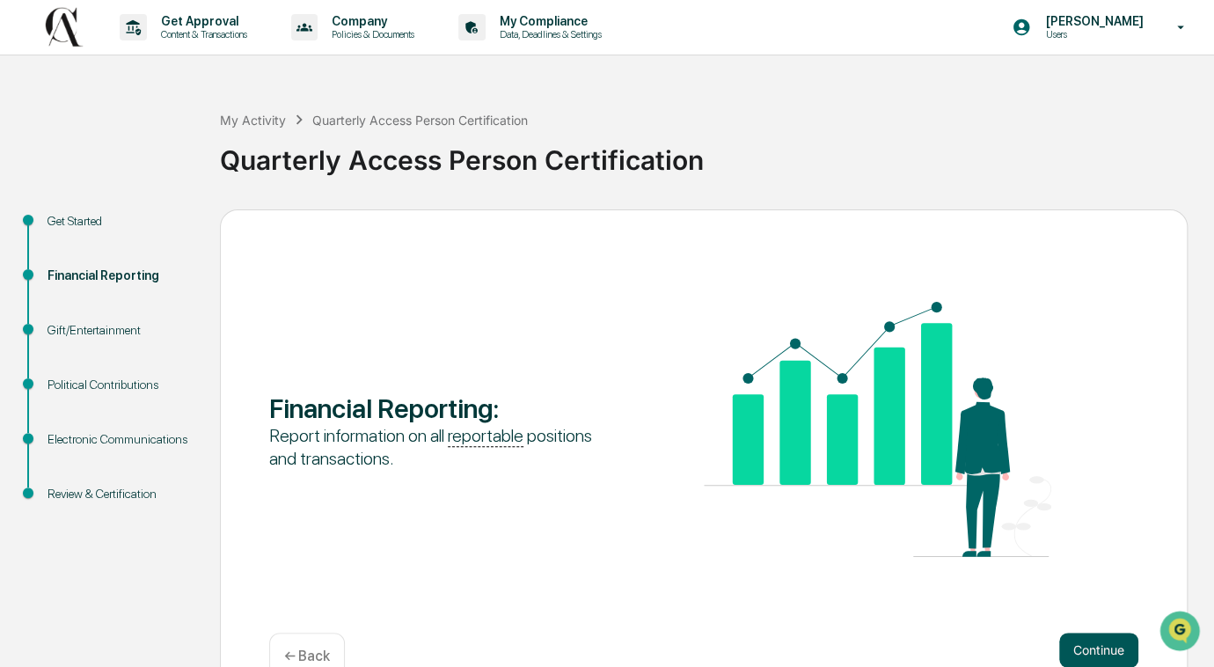
click at [1086, 650] on button "Continue" at bounding box center [1098, 649] width 79 height 35
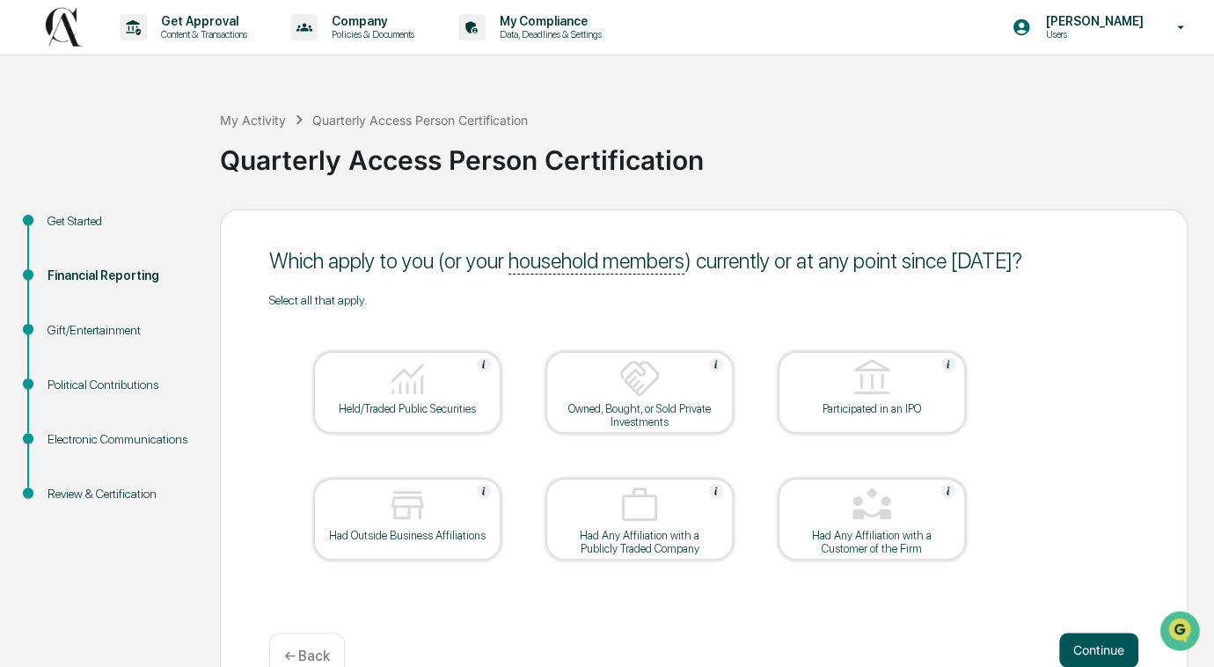
click at [1096, 651] on button "Continue" at bounding box center [1098, 649] width 79 height 35
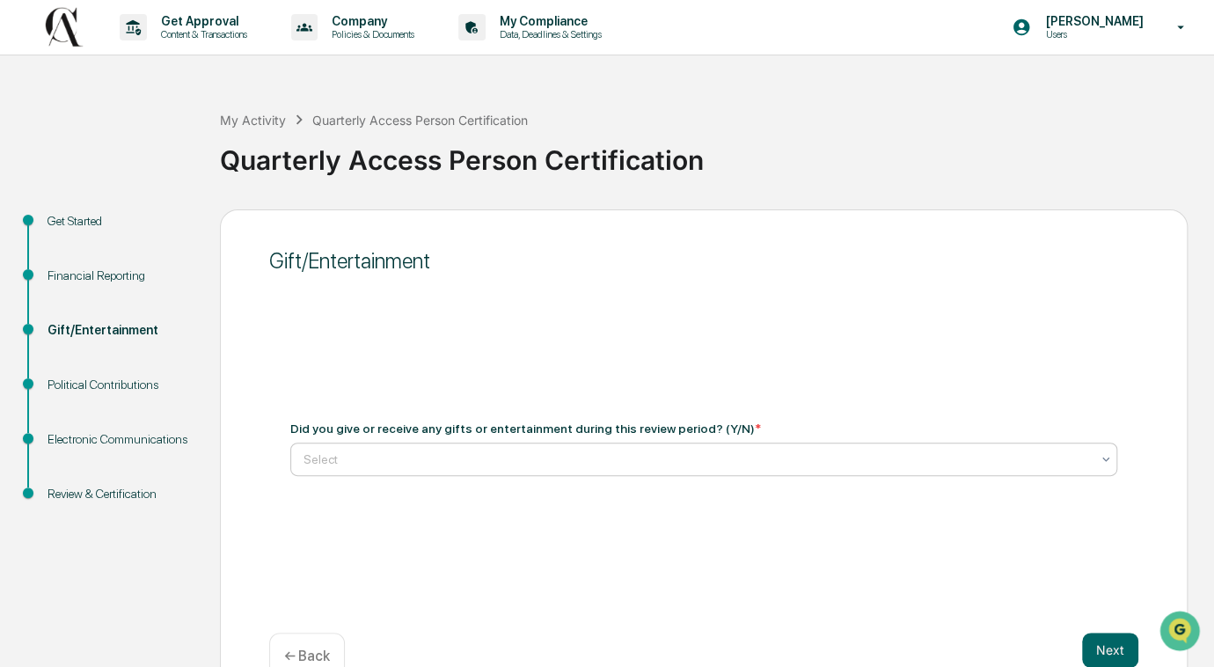
click at [997, 465] on div at bounding box center [696, 459] width 786 height 18
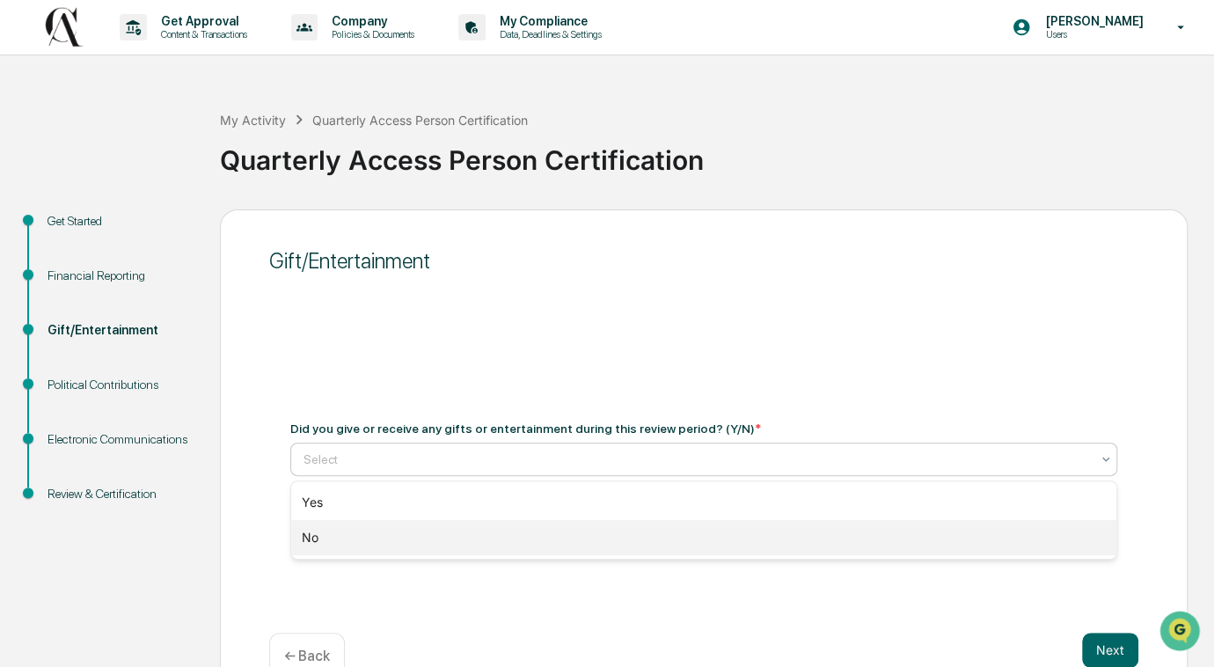
click at [795, 535] on div "No" at bounding box center [704, 537] width 826 height 35
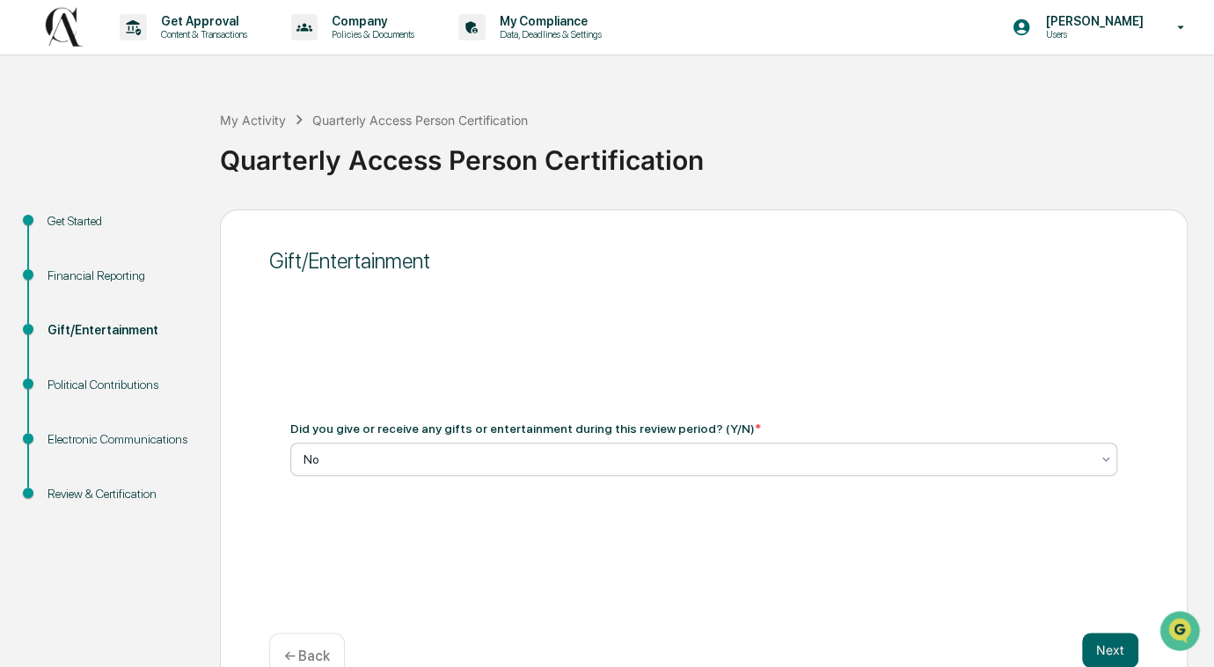
click at [110, 280] on div "Financial Reporting" at bounding box center [119, 275] width 144 height 18
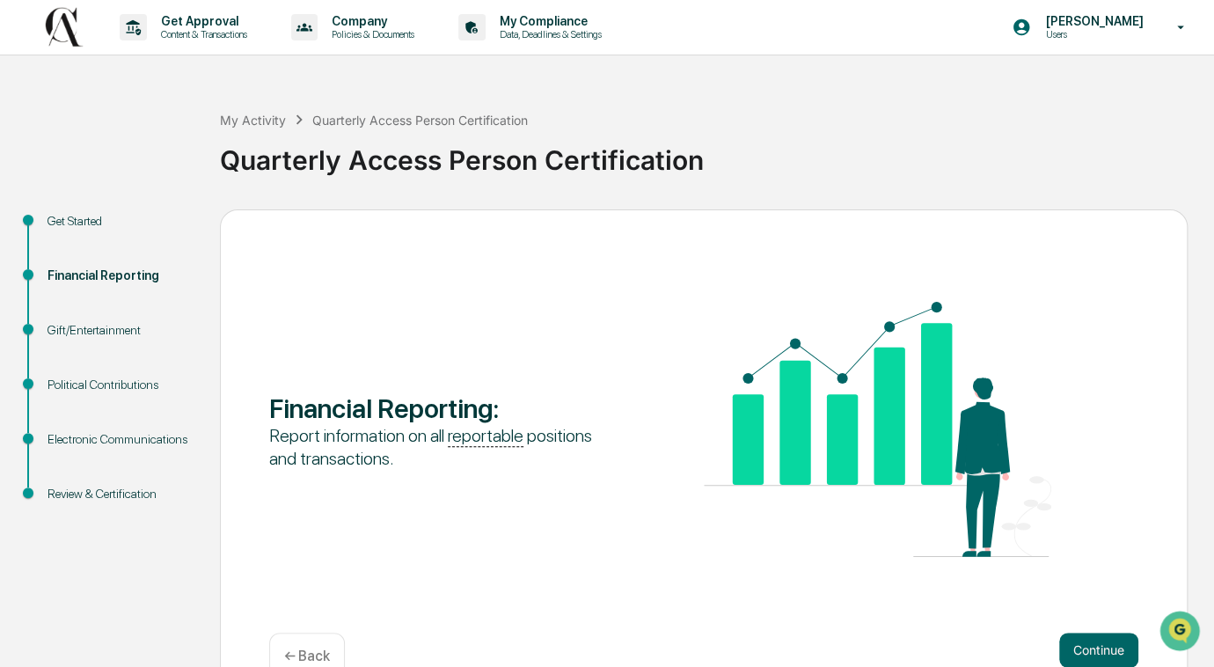
click at [76, 208] on div "My Activity Quarterly Access Person Certification Quarterly Access Person Certi…" at bounding box center [607, 396] width 1214 height 625
click at [76, 215] on div "Get Started" at bounding box center [119, 221] width 144 height 18
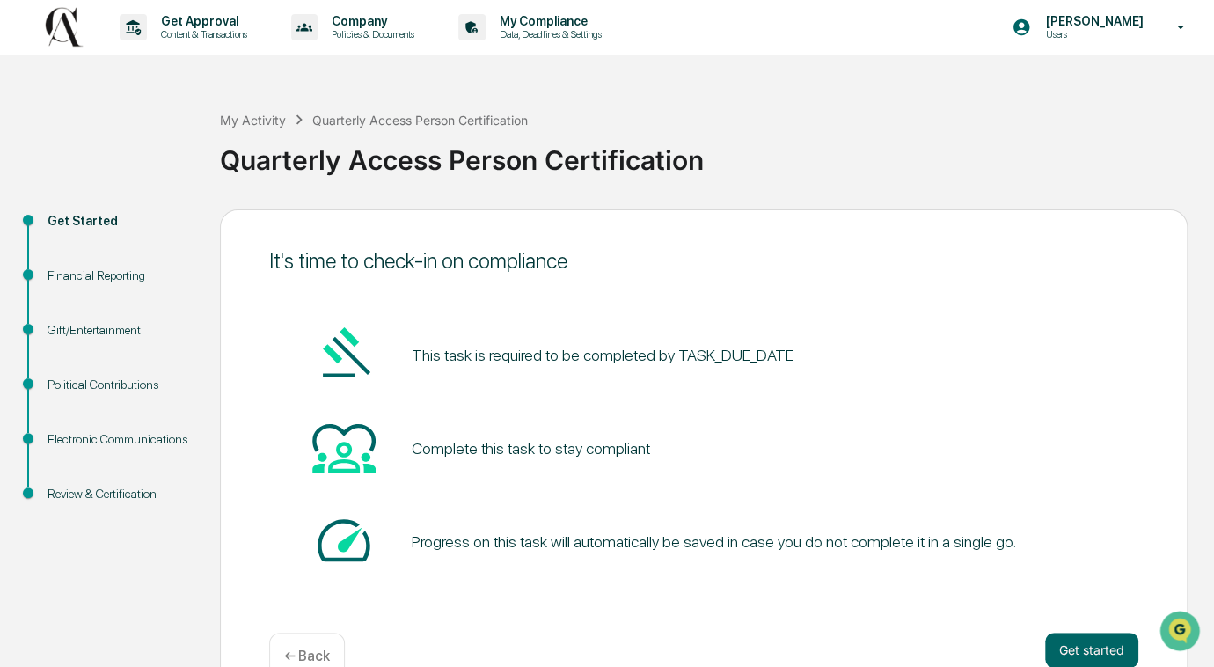
click at [76, 268] on div "Financial Reporting" at bounding box center [119, 275] width 144 height 18
click at [1079, 646] on button "Get started" at bounding box center [1091, 649] width 93 height 35
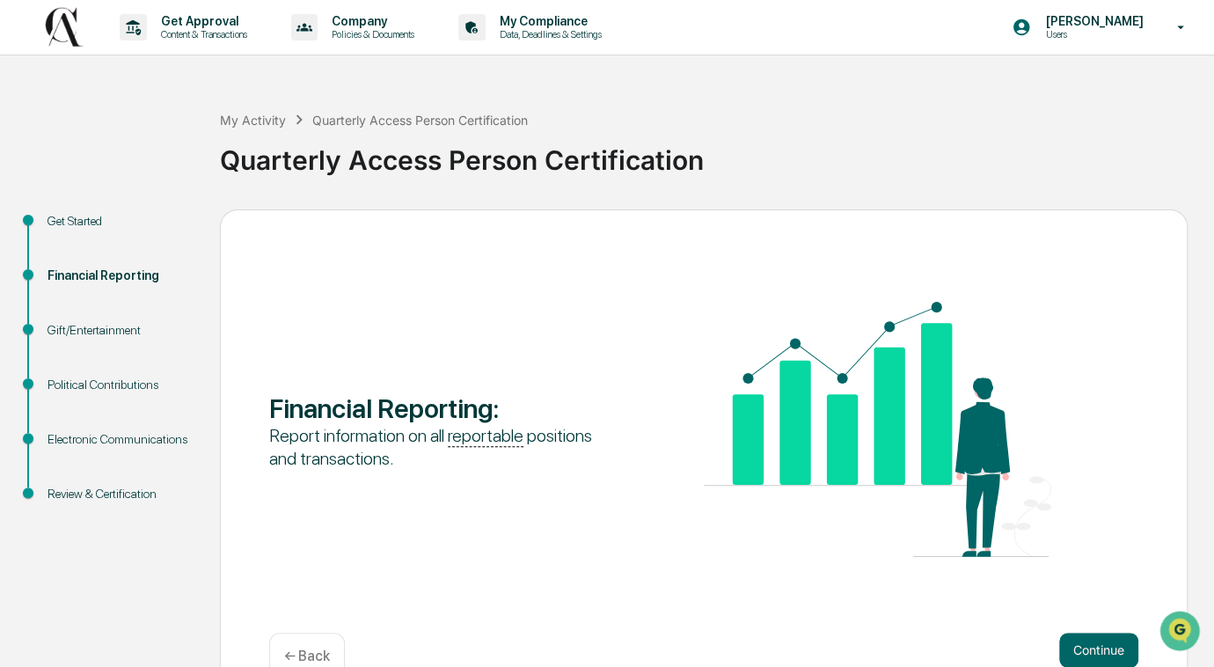
click at [1079, 646] on button "Continue" at bounding box center [1098, 649] width 79 height 35
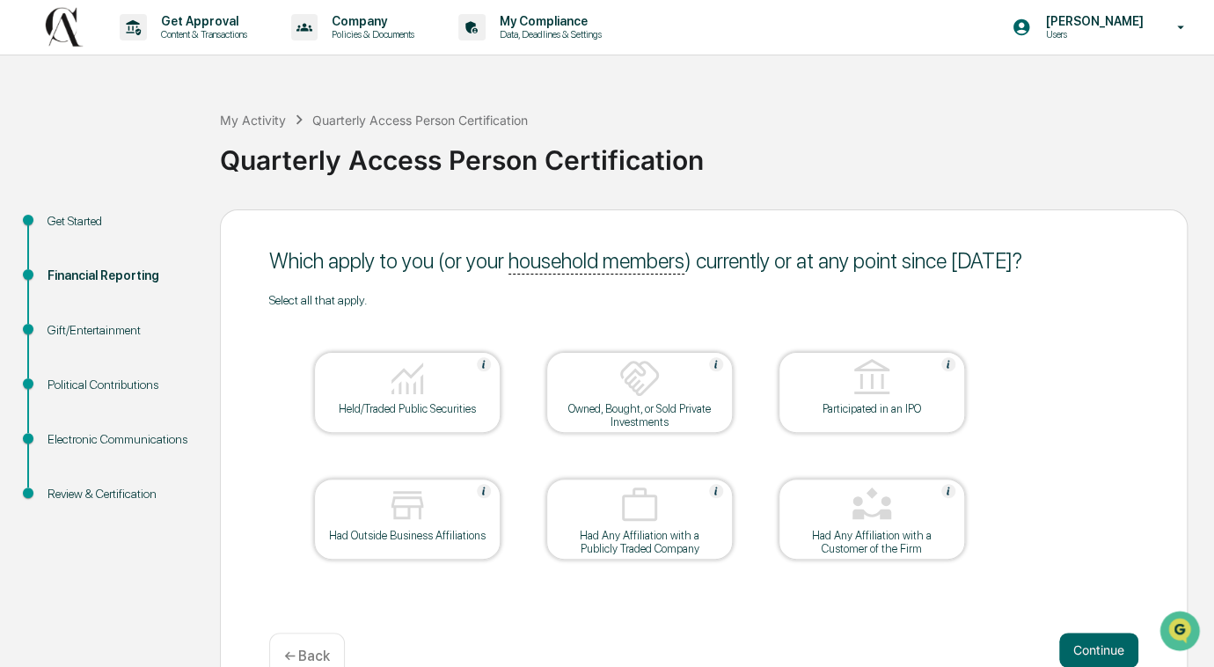
click at [460, 509] on div at bounding box center [407, 506] width 176 height 45
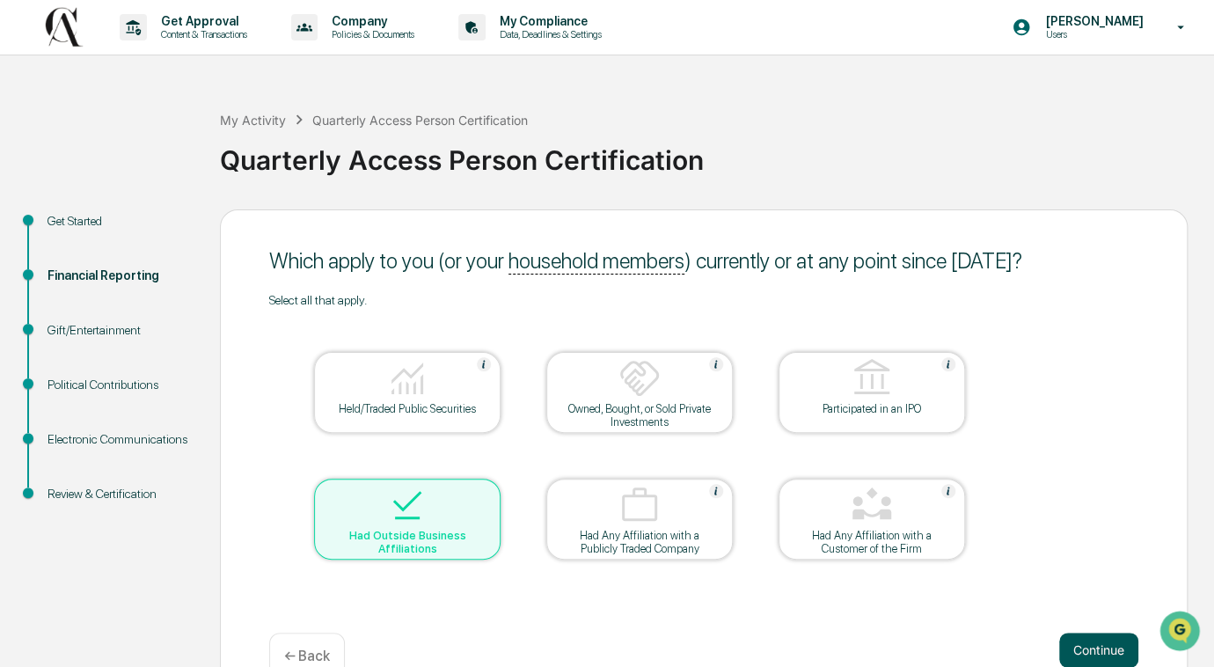
click at [1075, 643] on button "Continue" at bounding box center [1098, 649] width 79 height 35
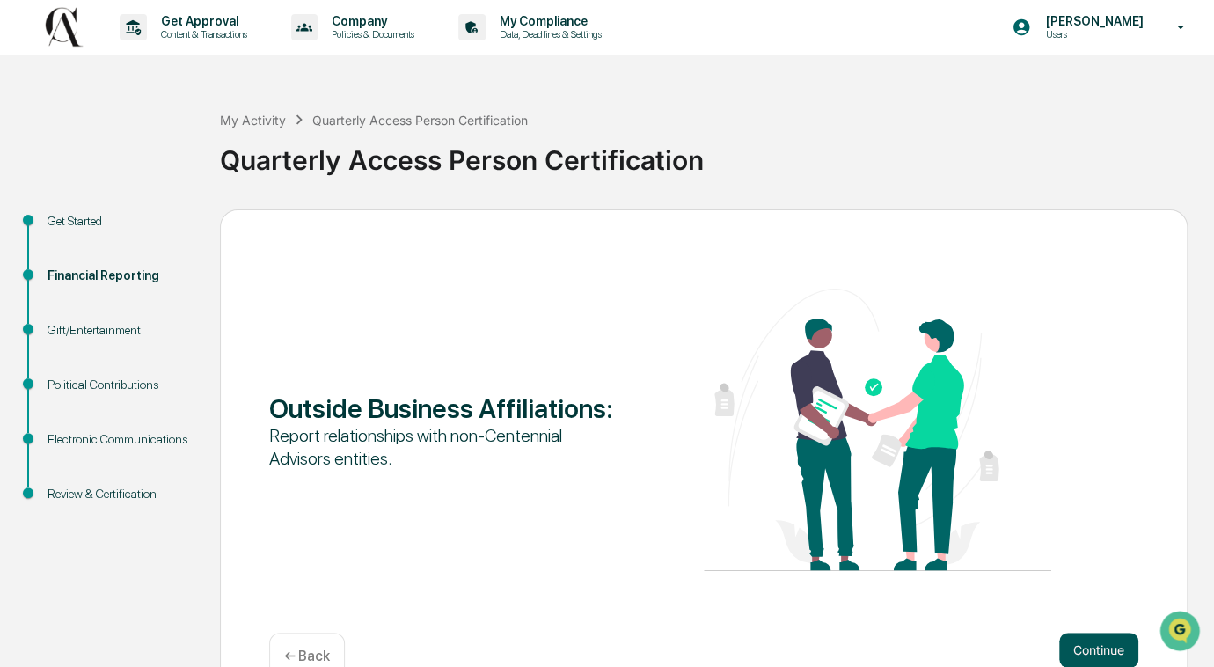
click at [1106, 646] on button "Continue" at bounding box center [1098, 649] width 79 height 35
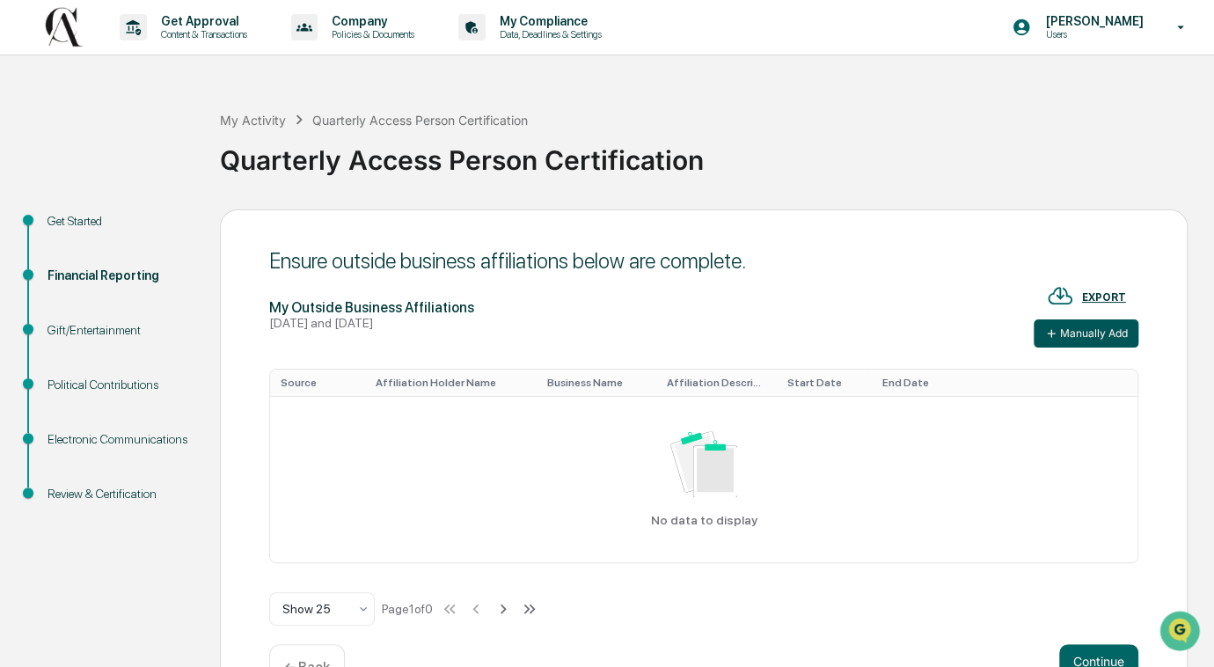
click at [1094, 329] on button "Manually Add" at bounding box center [1085, 333] width 105 height 28
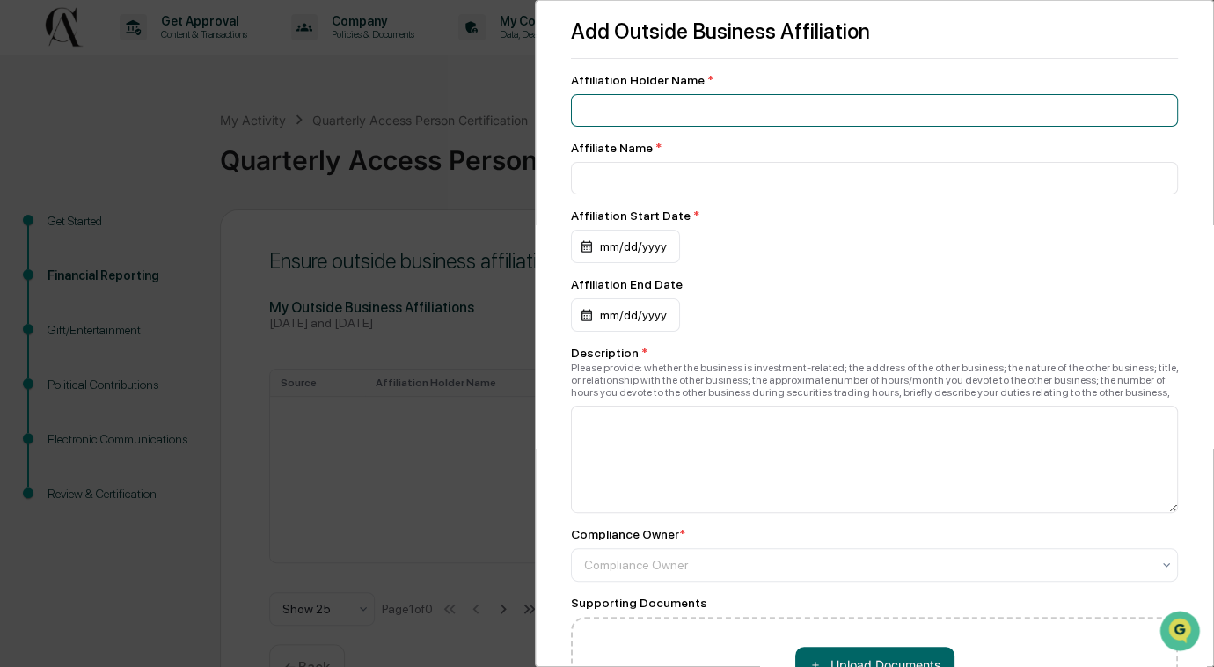
click at [668, 115] on input at bounding box center [874, 110] width 607 height 33
type input "**********"
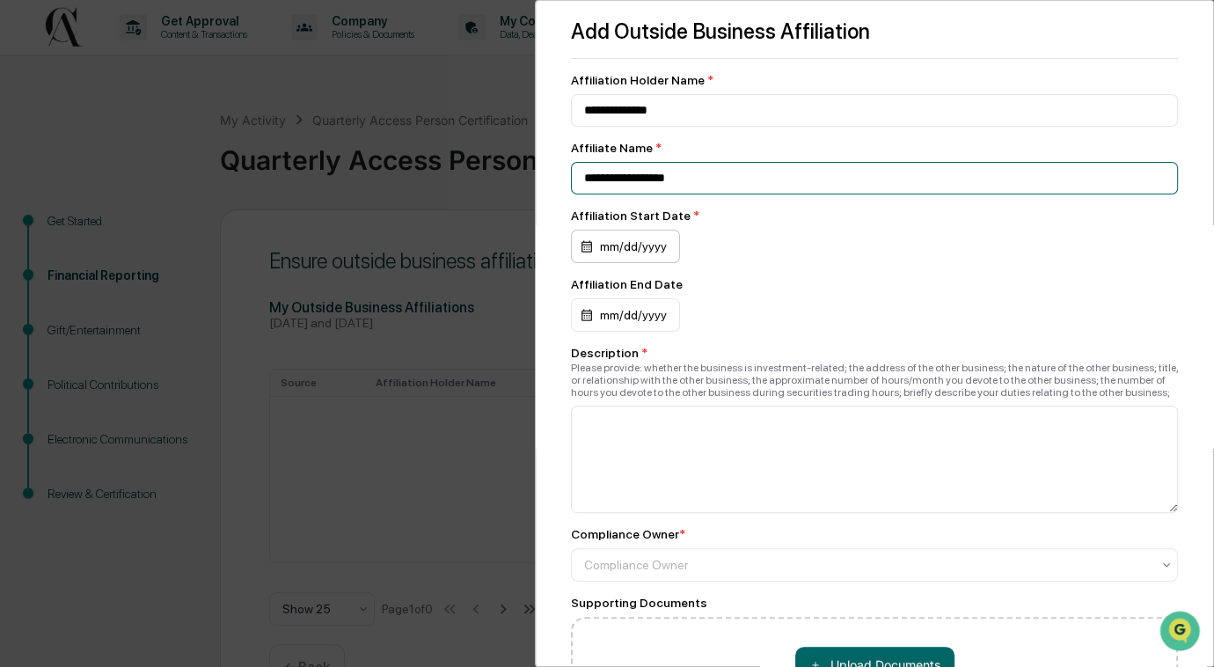
type input "**********"
click at [645, 254] on div "mm/dd/yyyy" at bounding box center [625, 246] width 109 height 33
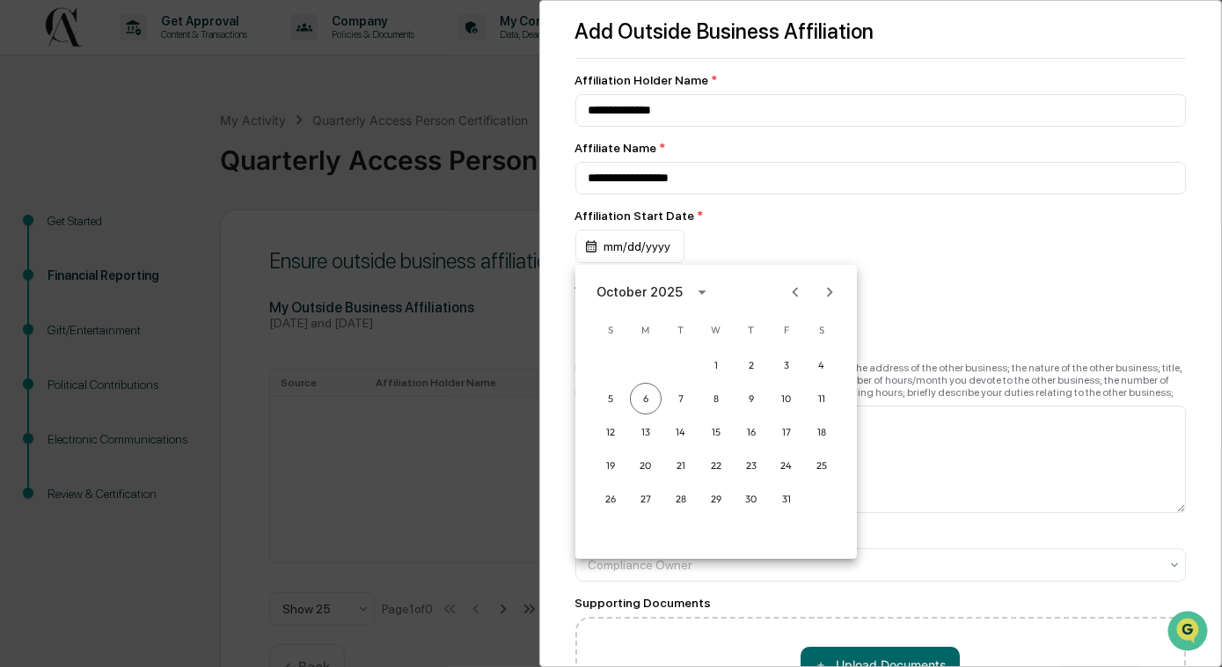
click at [918, 303] on div at bounding box center [611, 333] width 1222 height 667
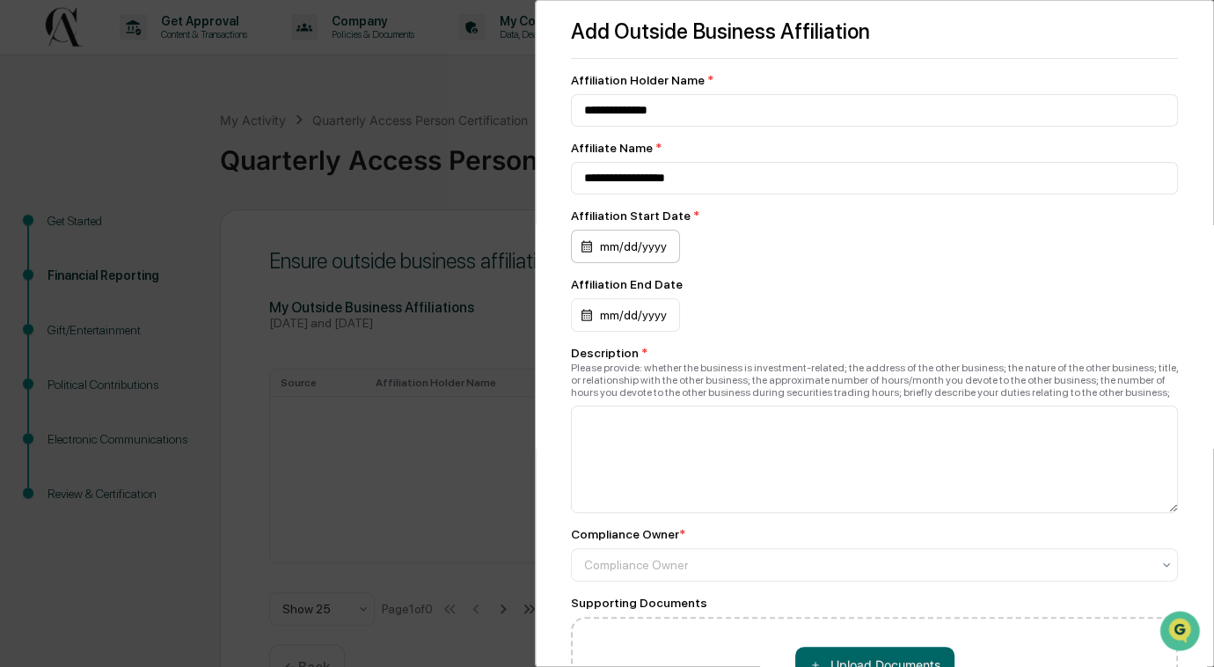
click at [632, 253] on div "mm/dd/yyyy" at bounding box center [625, 246] width 109 height 33
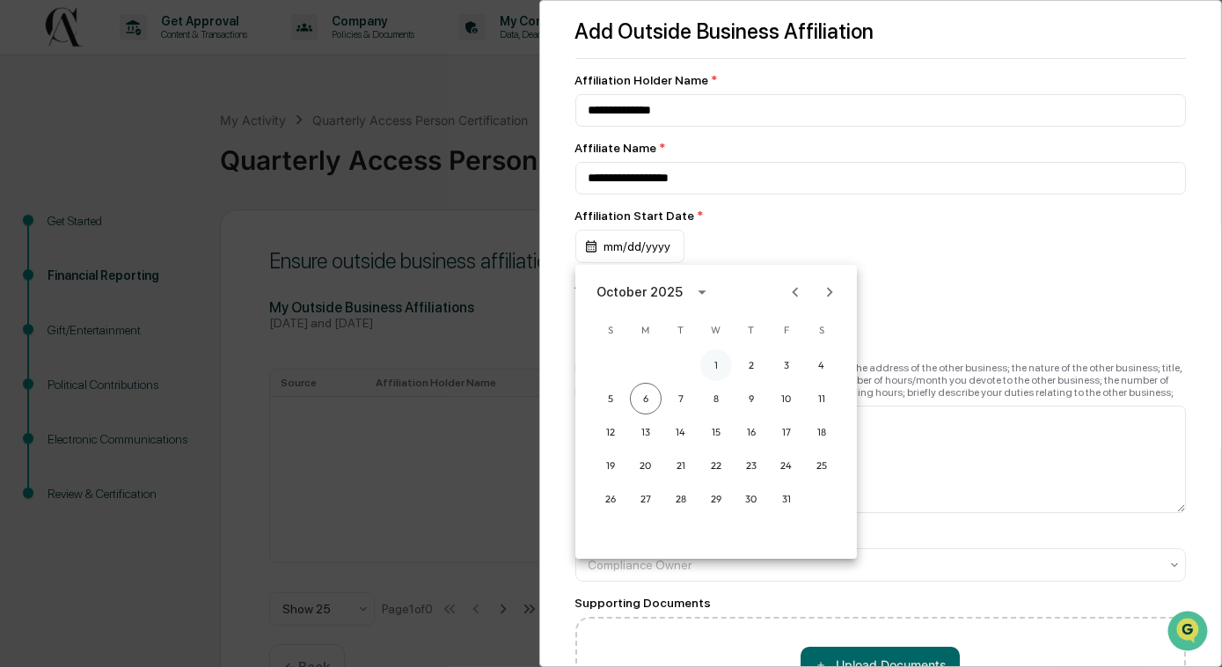
click at [715, 357] on button "1" at bounding box center [716, 365] width 32 height 32
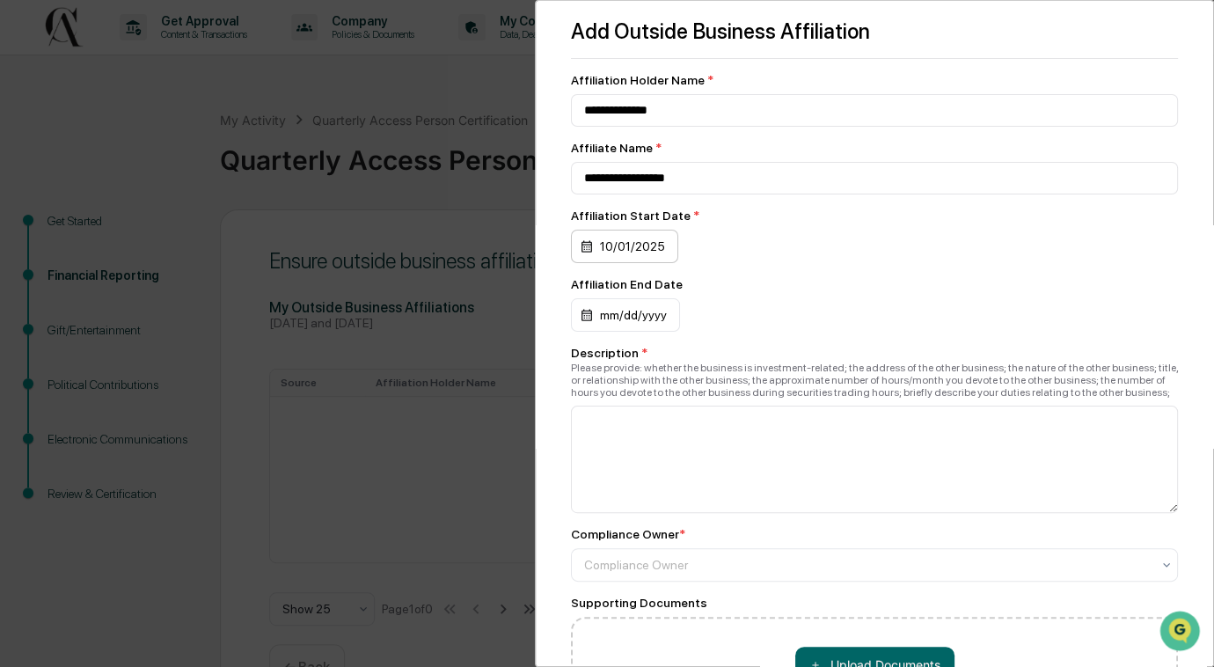
click at [661, 246] on div "10/01/2025" at bounding box center [624, 246] width 107 height 33
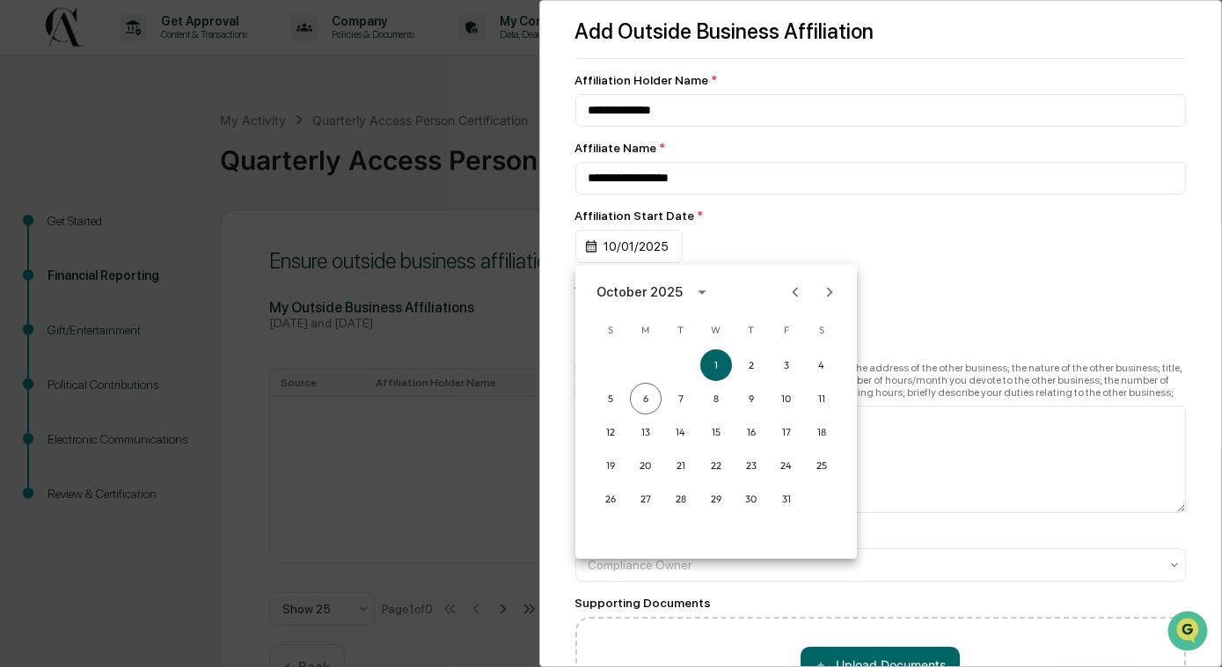
click at [688, 292] on button "calendar view is open, switch to year view" at bounding box center [702, 292] width 28 height 28
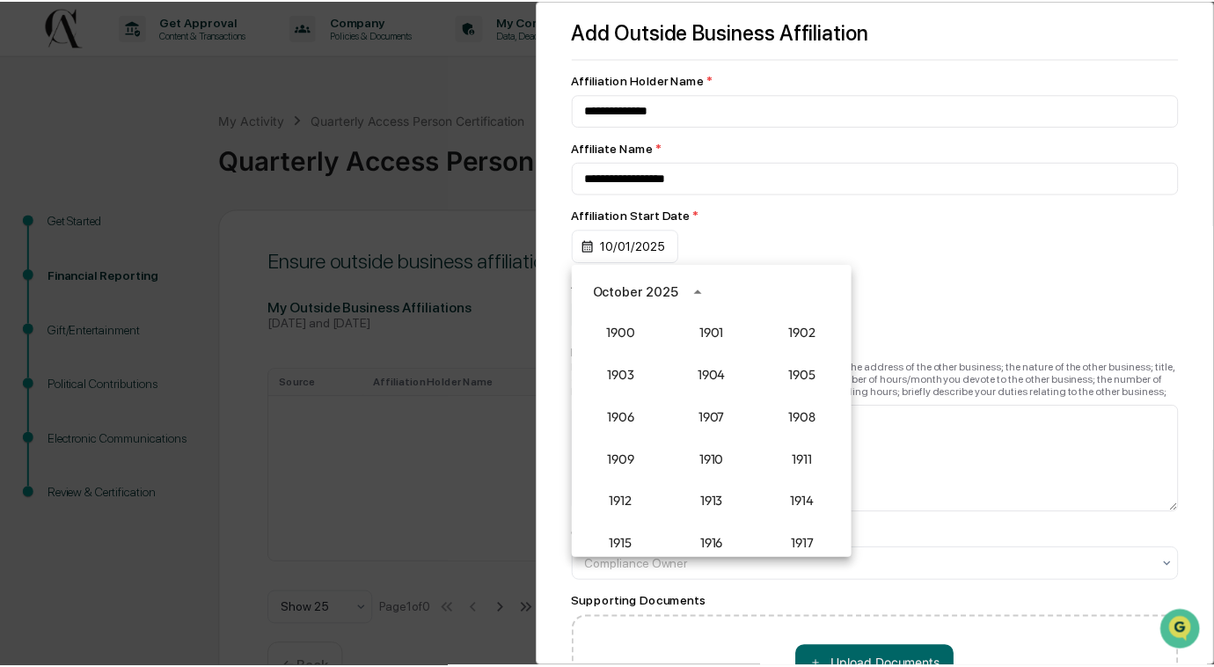
scroll to position [1629, 0]
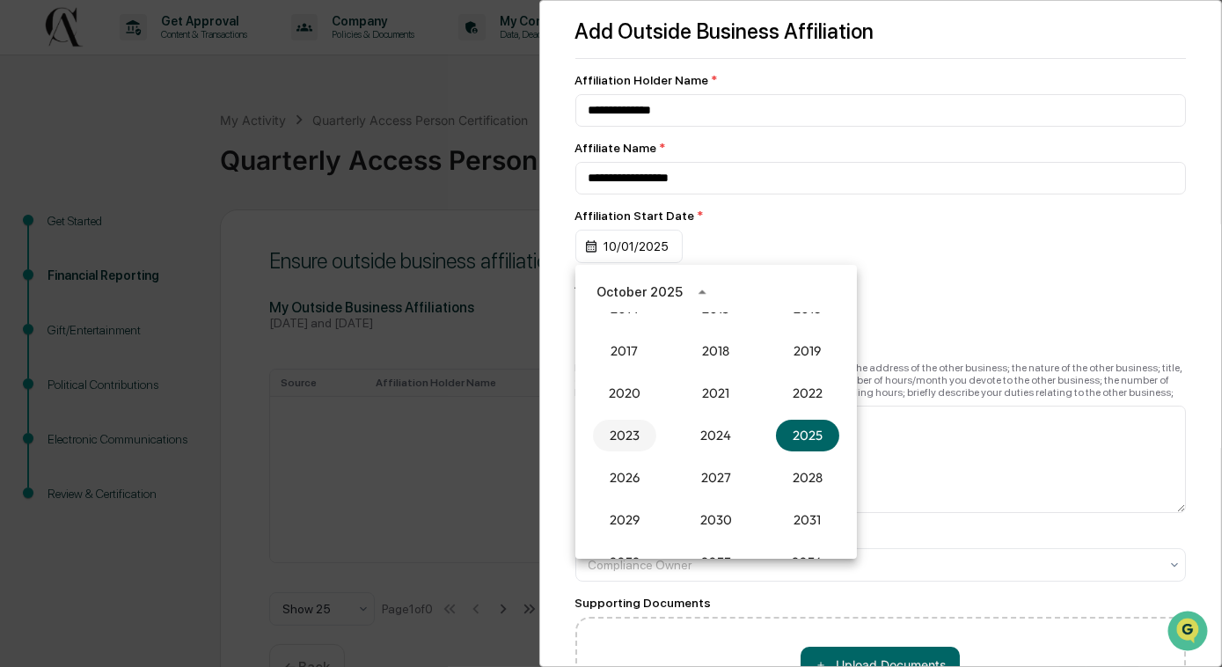
click at [619, 427] on button "2023" at bounding box center [624, 436] width 63 height 32
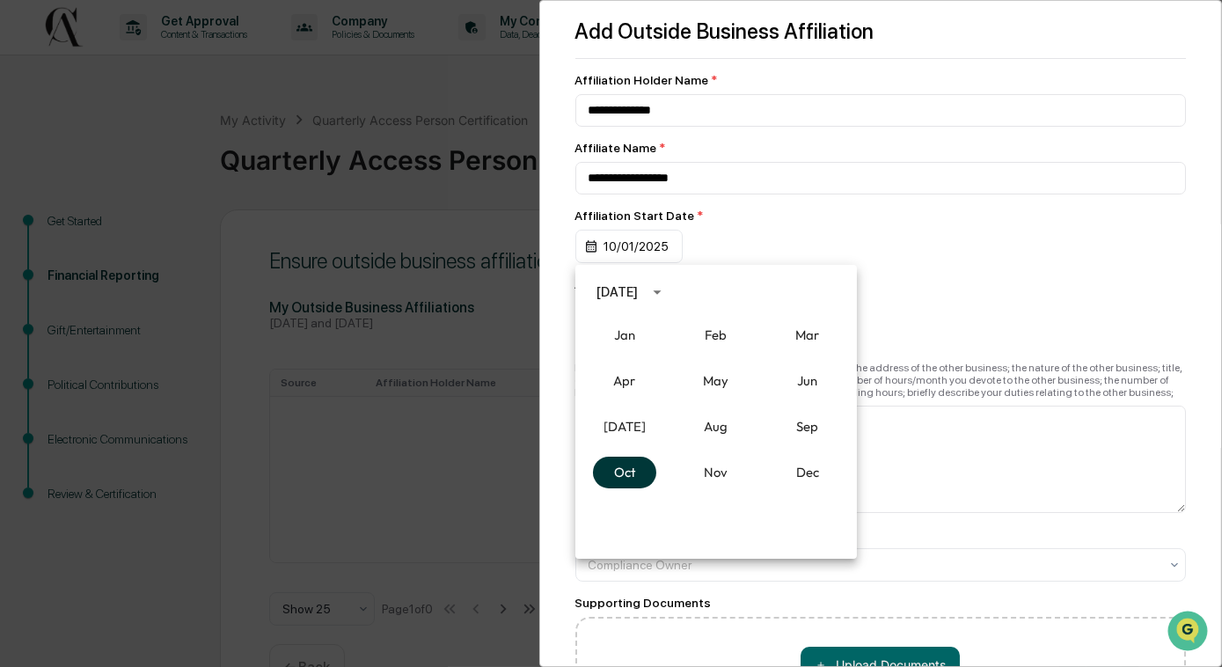
click at [623, 469] on button "Oct" at bounding box center [624, 472] width 63 height 32
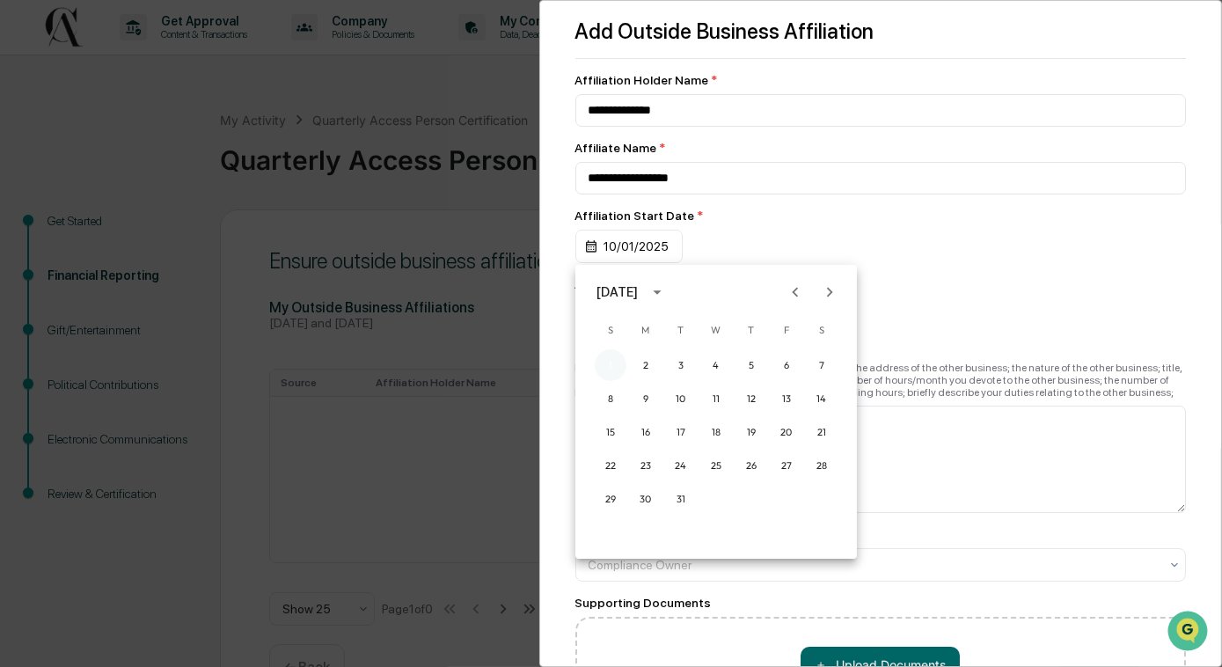
click at [609, 371] on button "1" at bounding box center [611, 365] width 32 height 32
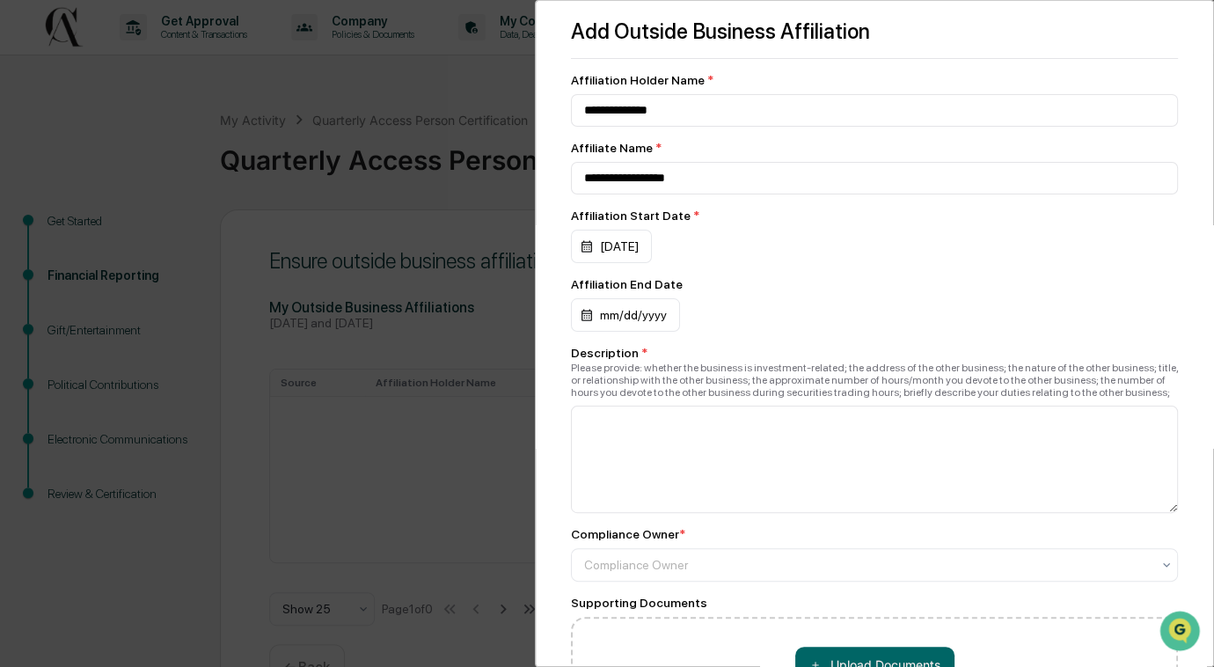
click at [798, 282] on div "Affiliation End Date" at bounding box center [874, 284] width 607 height 14
click at [762, 493] on textarea at bounding box center [874, 458] width 607 height 107
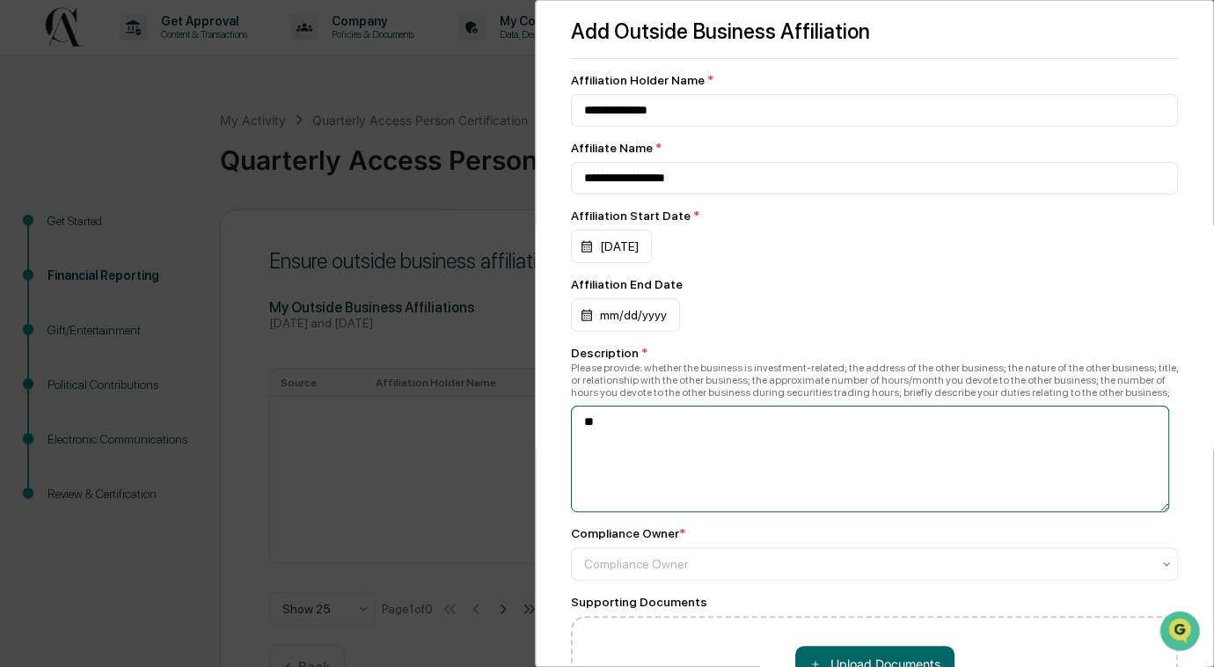
type textarea "*"
type textarea "**********"
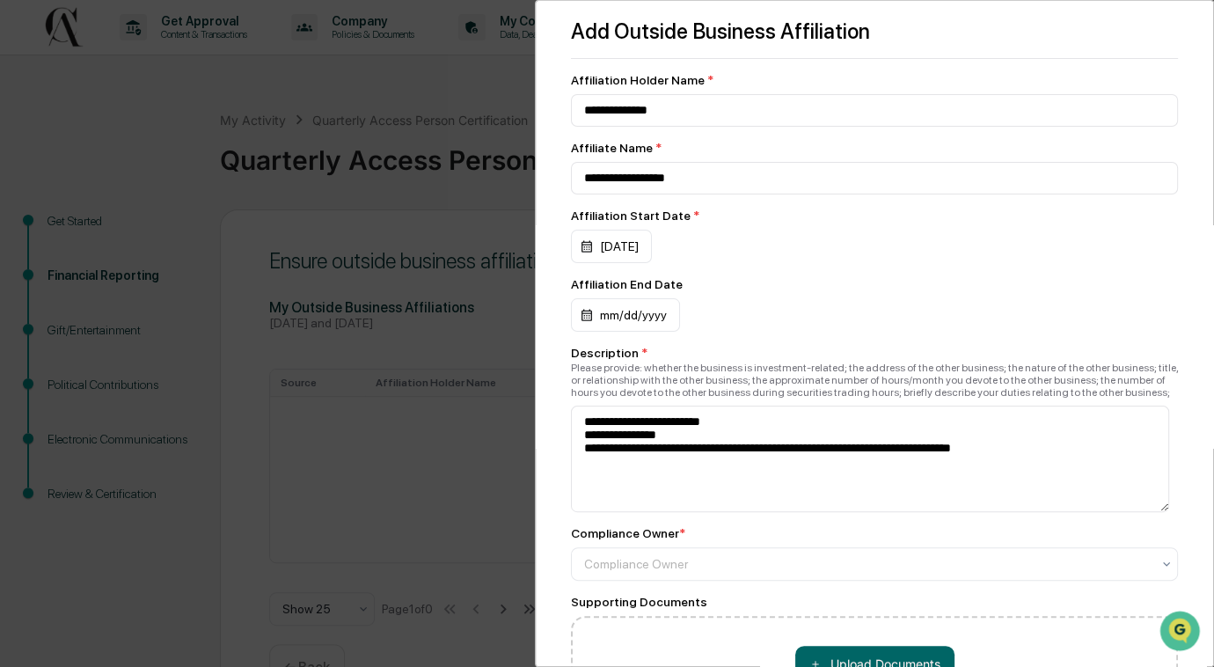
click at [805, 540] on div "Compliance Owner *" at bounding box center [874, 533] width 607 height 14
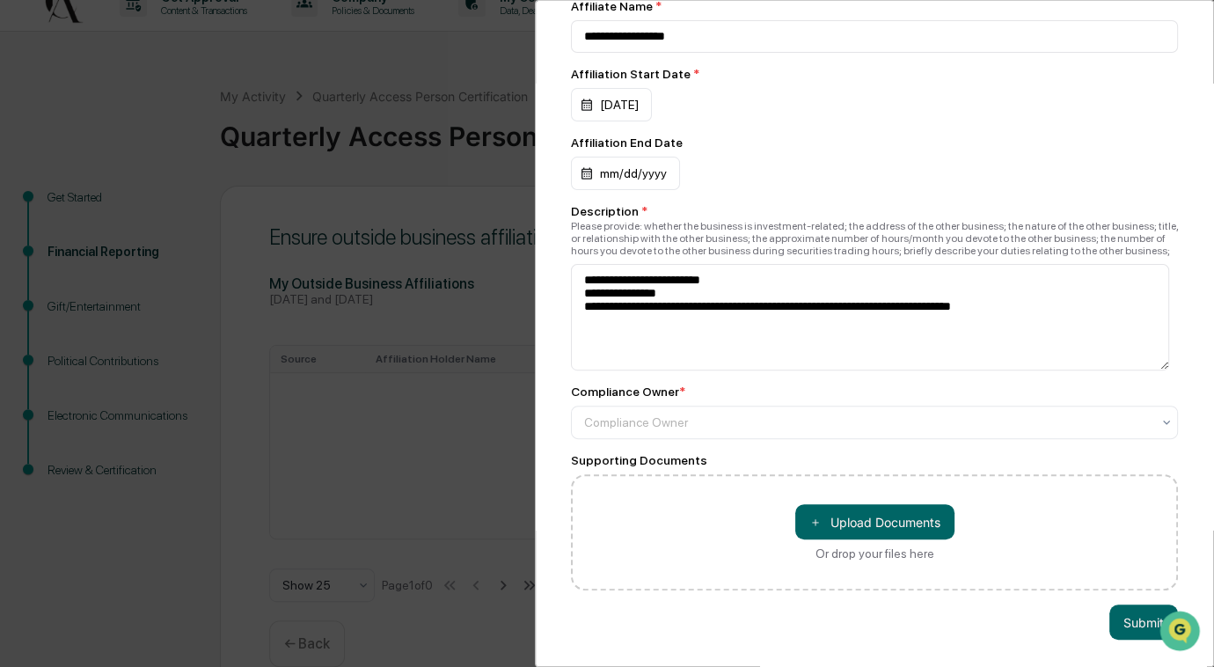
scroll to position [155, 0]
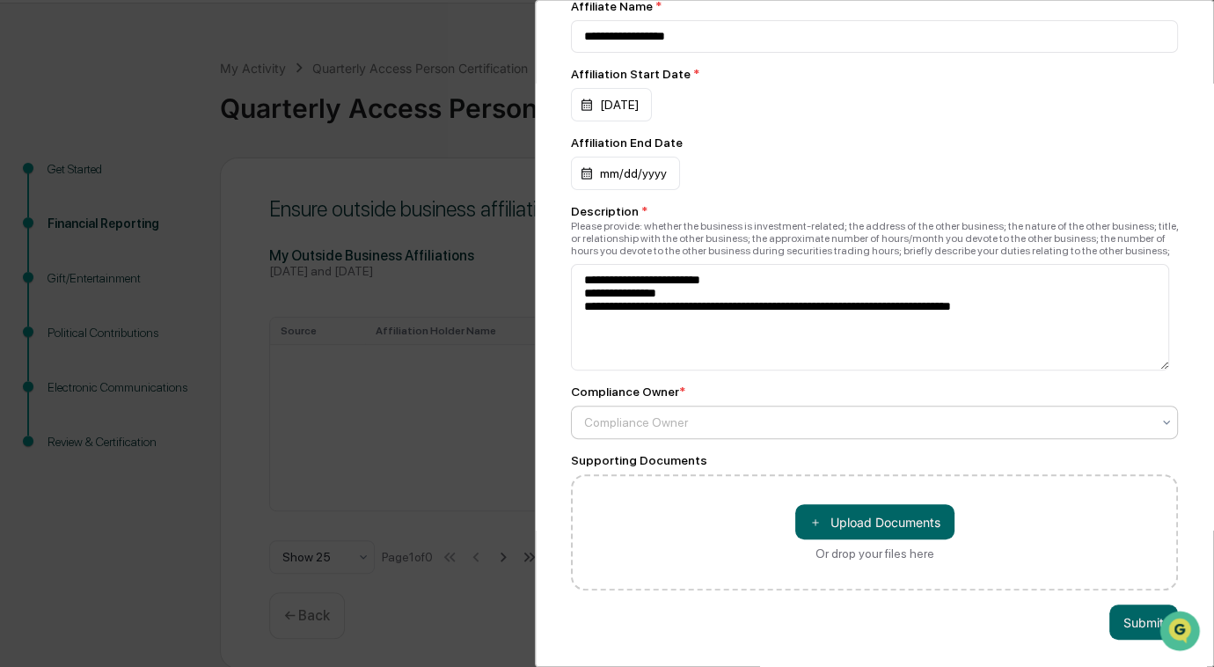
click at [734, 413] on div at bounding box center [867, 422] width 566 height 18
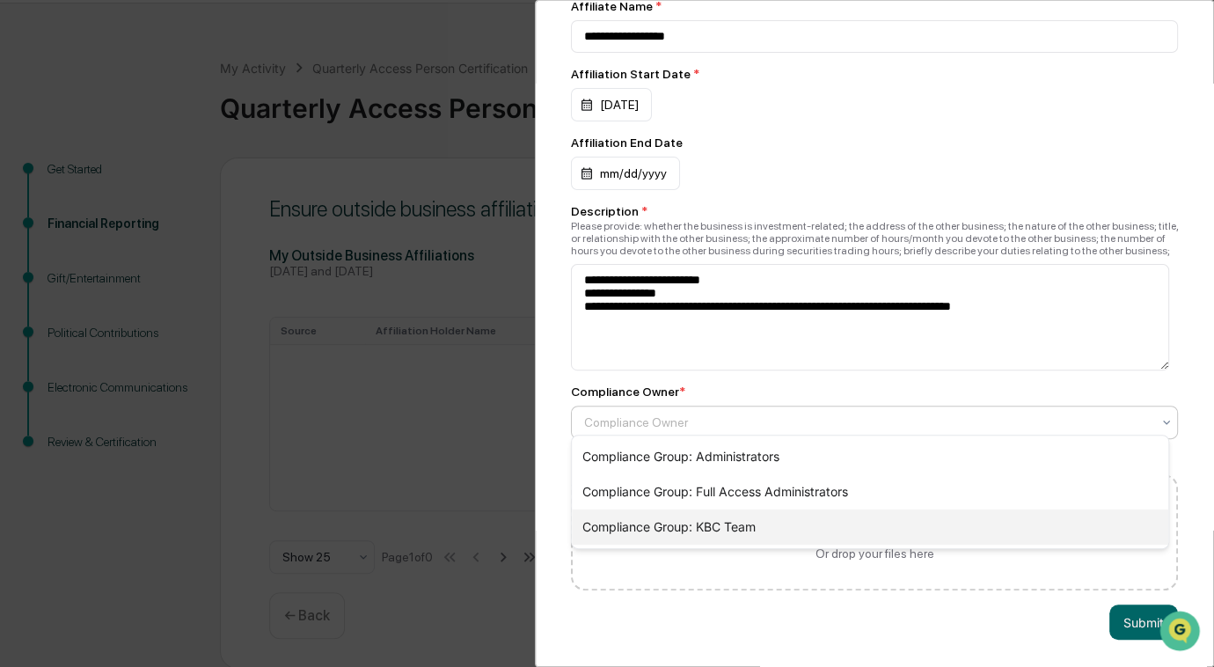
click at [713, 532] on div "Compliance Group: KBC Team" at bounding box center [870, 526] width 596 height 35
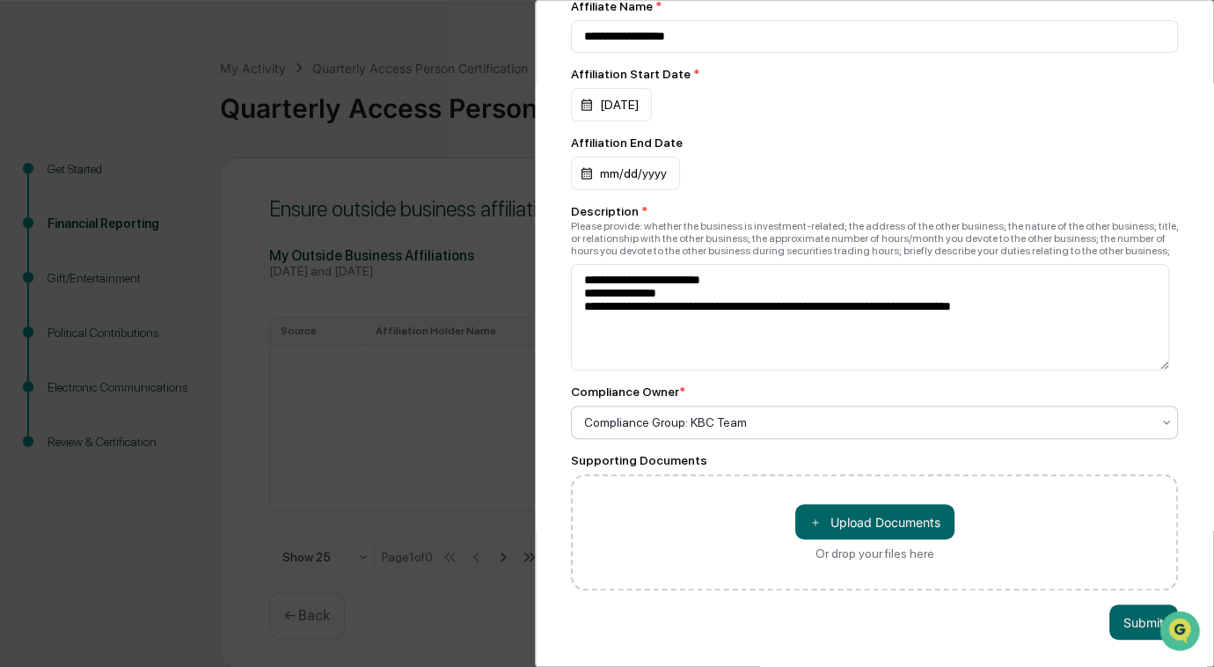
click at [718, 394] on div "Compliance Owner * option Compliance Group: KBC Team, selected. Compliance Grou…" at bounding box center [874, 411] width 607 height 55
click at [725, 431] on div "**********" at bounding box center [874, 260] width 607 height 659
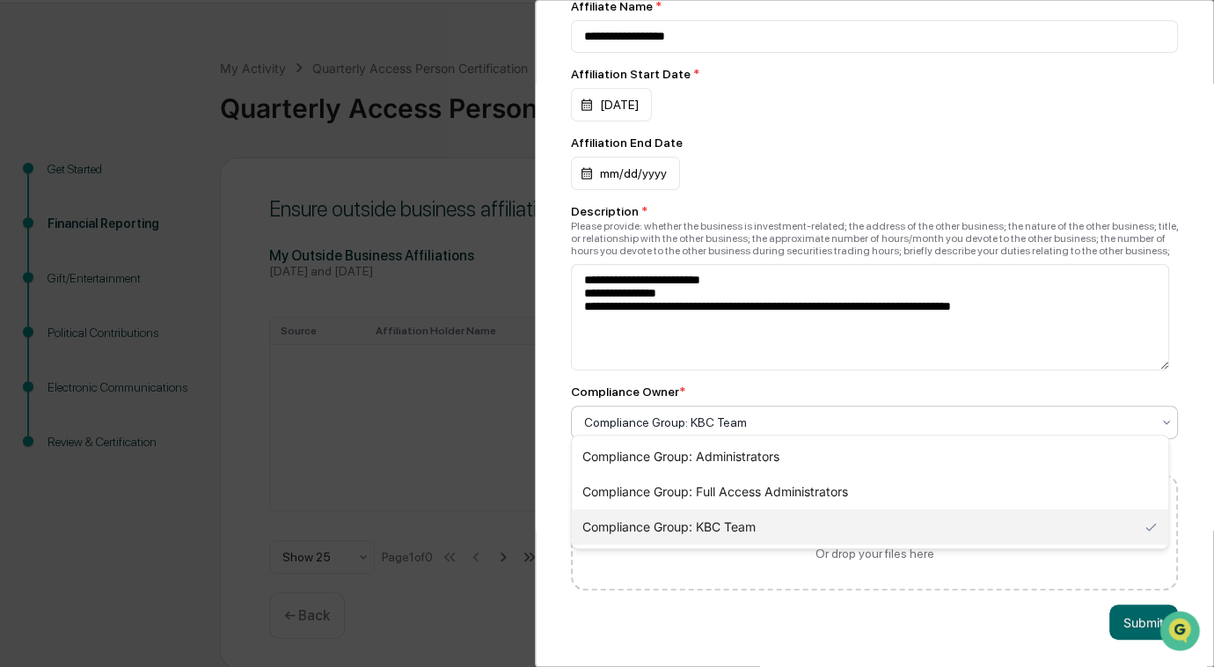
click at [726, 414] on div at bounding box center [867, 422] width 566 height 18
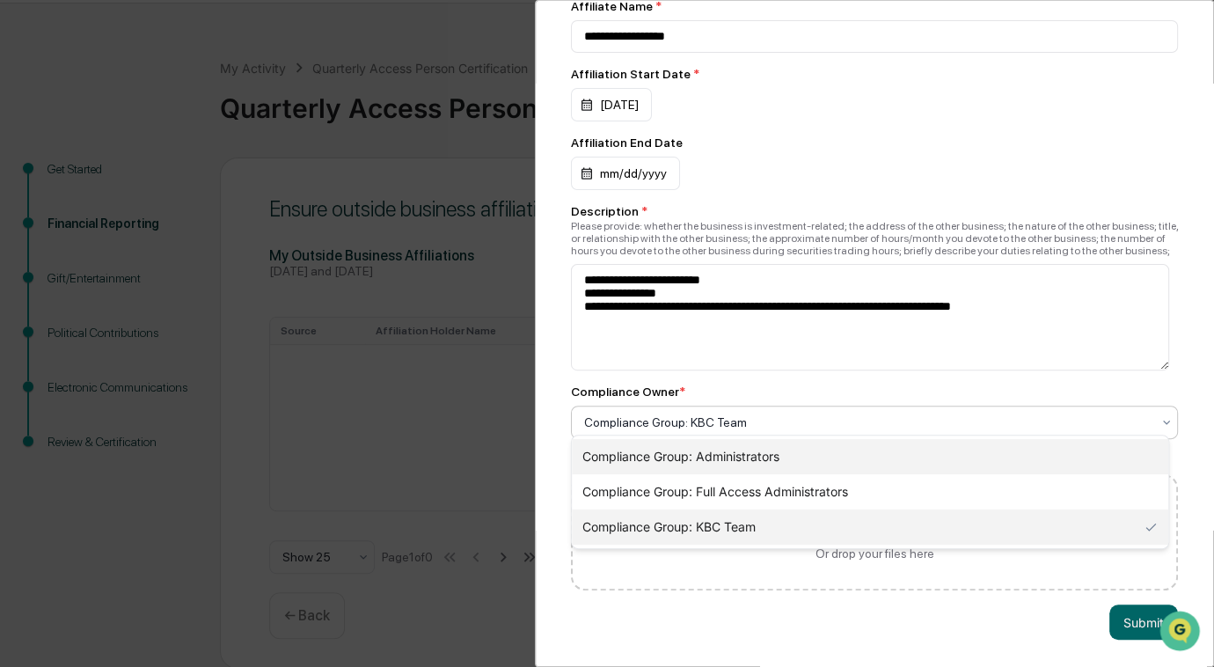
click at [701, 439] on div "Compliance Group: Administrators" at bounding box center [870, 456] width 596 height 35
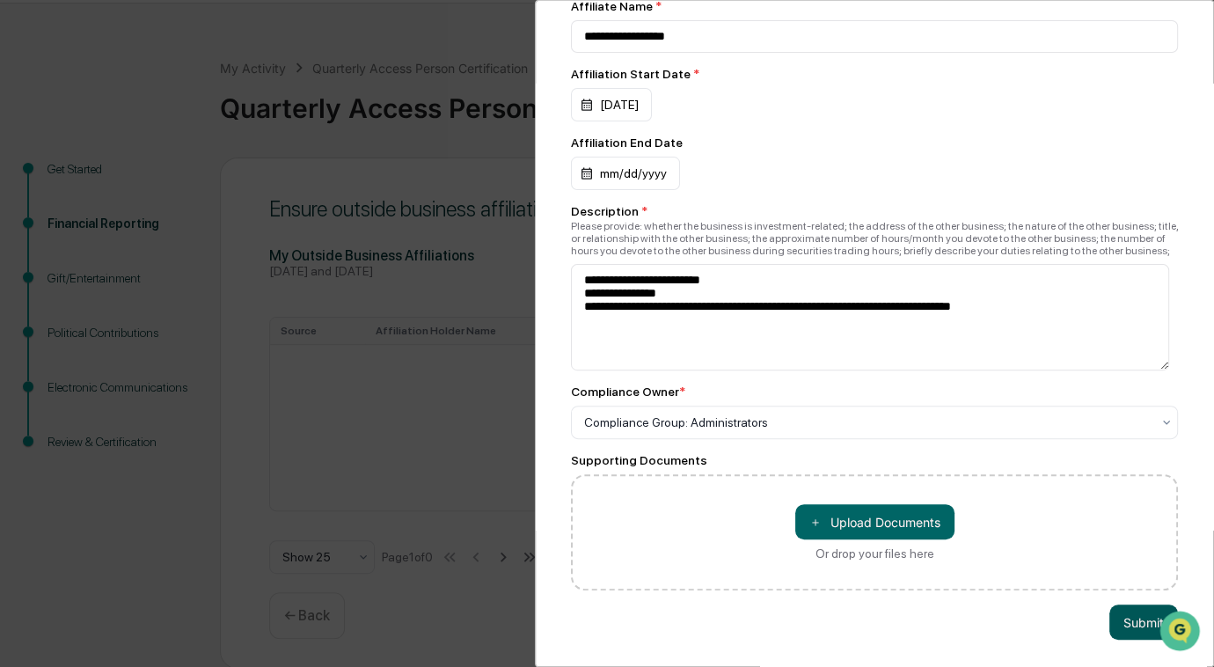
click at [1109, 607] on button "Submit" at bounding box center [1143, 621] width 69 height 35
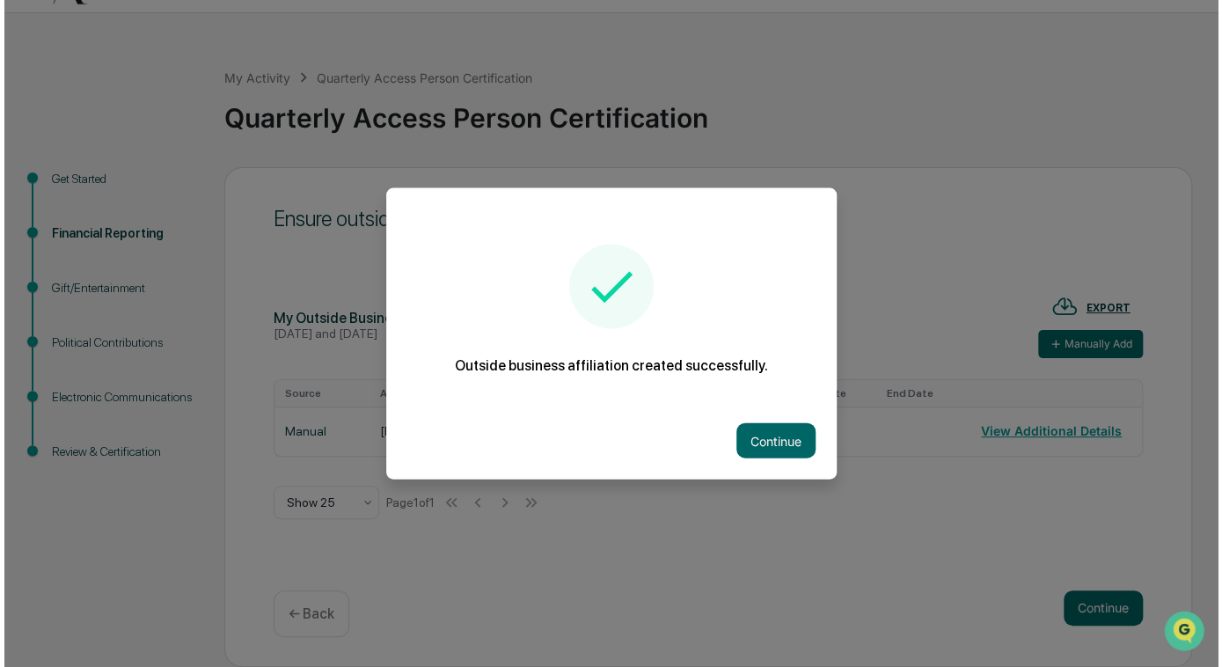
scroll to position [41, 0]
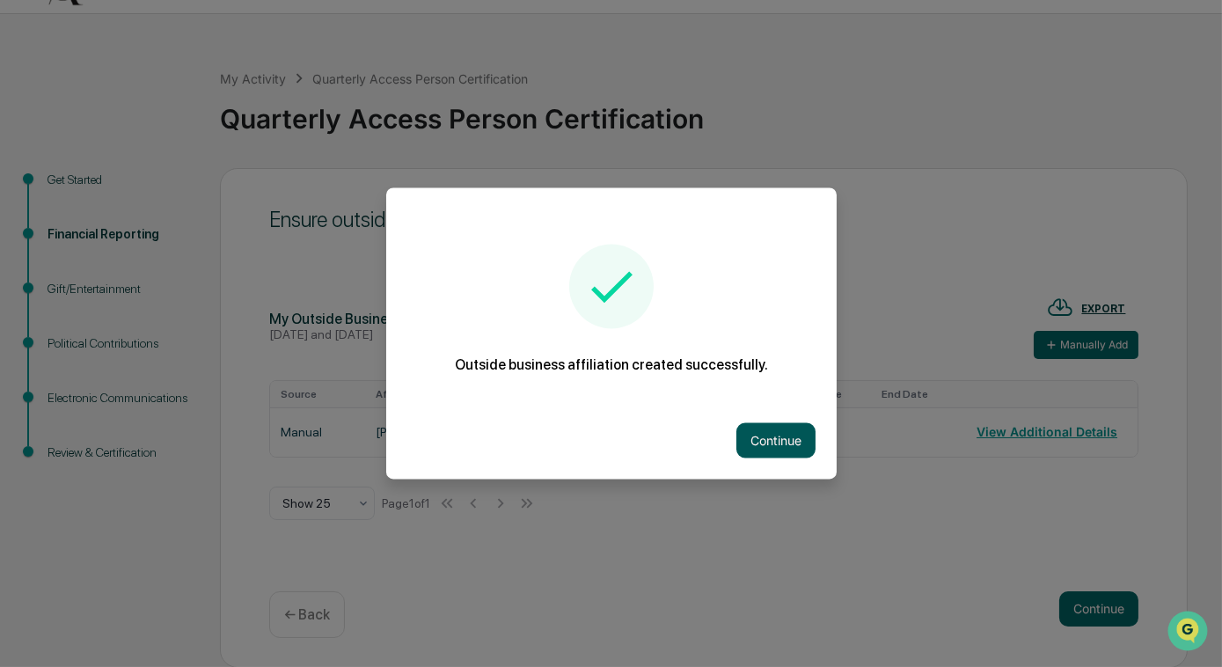
click at [756, 442] on button "Continue" at bounding box center [775, 440] width 79 height 35
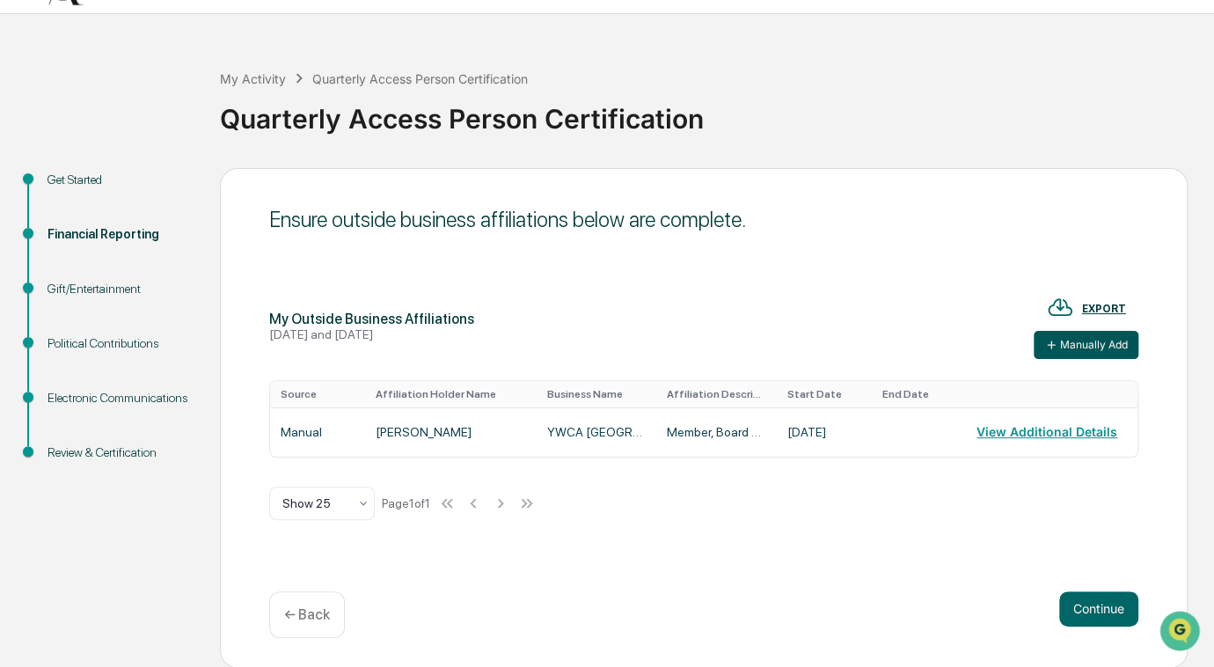
click at [1085, 352] on button "Manually Add" at bounding box center [1085, 345] width 105 height 28
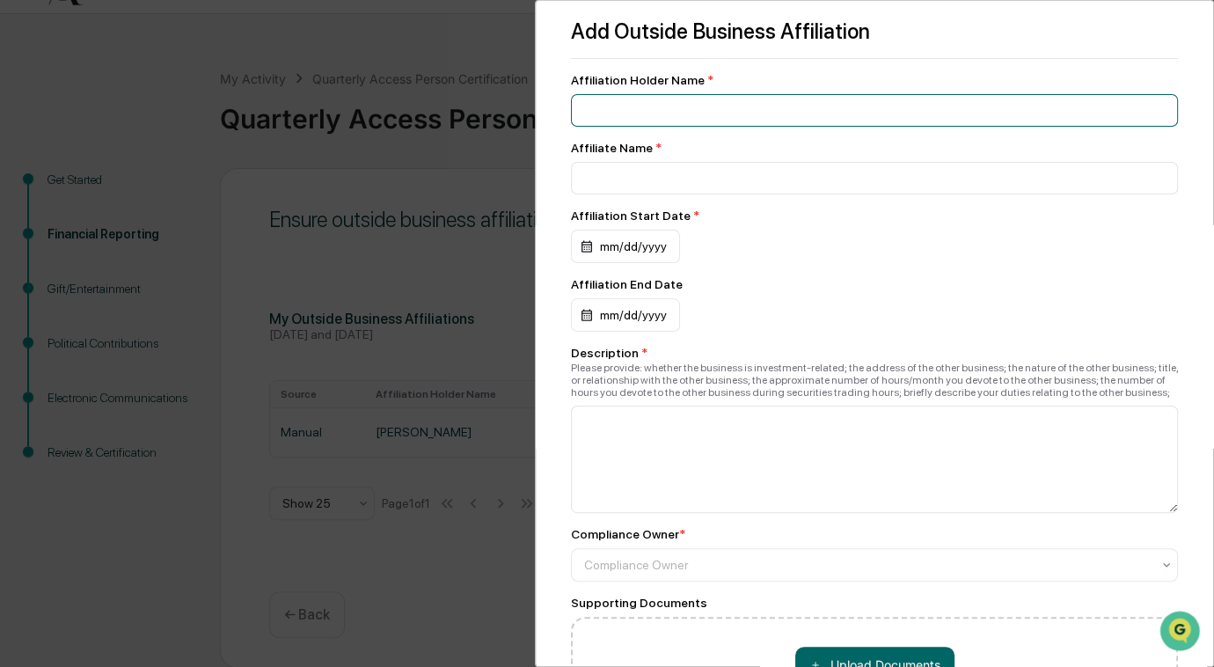
click at [741, 116] on input at bounding box center [874, 110] width 607 height 33
type input "**********"
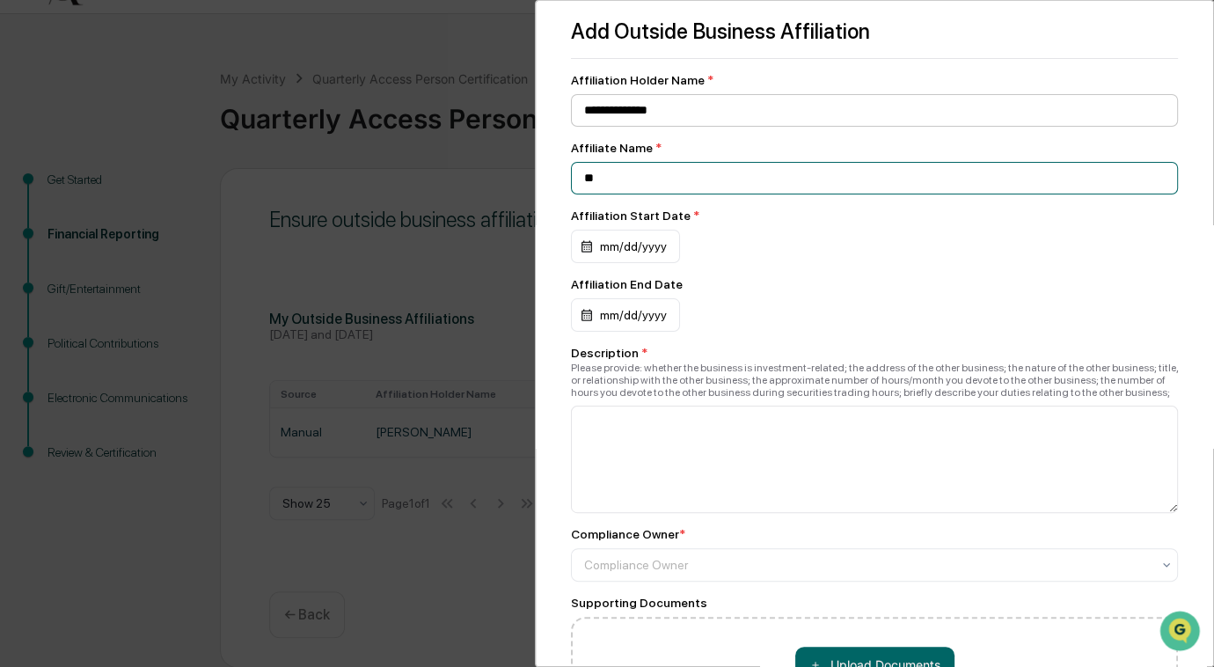
type input "*"
type input "**********"
click at [635, 236] on div "mm/dd/yyyy" at bounding box center [625, 246] width 109 height 33
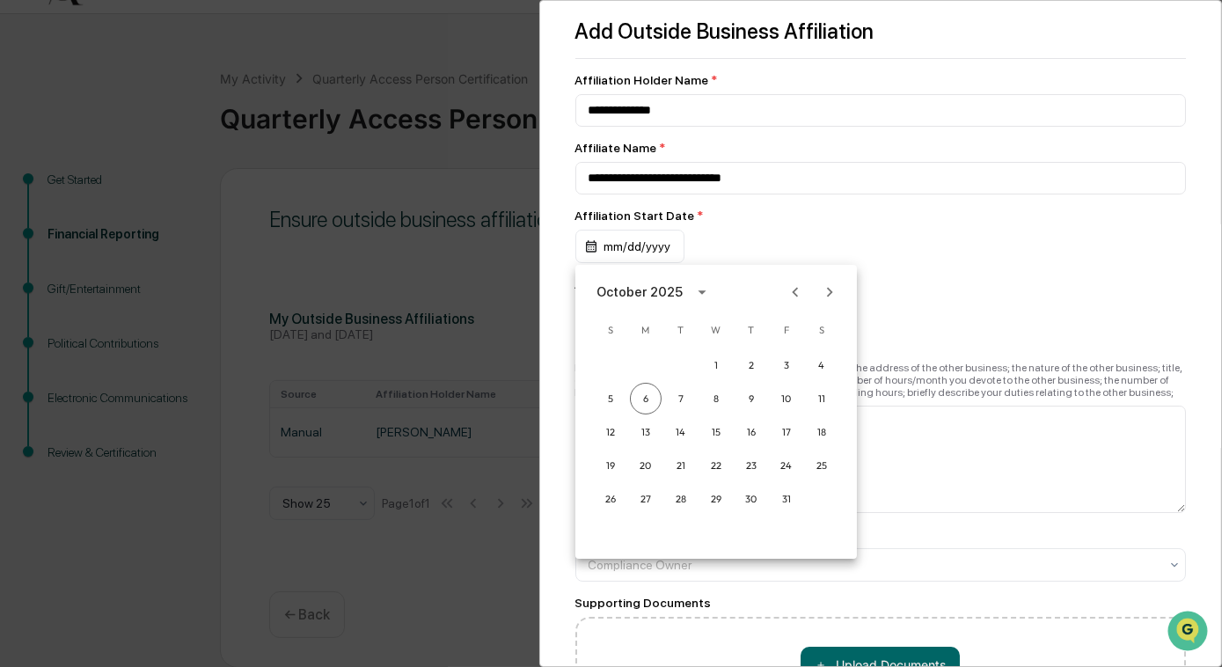
click at [668, 279] on div "October 2025" at bounding box center [656, 292] width 120 height 28
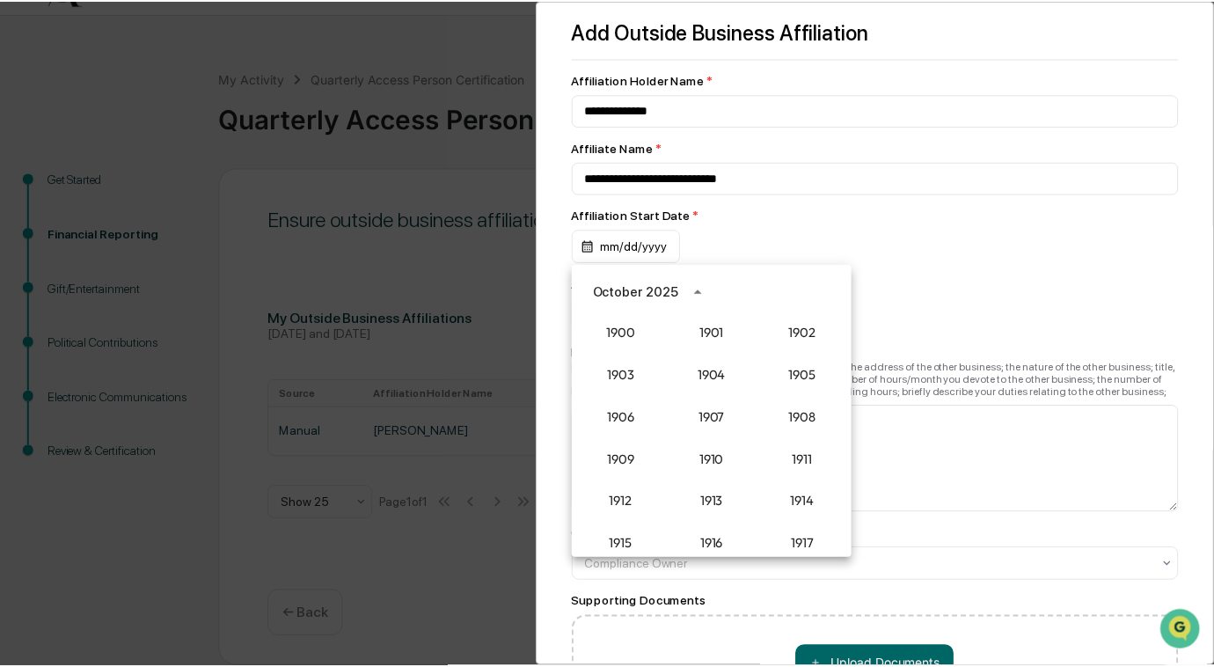
scroll to position [1629, 0]
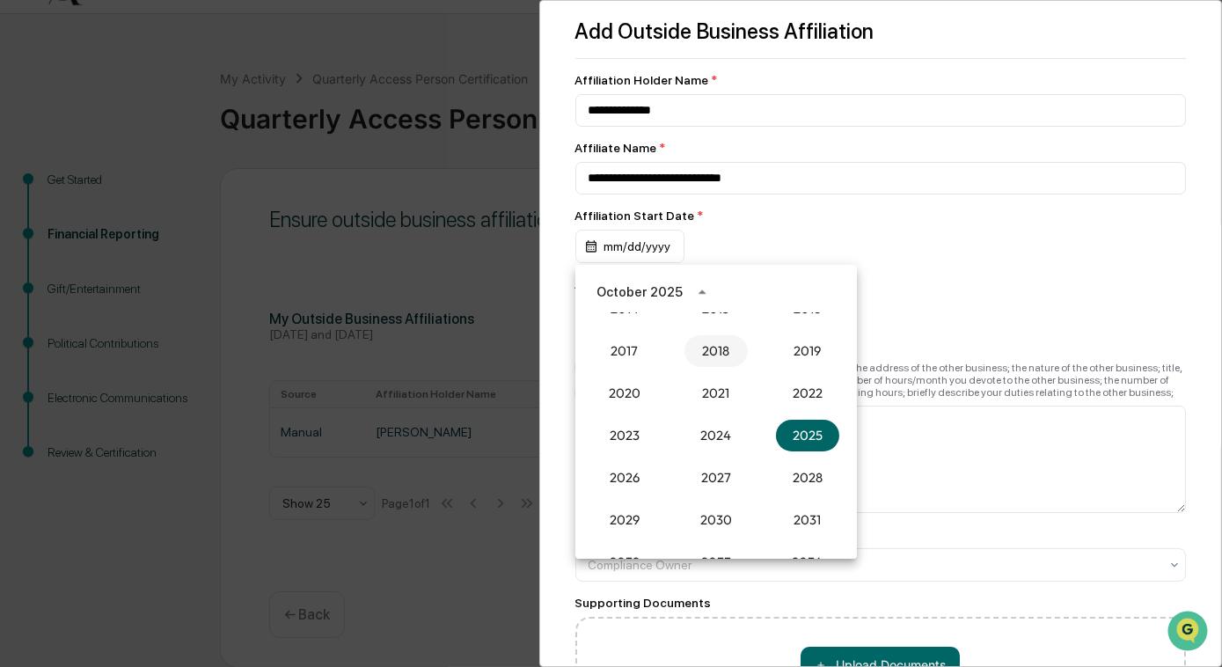
click at [711, 348] on button "2018" at bounding box center [715, 351] width 63 height 32
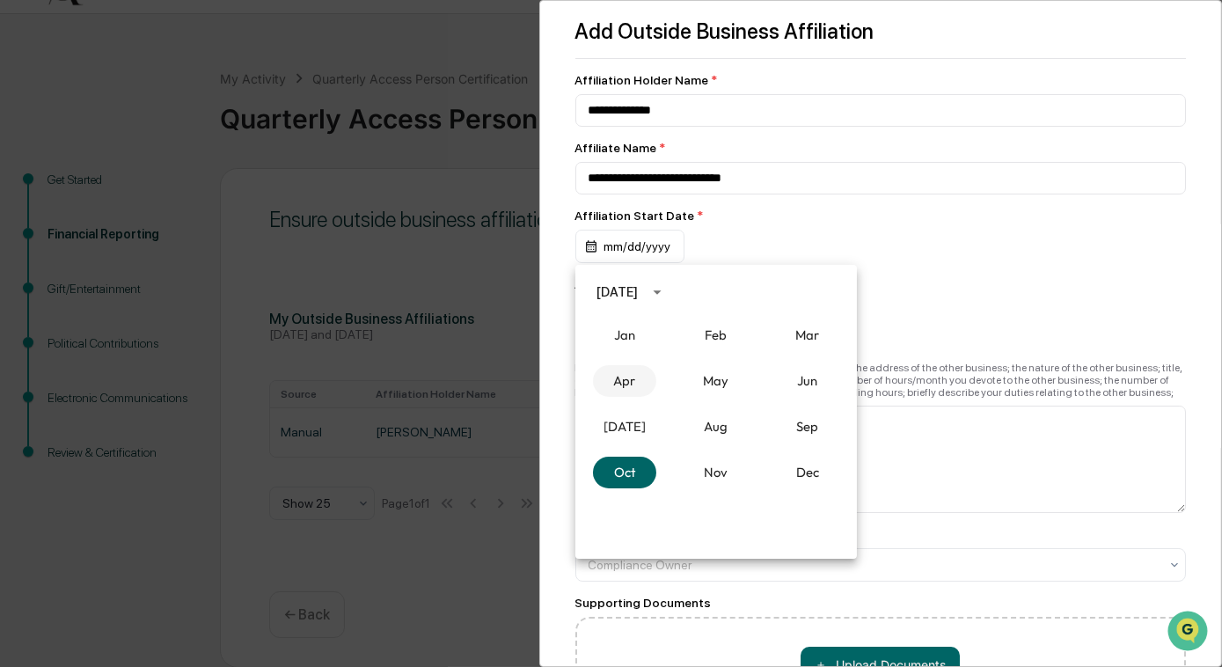
click at [611, 378] on button "Apr" at bounding box center [624, 381] width 63 height 32
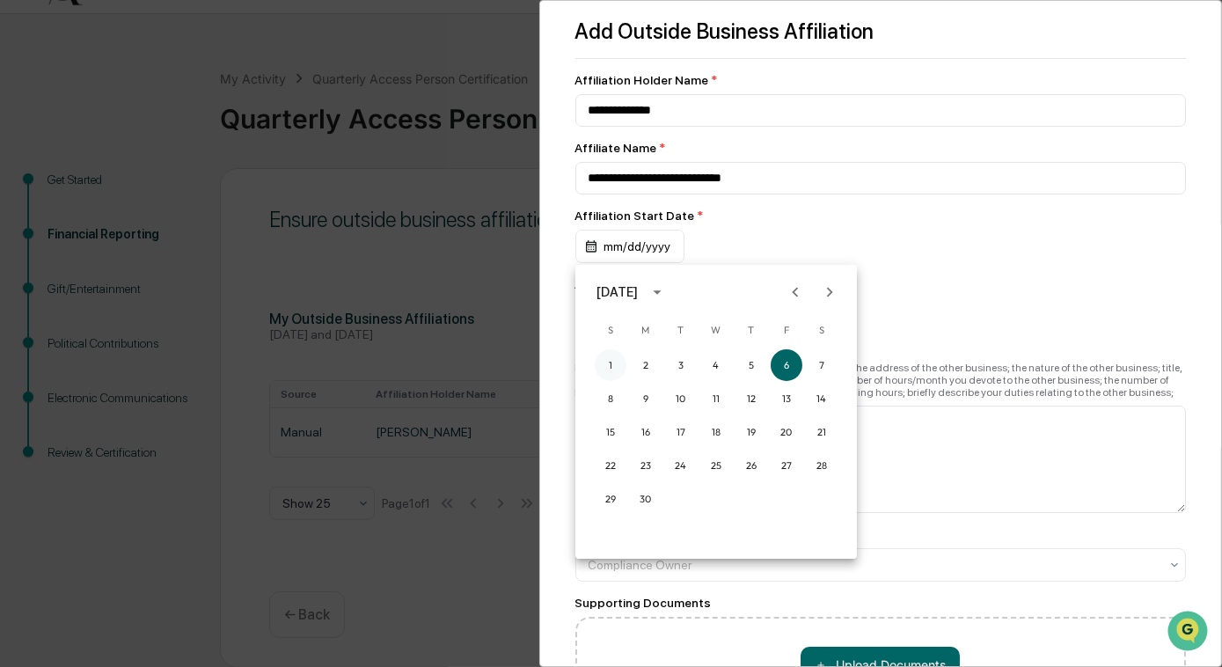
click at [617, 371] on button "1" at bounding box center [611, 365] width 32 height 32
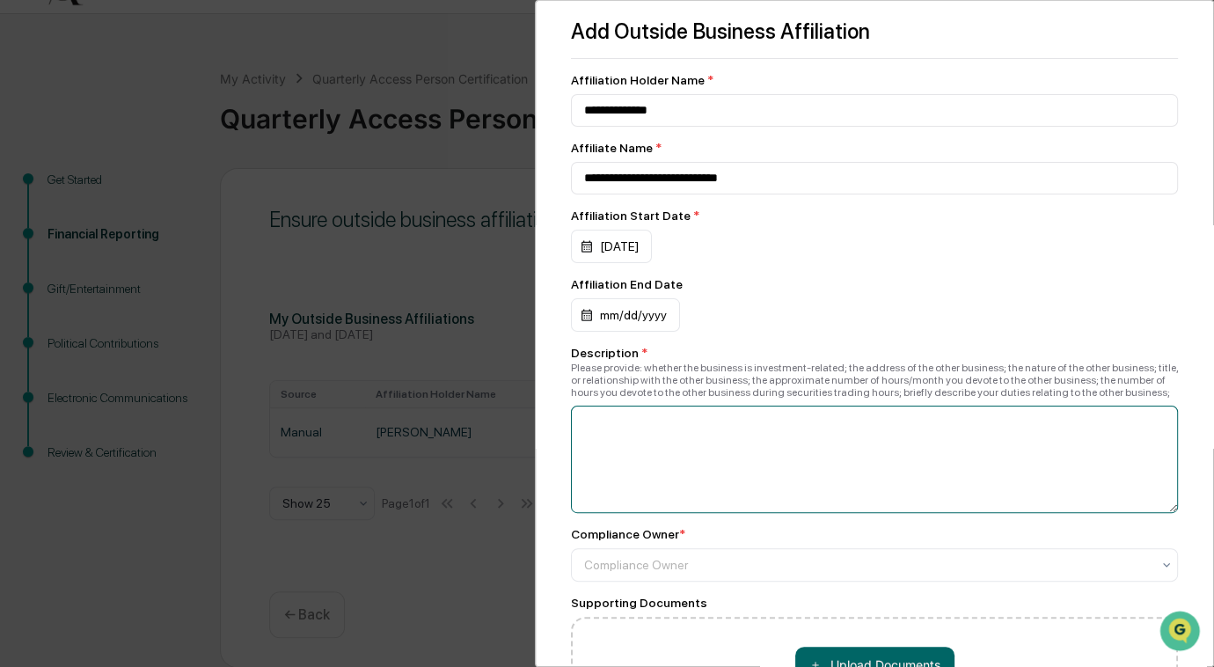
click at [655, 456] on textarea at bounding box center [874, 458] width 607 height 107
type textarea "**********"
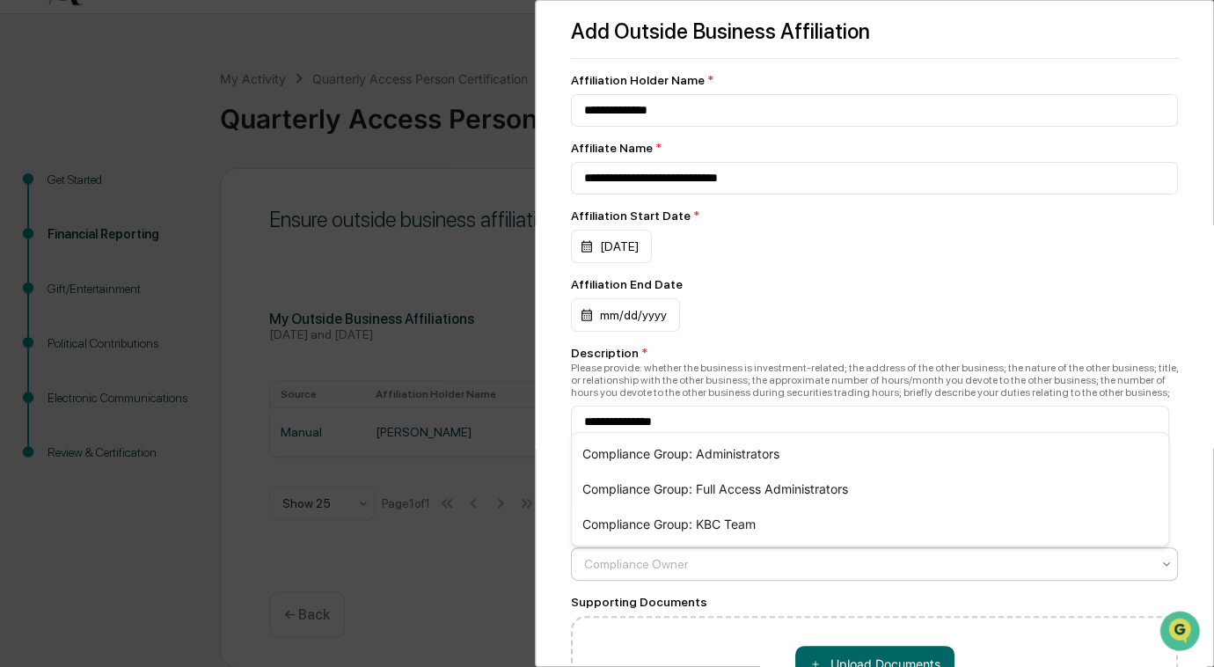
click at [663, 576] on div "Compliance Owner" at bounding box center [867, 563] width 584 height 25
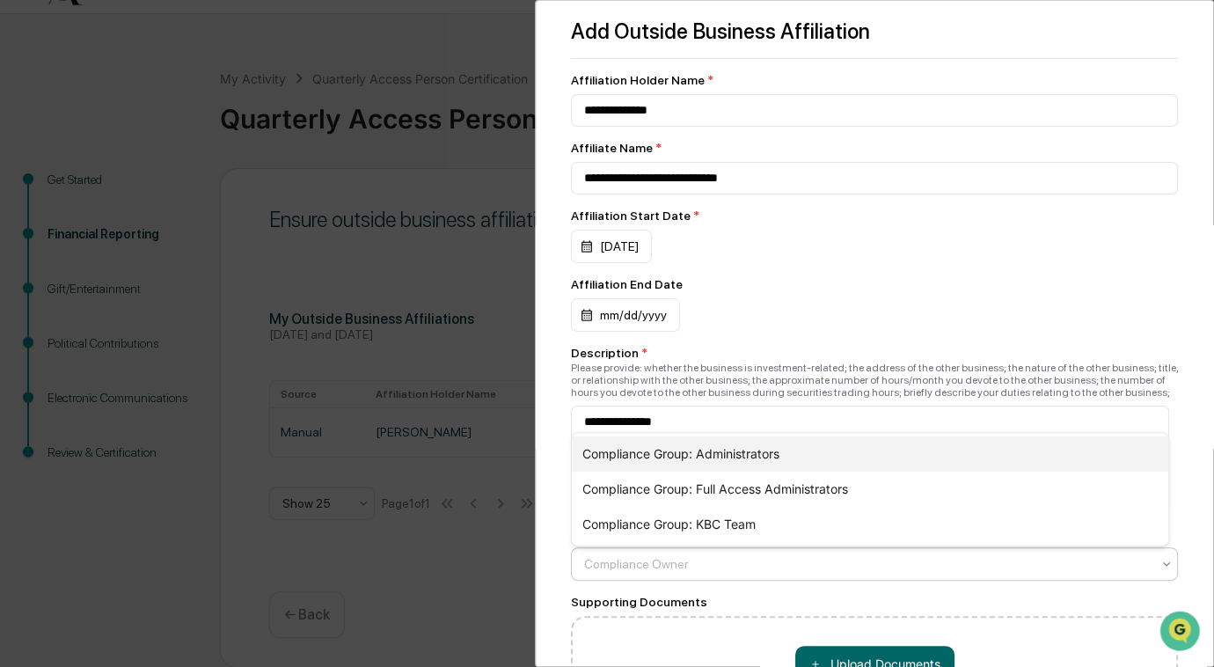
click at [647, 465] on div "Compliance Group: Administrators" at bounding box center [870, 453] width 596 height 35
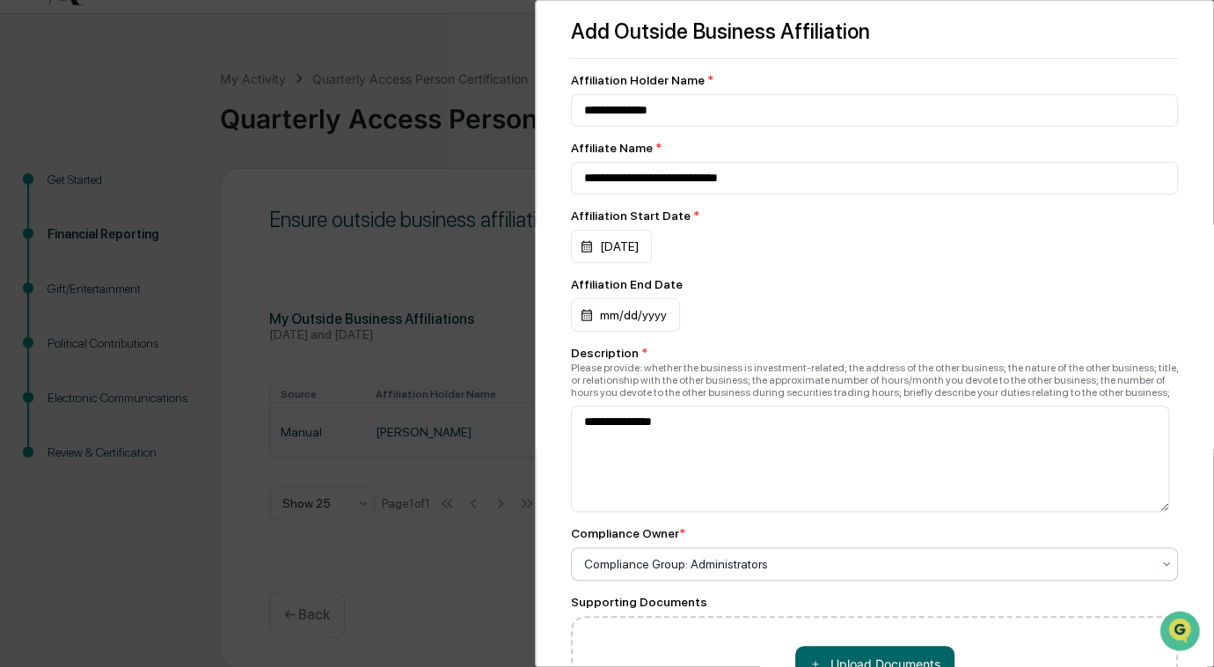
click at [1194, 505] on div "**********" at bounding box center [874, 333] width 679 height 667
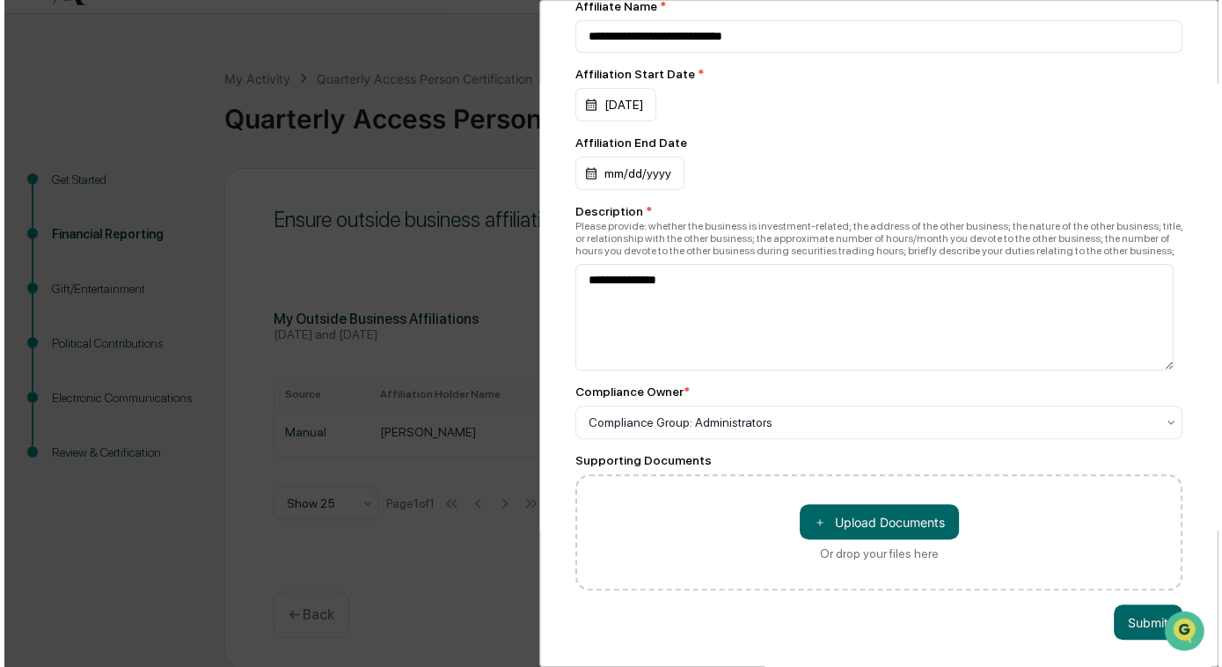
scroll to position [155, 0]
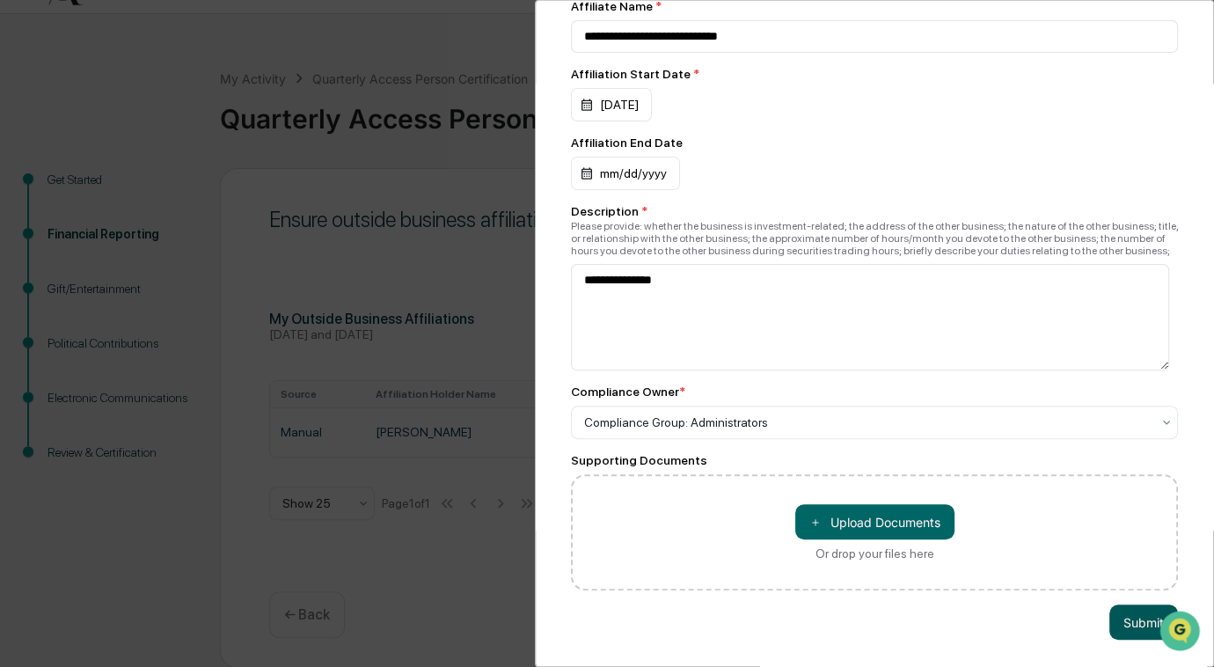
click at [1113, 606] on button "Submit" at bounding box center [1143, 621] width 69 height 35
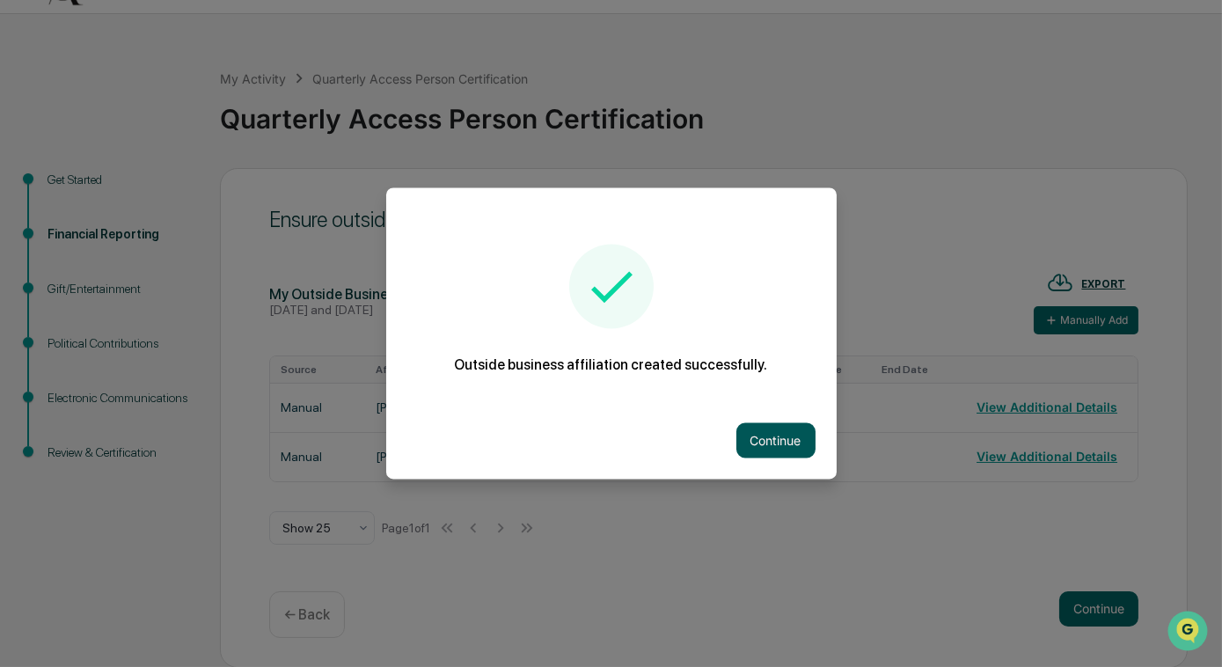
click at [757, 441] on button "Continue" at bounding box center [775, 440] width 79 height 35
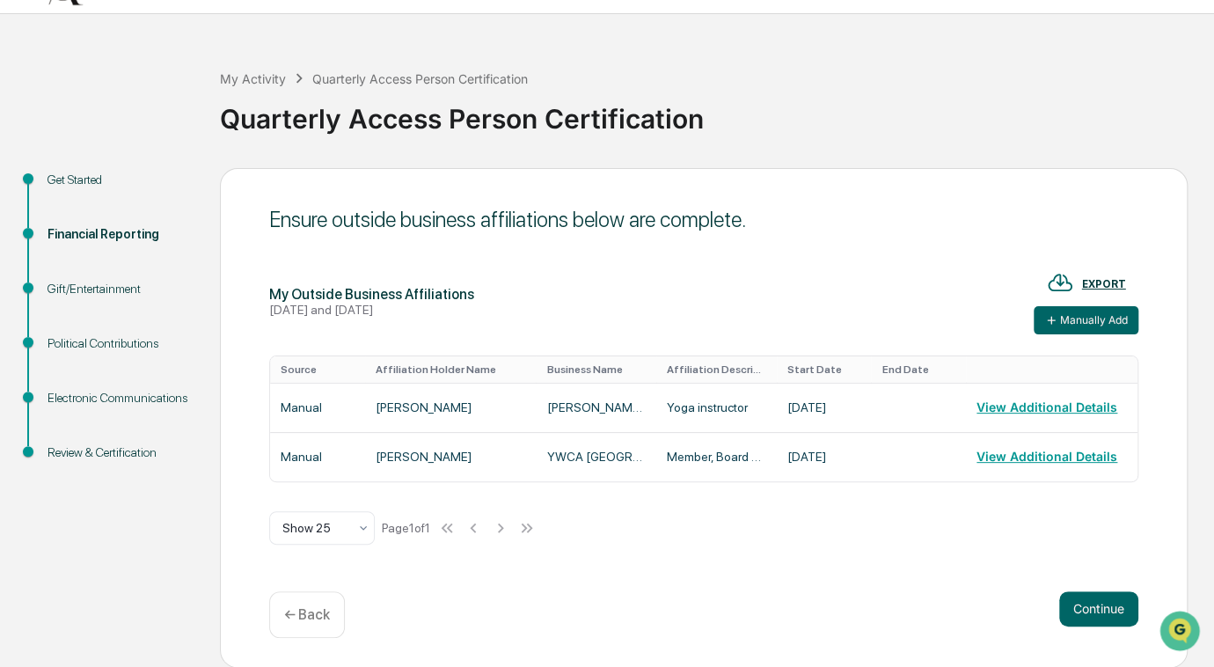
click at [634, 573] on div "Ensure outside business affiliations below are complete. My Outside Business Af…" at bounding box center [703, 418] width 967 height 500
click at [843, 284] on div "My Outside Business Affiliations [DATE] and [DATE] EXPORT Manually Add" at bounding box center [703, 301] width 869 height 65
click at [1073, 316] on button "Manually Add" at bounding box center [1085, 320] width 105 height 28
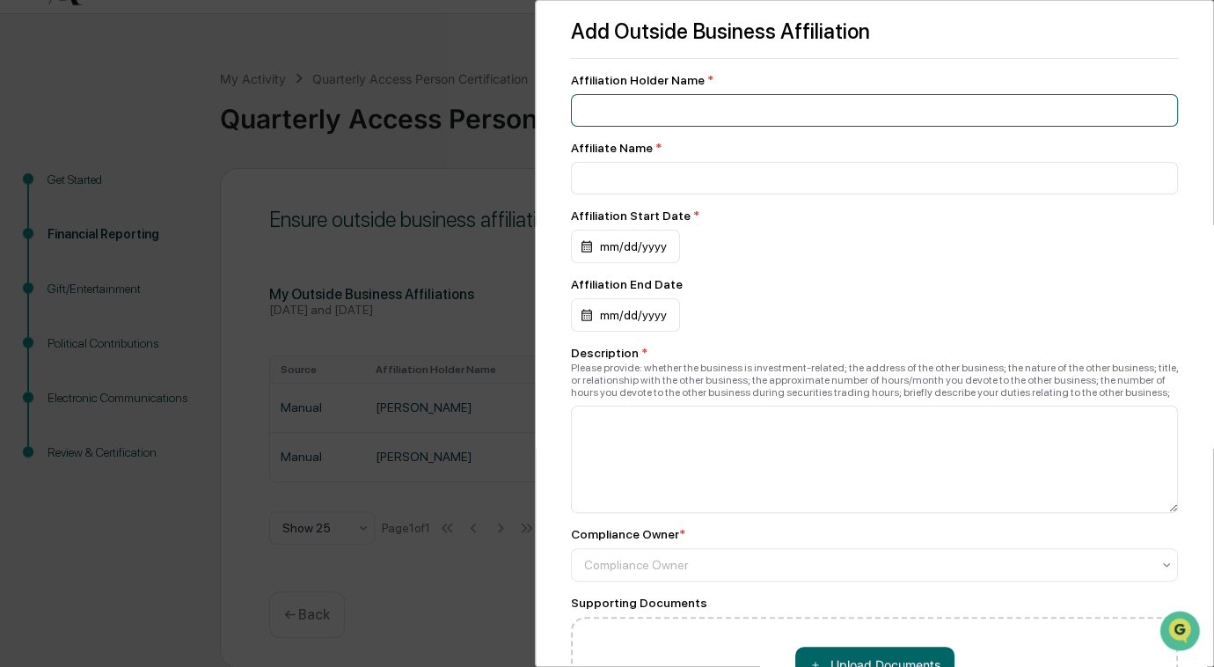
click at [887, 113] on input at bounding box center [874, 110] width 607 height 33
type input "**********"
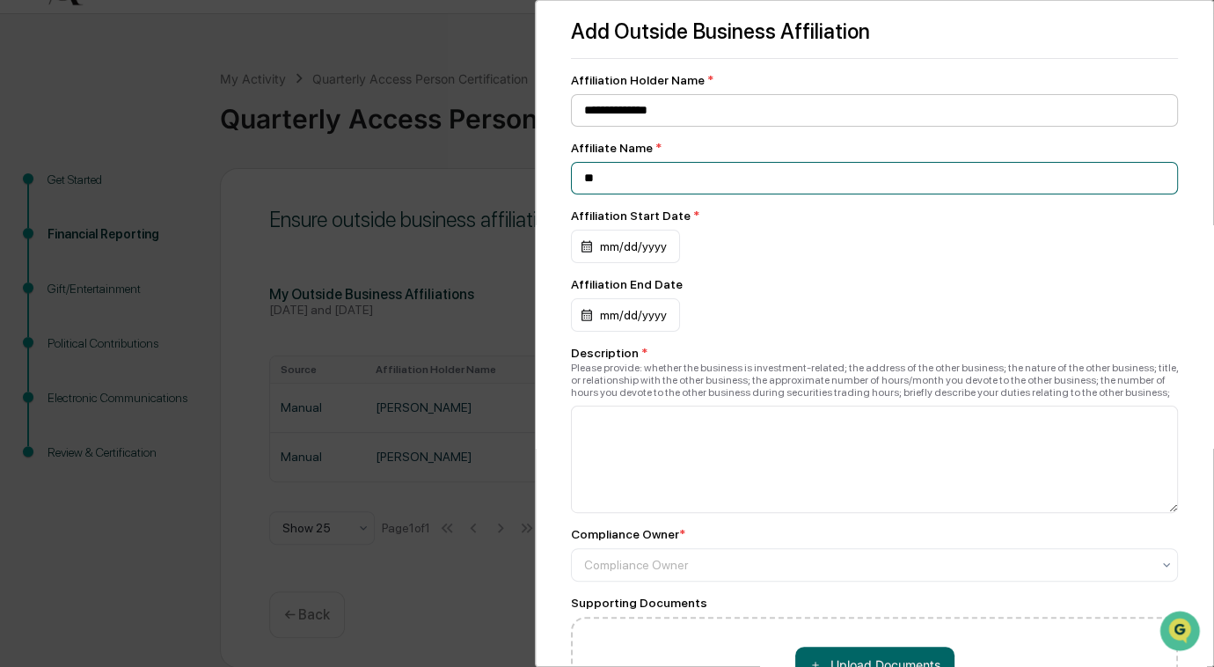
type input "*"
type input "**********"
click at [630, 230] on div "mm/dd/yyyy" at bounding box center [625, 246] width 109 height 33
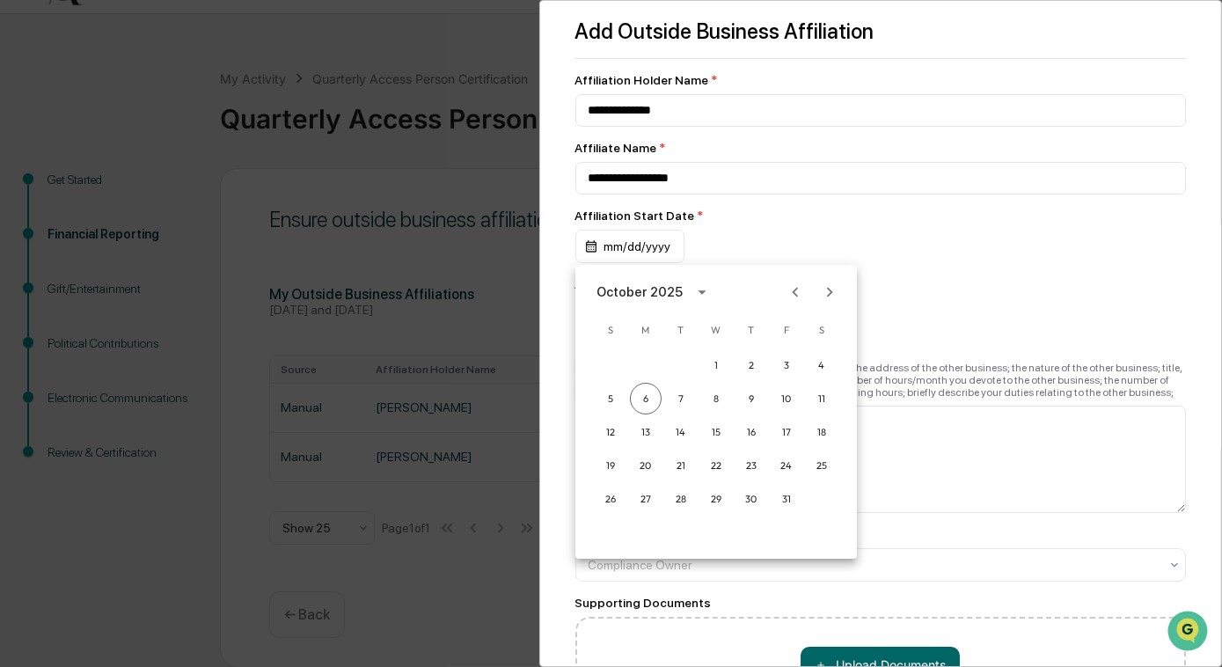
click at [652, 294] on div "October 2025" at bounding box center [639, 291] width 86 height 19
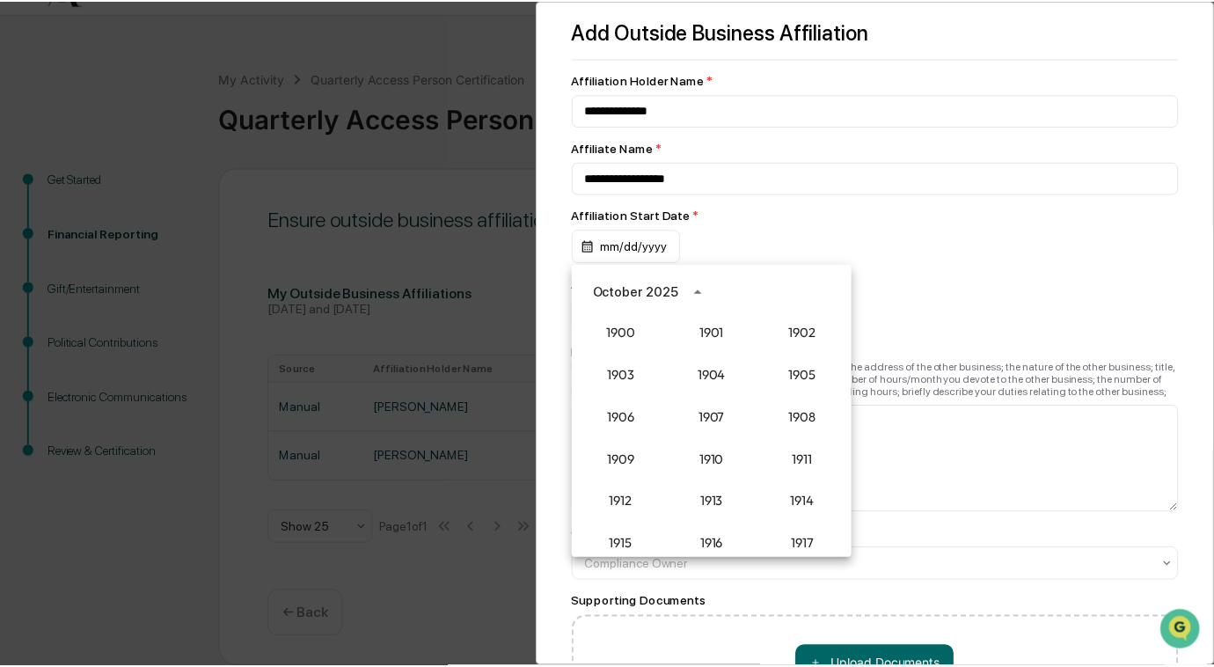
scroll to position [1629, 0]
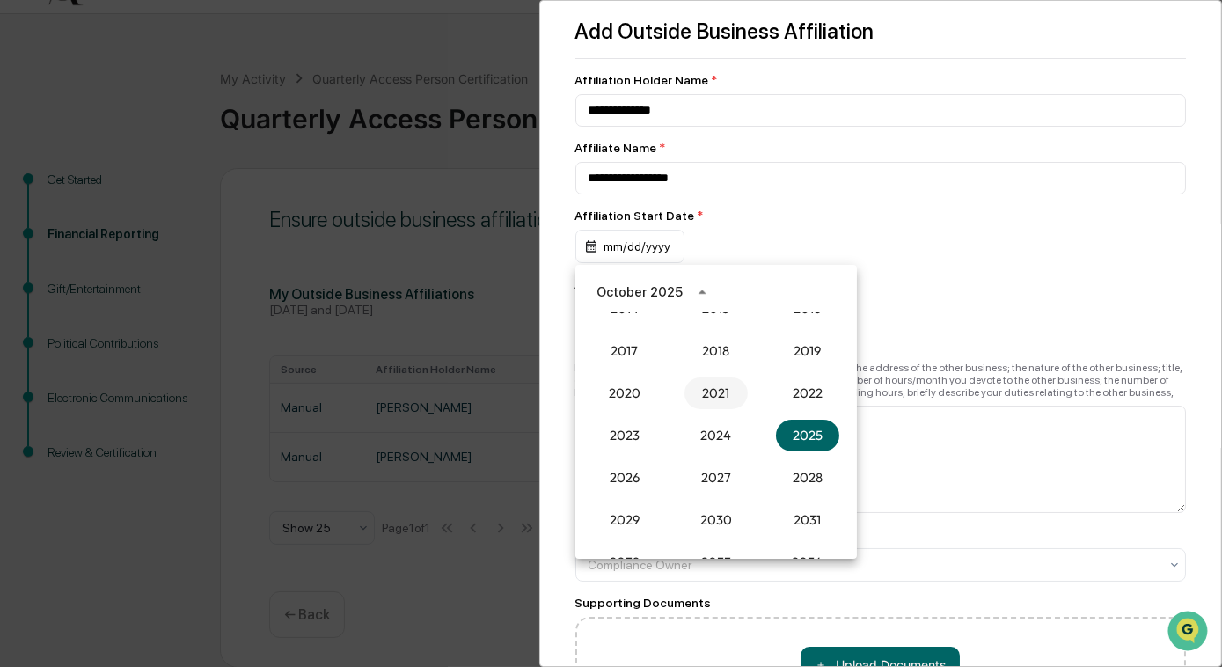
click at [700, 381] on button "2021" at bounding box center [715, 393] width 63 height 32
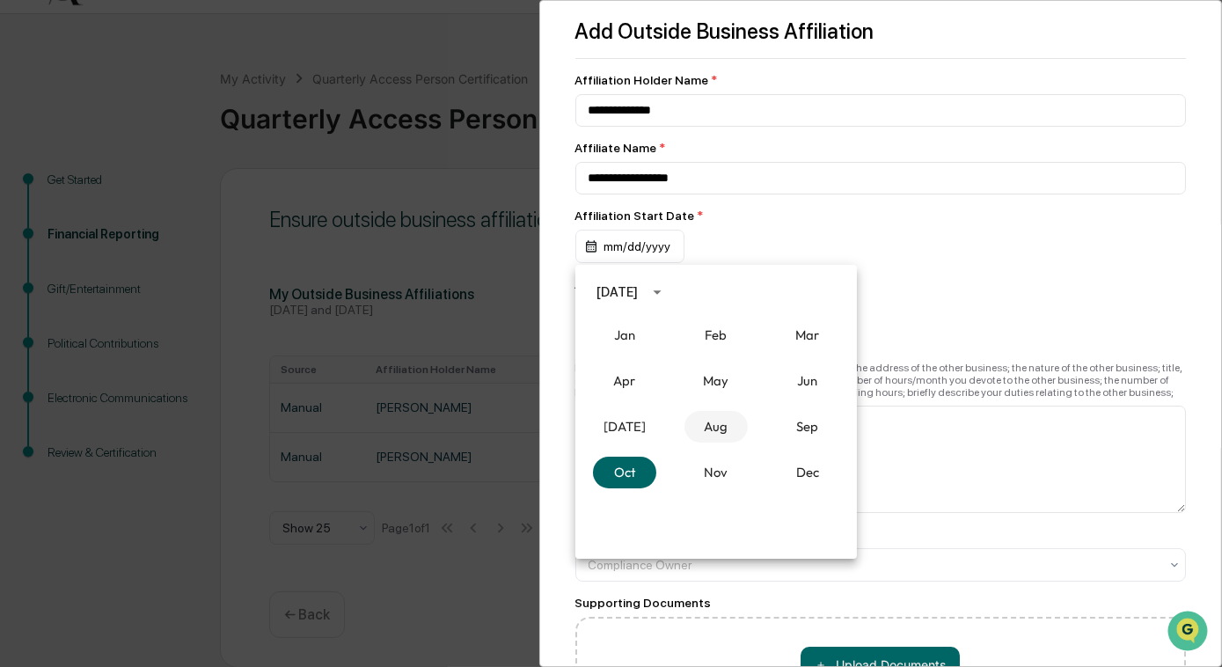
click at [710, 427] on button "Aug" at bounding box center [715, 427] width 63 height 32
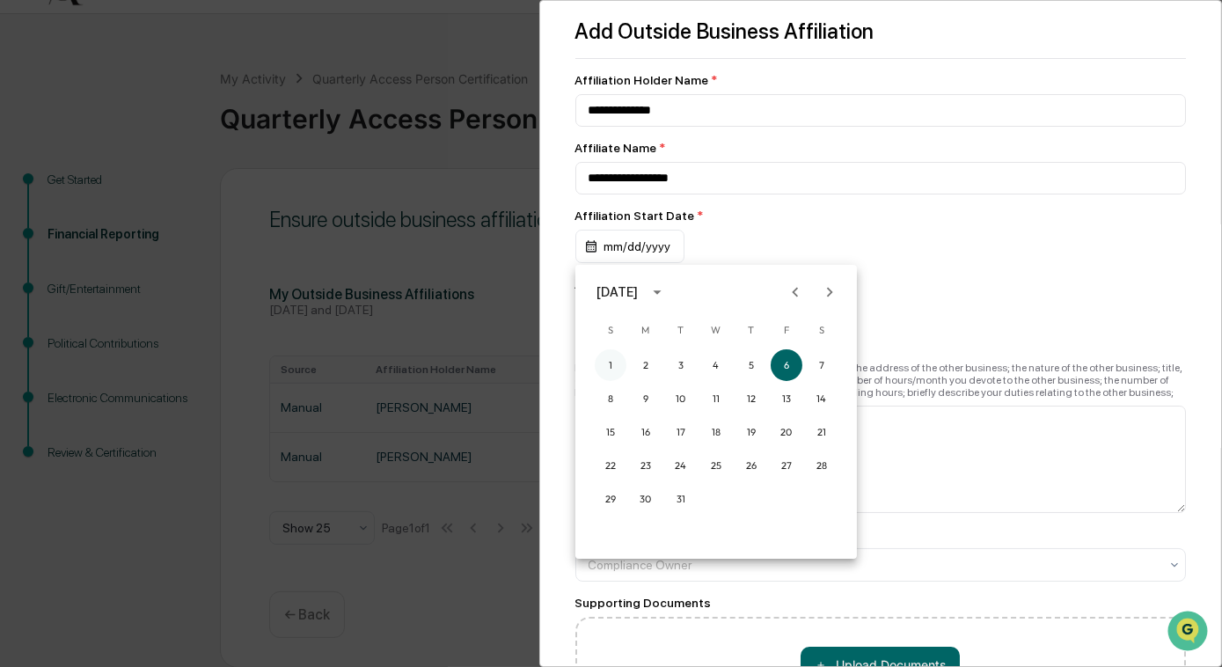
click at [601, 372] on button "1" at bounding box center [611, 365] width 32 height 32
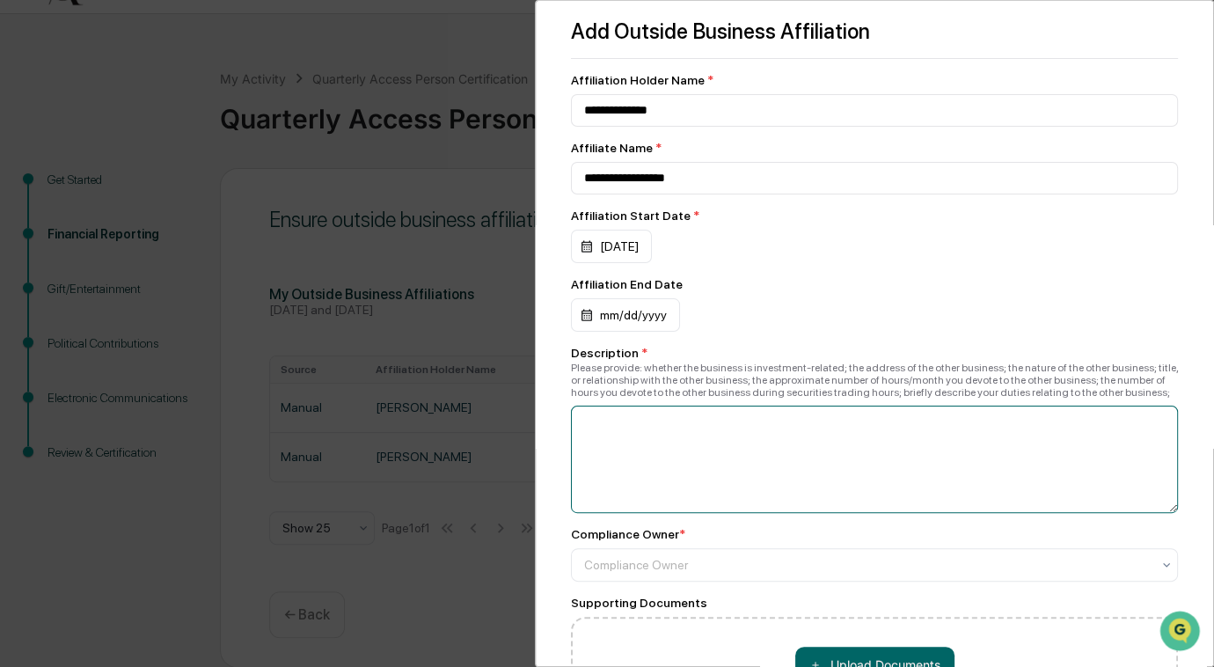
click at [611, 456] on textarea at bounding box center [874, 458] width 607 height 107
type textarea "**********"
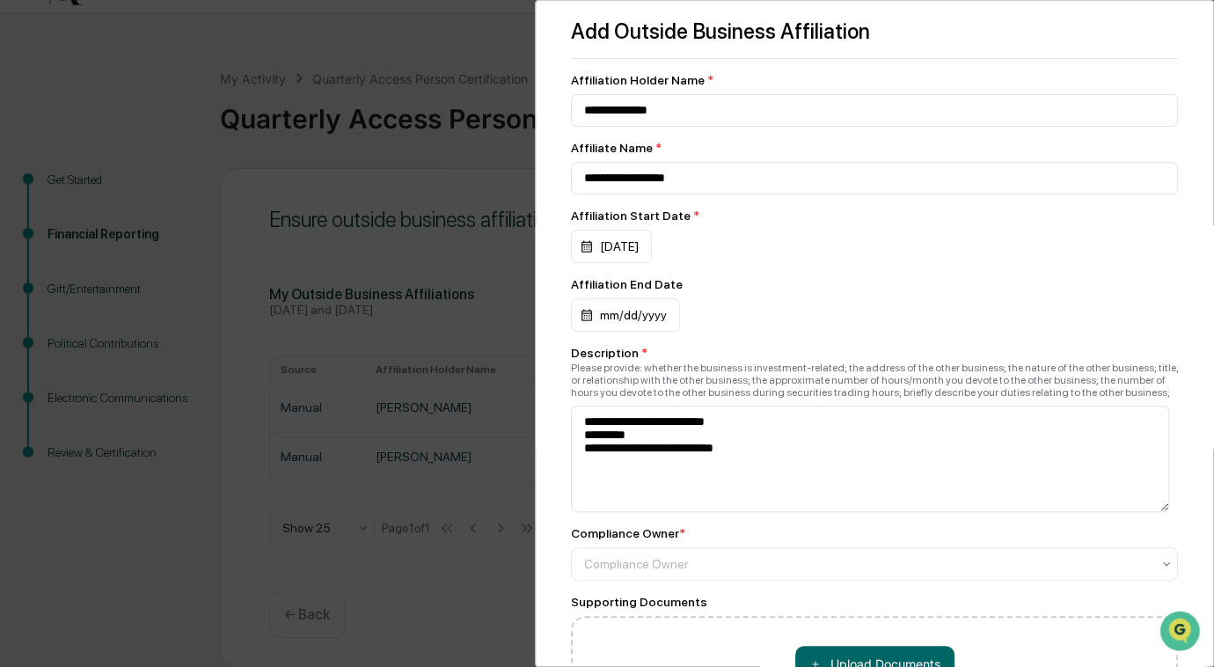
click at [846, 386] on div "Please provide: whether the business is investment-related; the address of the …" at bounding box center [874, 379] width 607 height 37
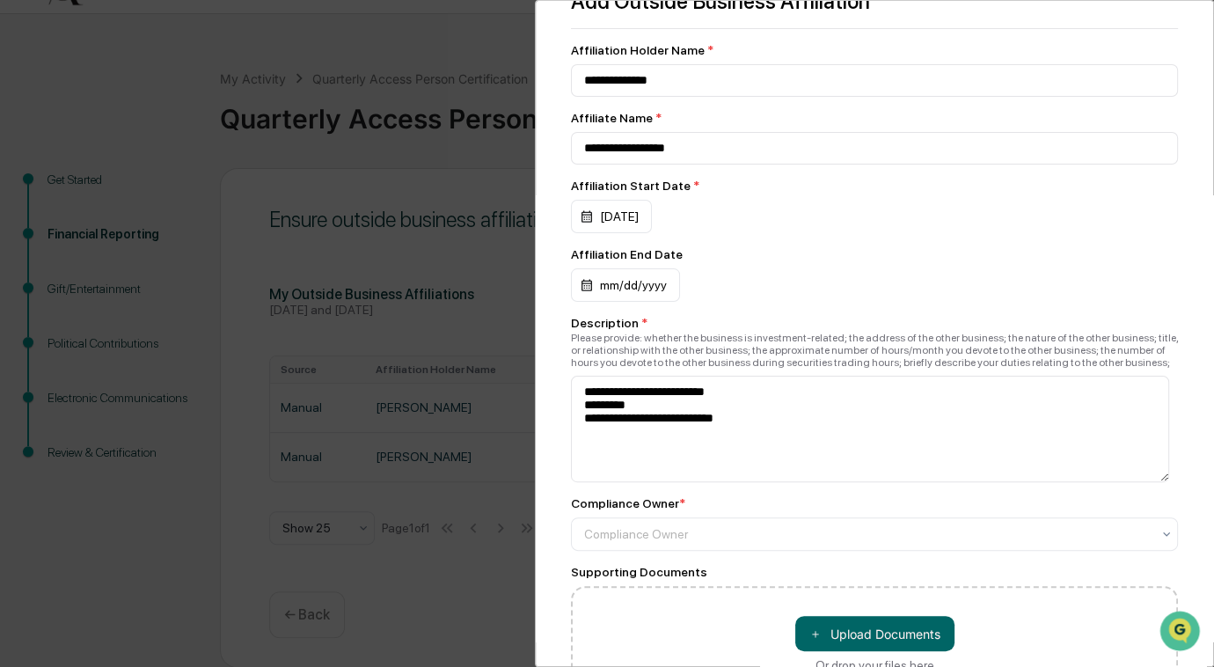
scroll to position [32, 0]
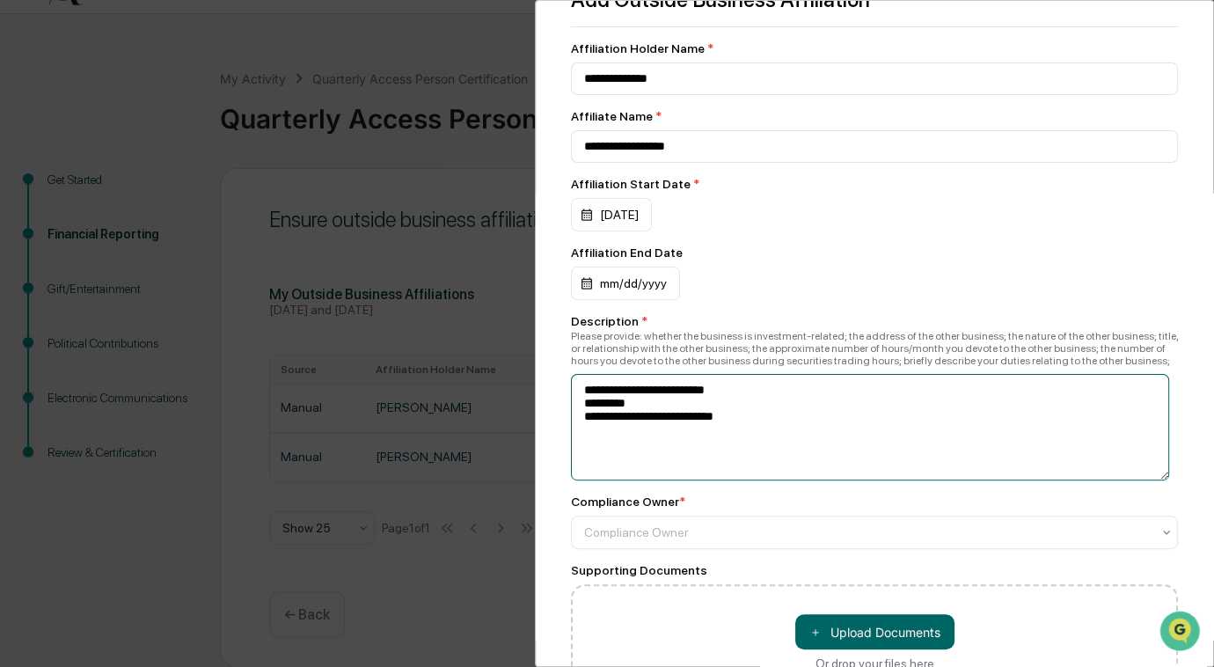
click at [656, 412] on textarea "**********" at bounding box center [870, 427] width 598 height 106
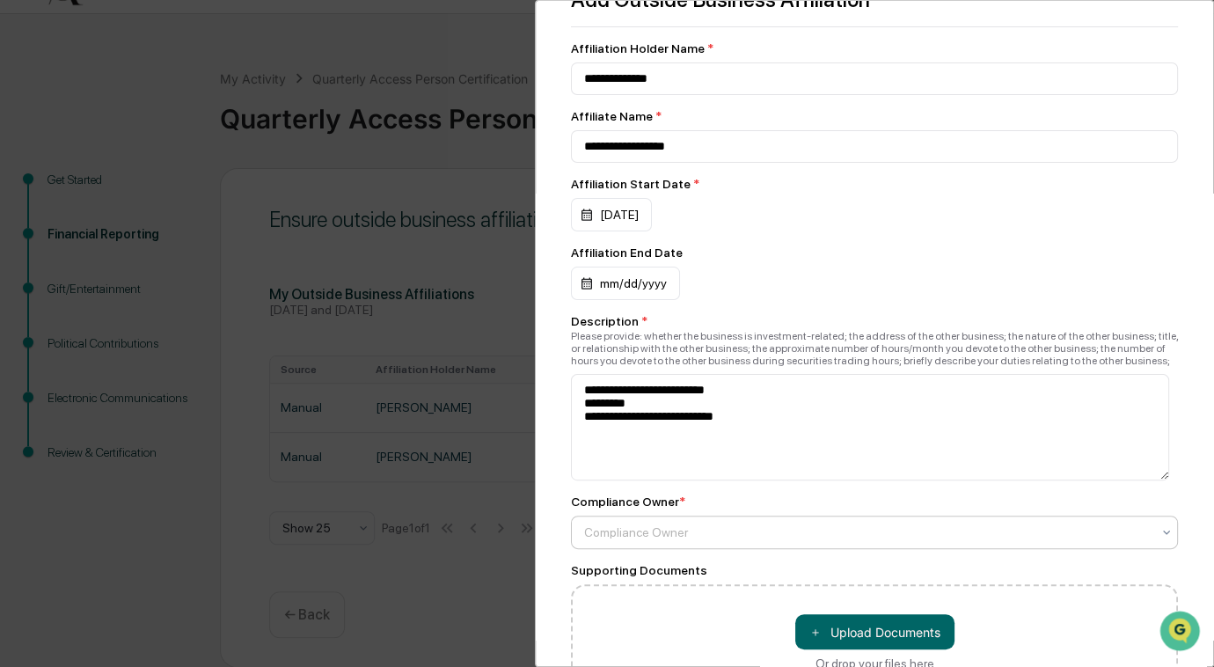
click at [740, 541] on div at bounding box center [867, 532] width 566 height 18
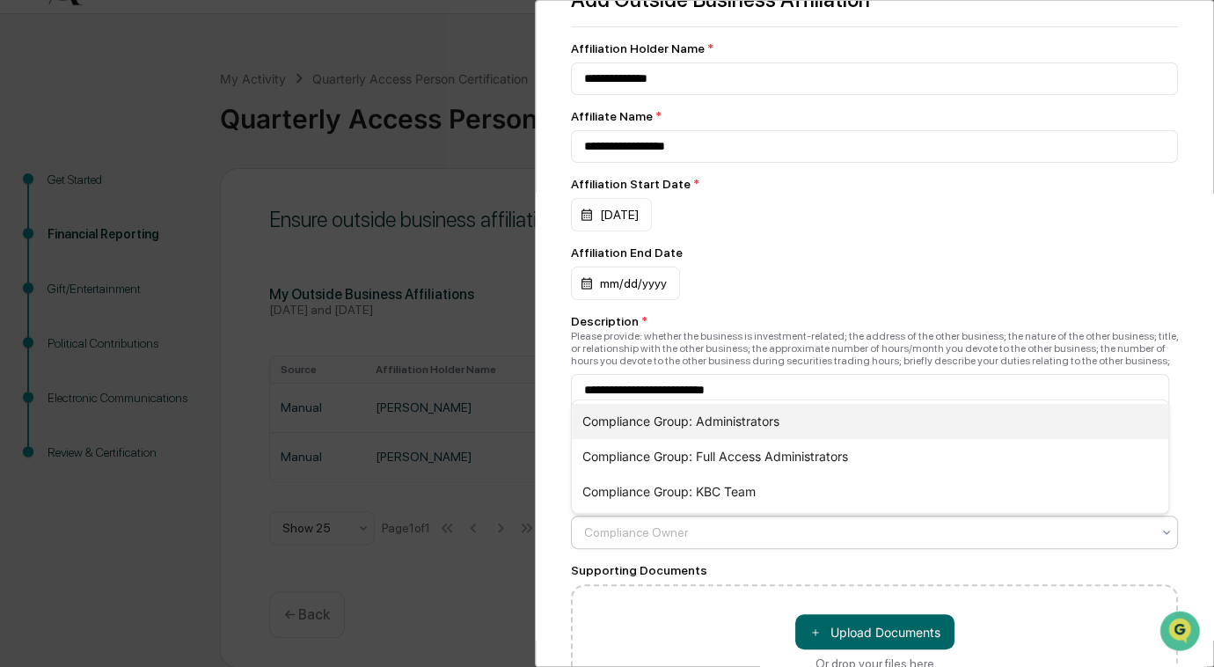
click at [720, 426] on div "Compliance Group: Administrators" at bounding box center [870, 421] width 596 height 35
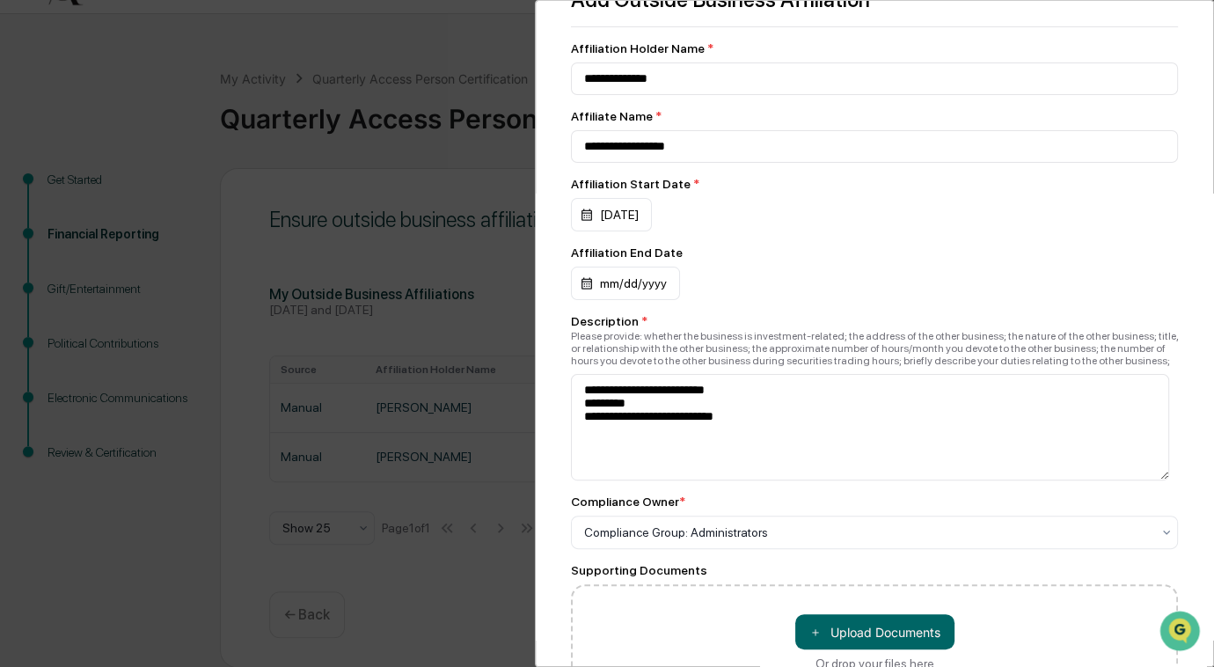
scroll to position [155, 0]
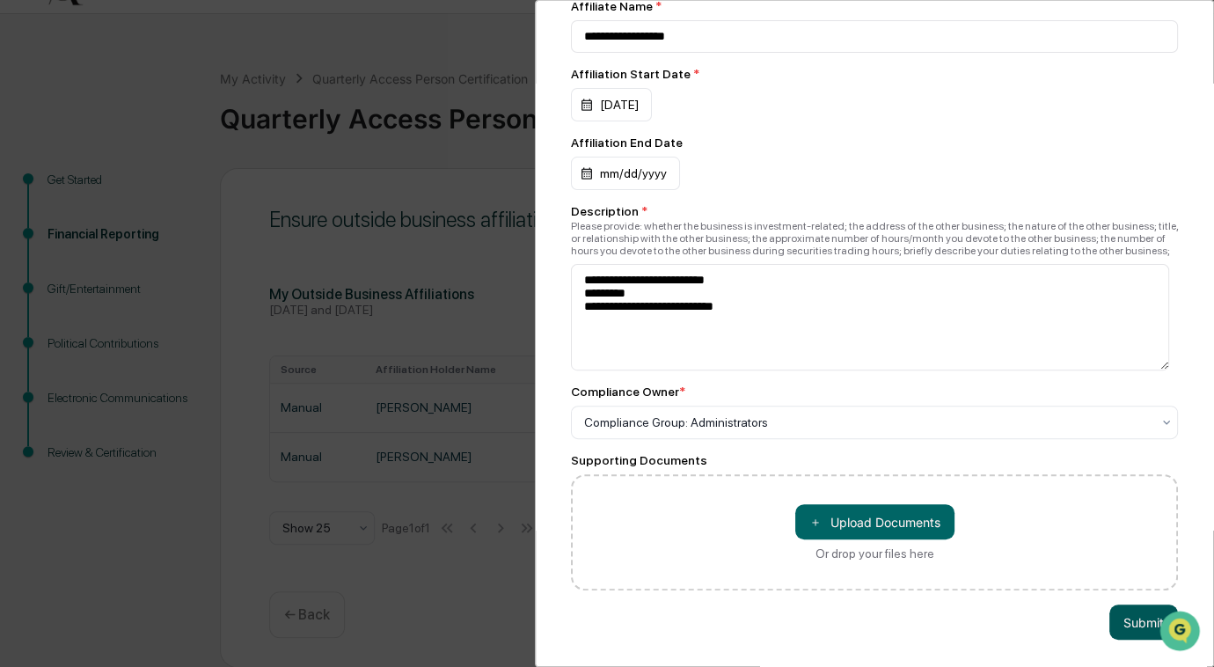
click at [1120, 614] on button "Submit" at bounding box center [1143, 621] width 69 height 35
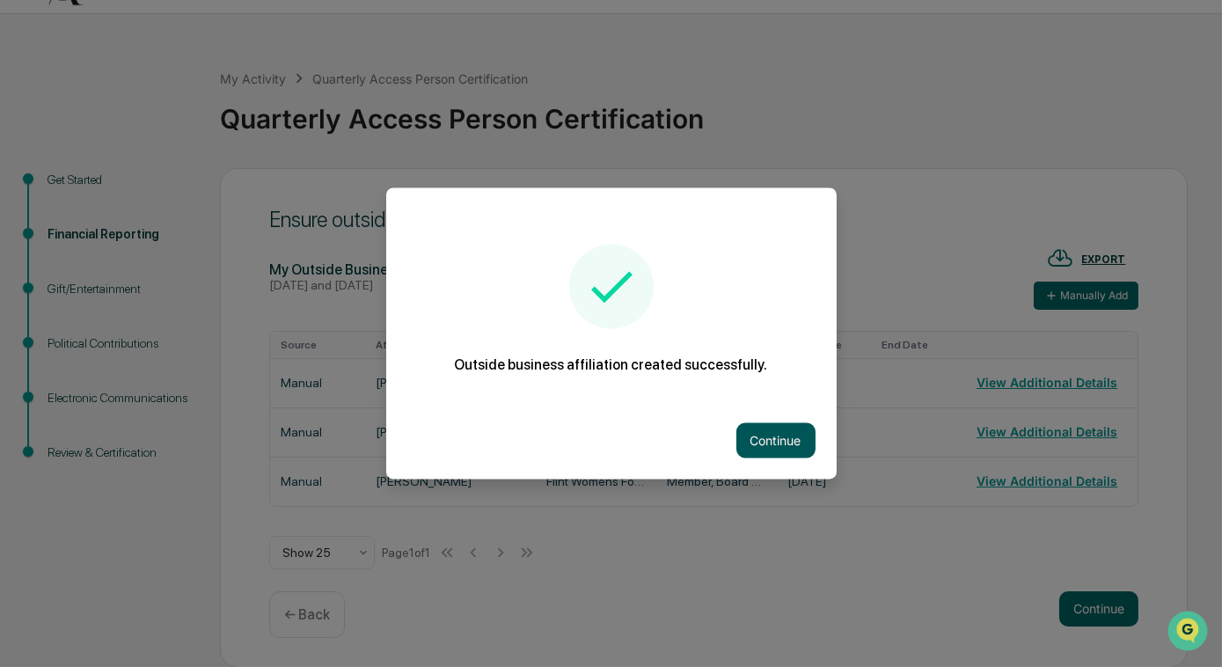
click at [785, 434] on button "Continue" at bounding box center [775, 440] width 79 height 35
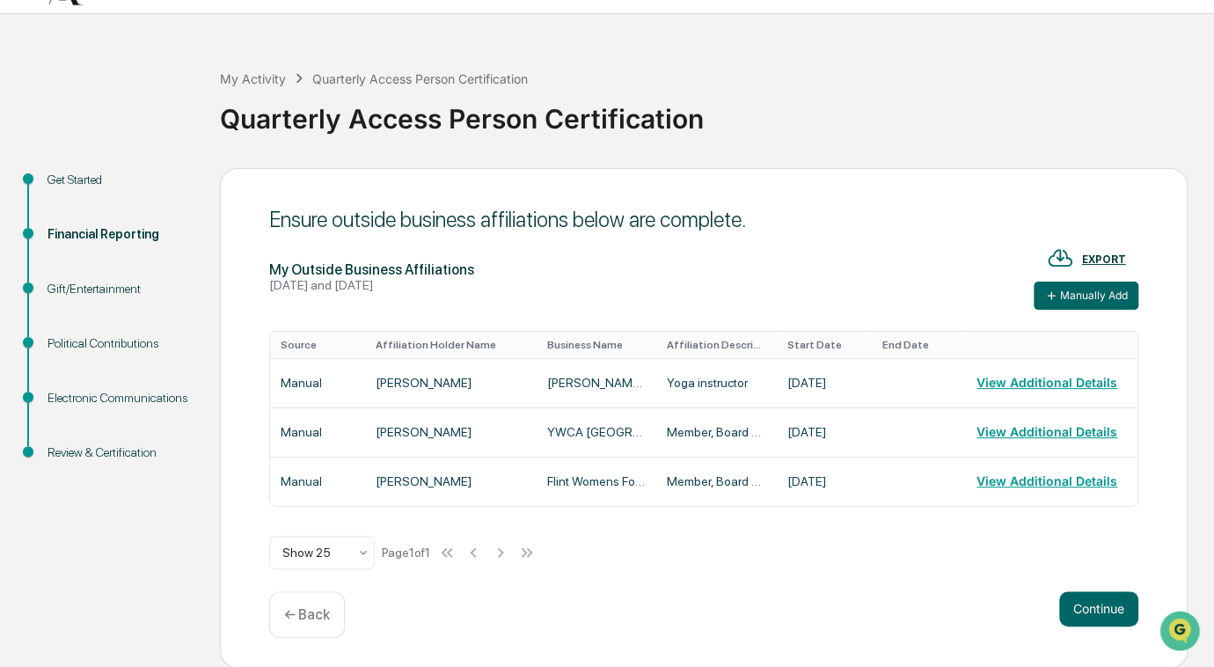
click at [104, 292] on div "Gift/Entertainment" at bounding box center [119, 289] width 144 height 18
click at [1071, 617] on button "Continue" at bounding box center [1098, 608] width 79 height 35
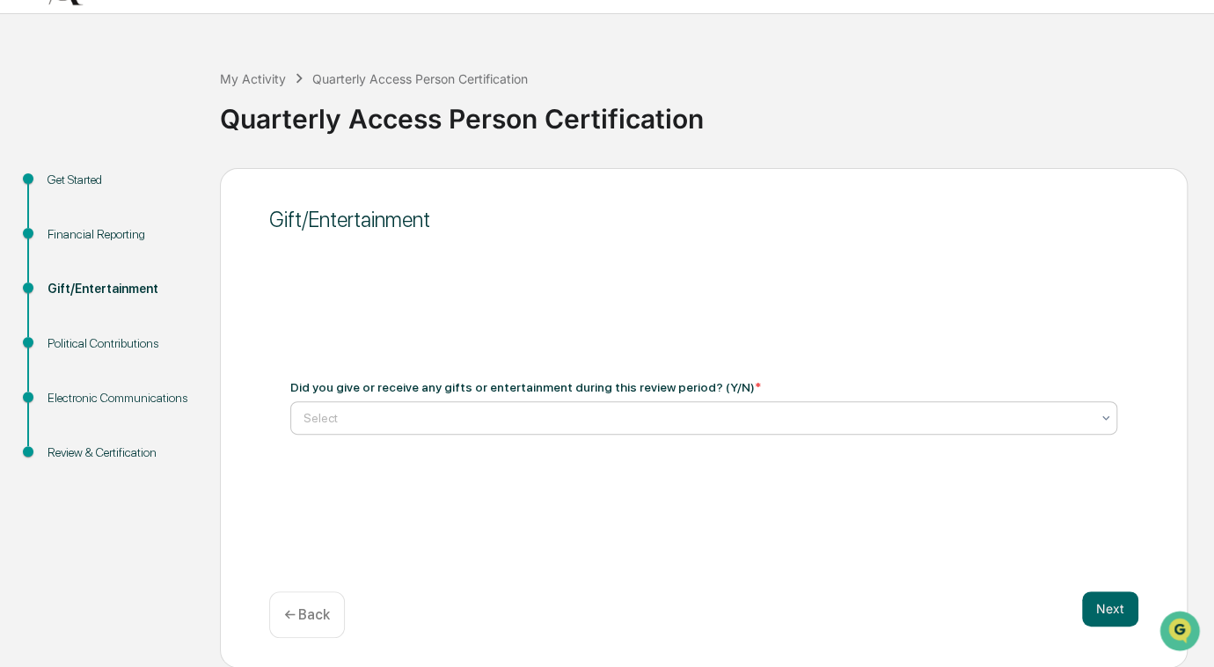
click at [860, 416] on div at bounding box center [696, 418] width 786 height 18
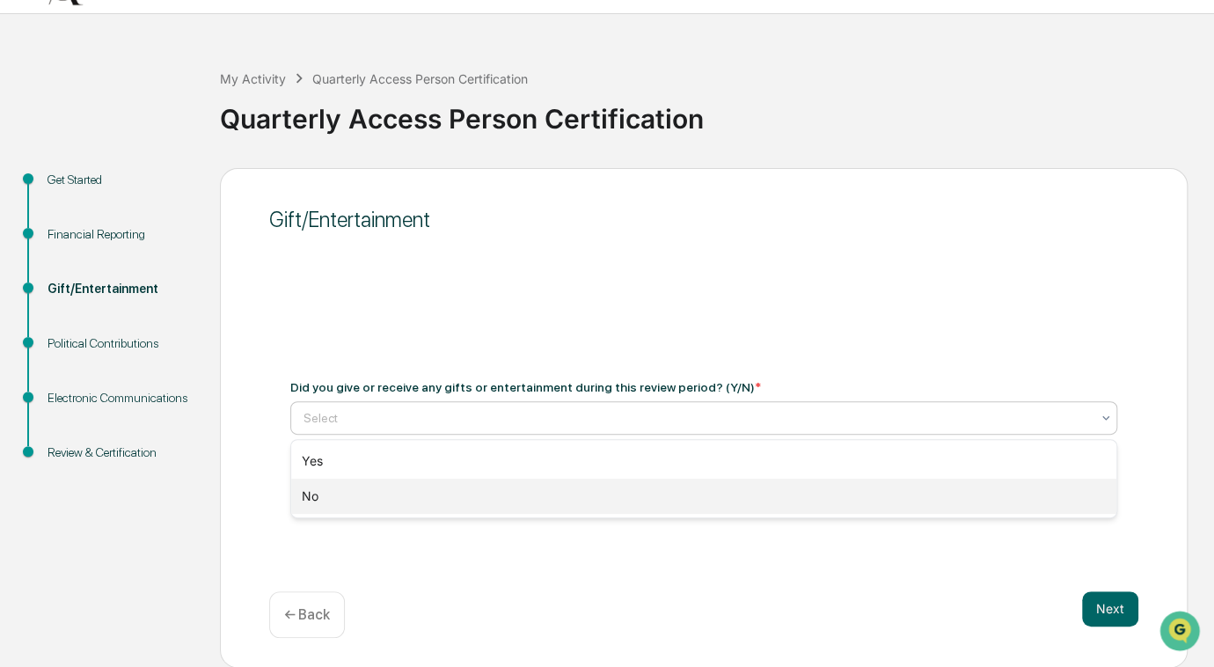
click at [815, 486] on div "No" at bounding box center [704, 495] width 826 height 35
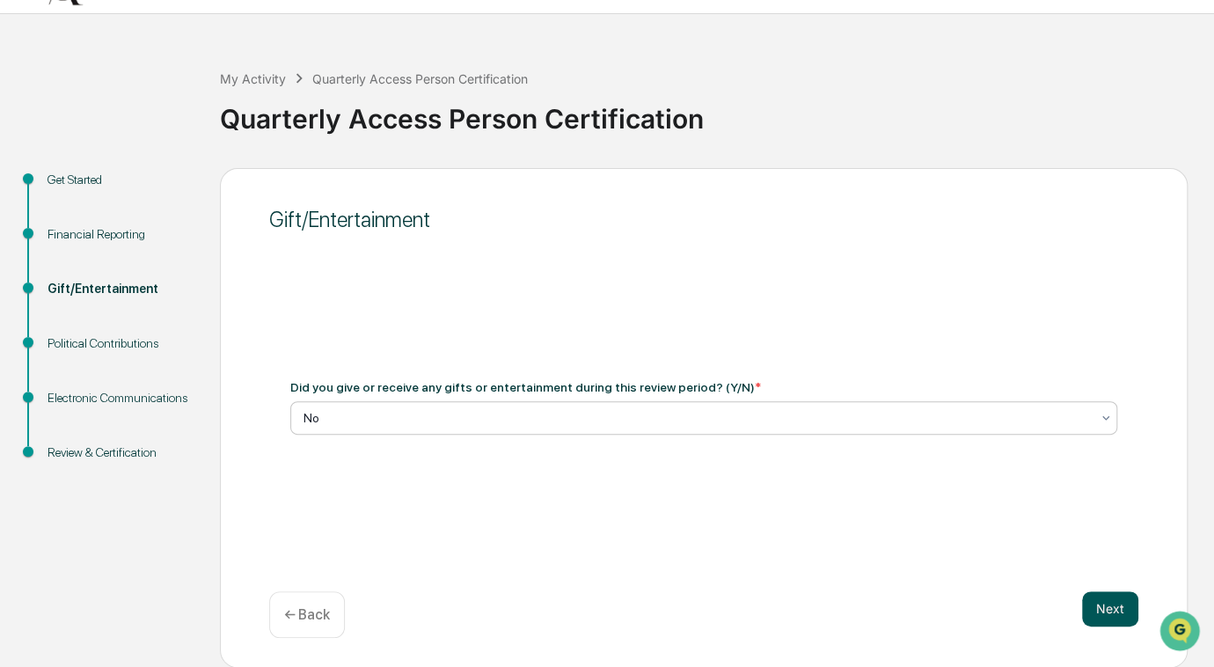
click at [1095, 610] on button "Next" at bounding box center [1110, 608] width 56 height 35
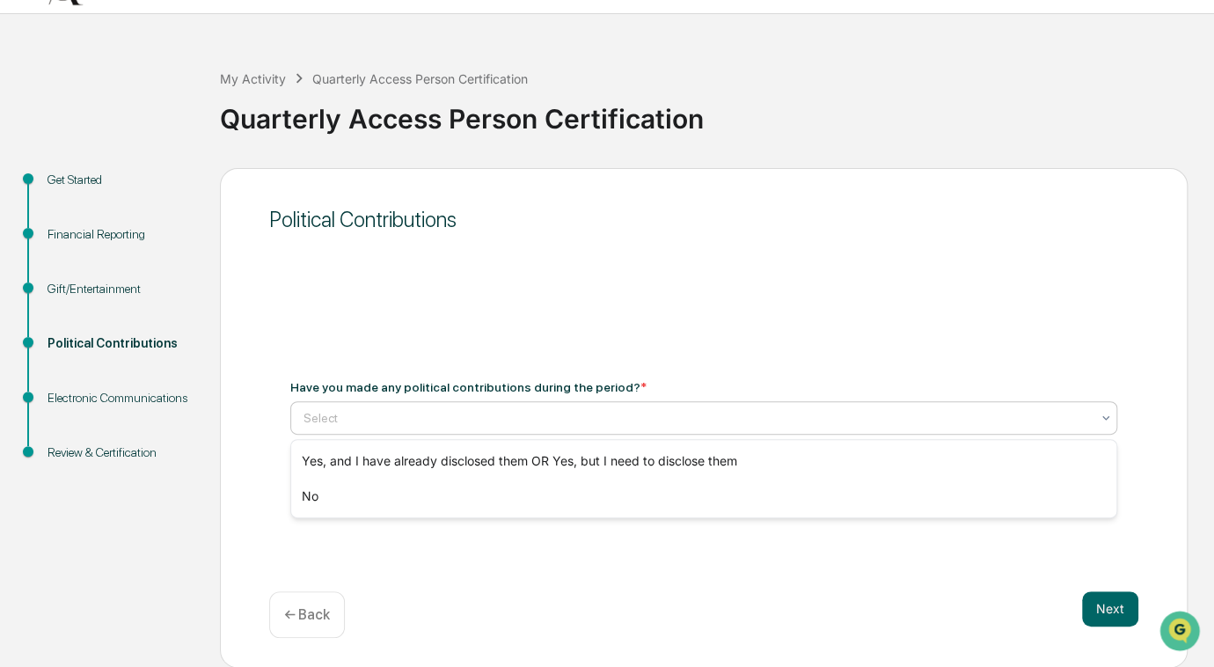
click at [892, 420] on div at bounding box center [696, 418] width 786 height 18
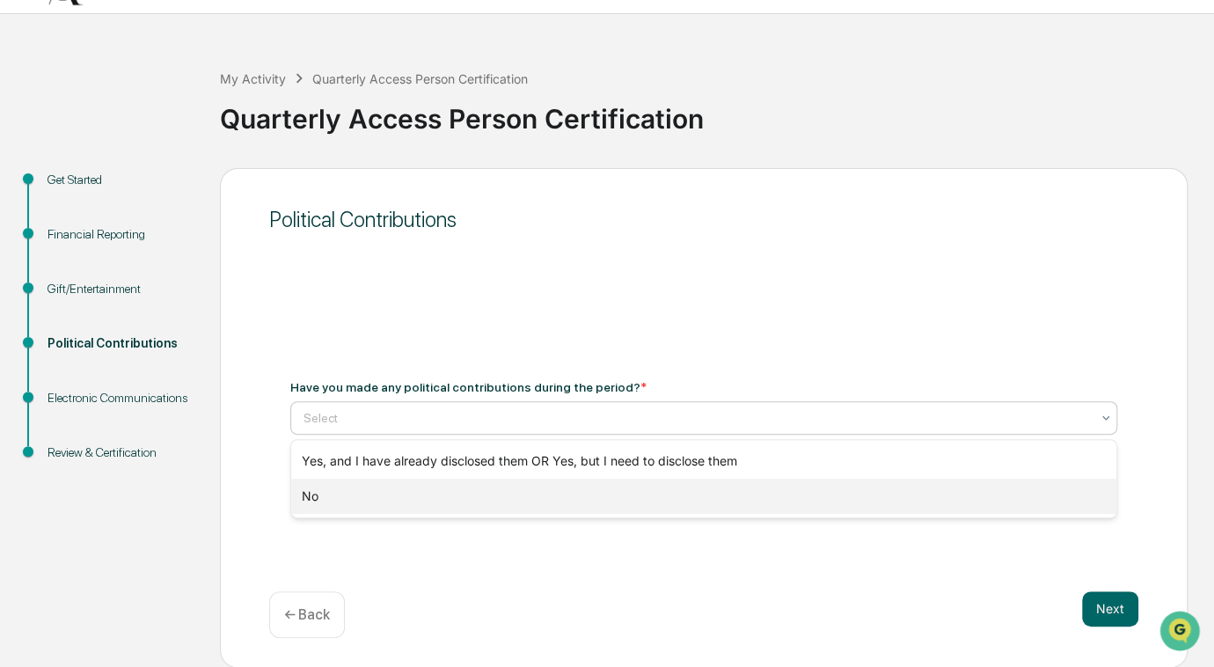
click at [856, 493] on div "No" at bounding box center [704, 495] width 826 height 35
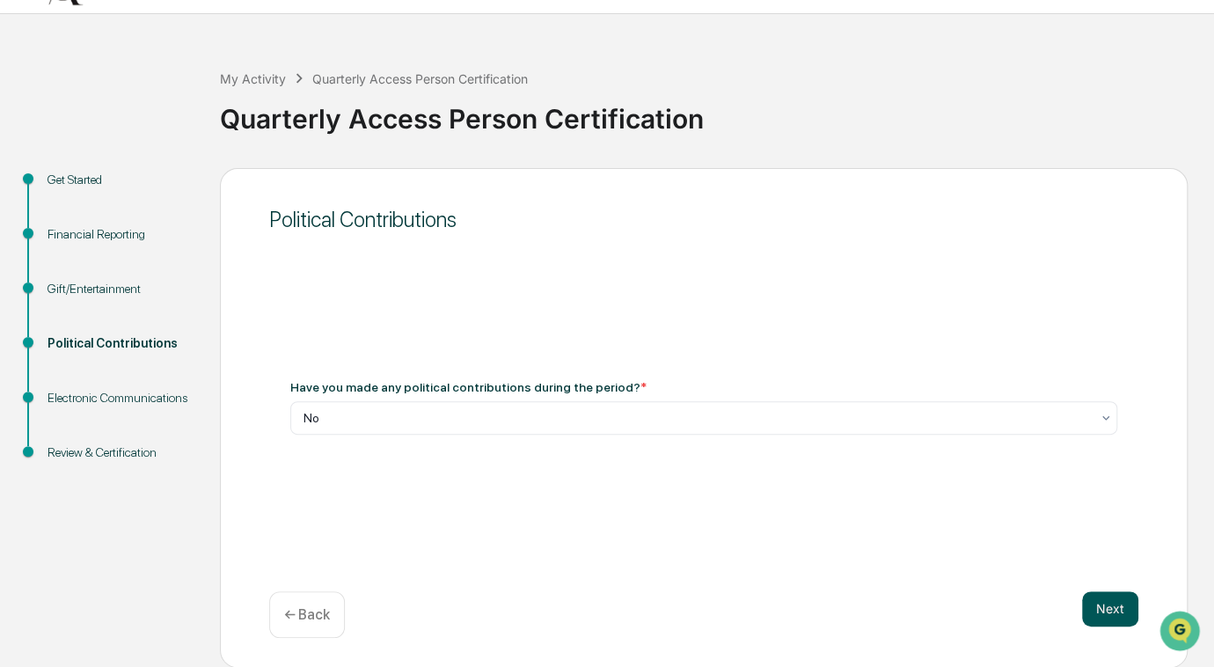
click at [1121, 611] on button "Next" at bounding box center [1110, 608] width 56 height 35
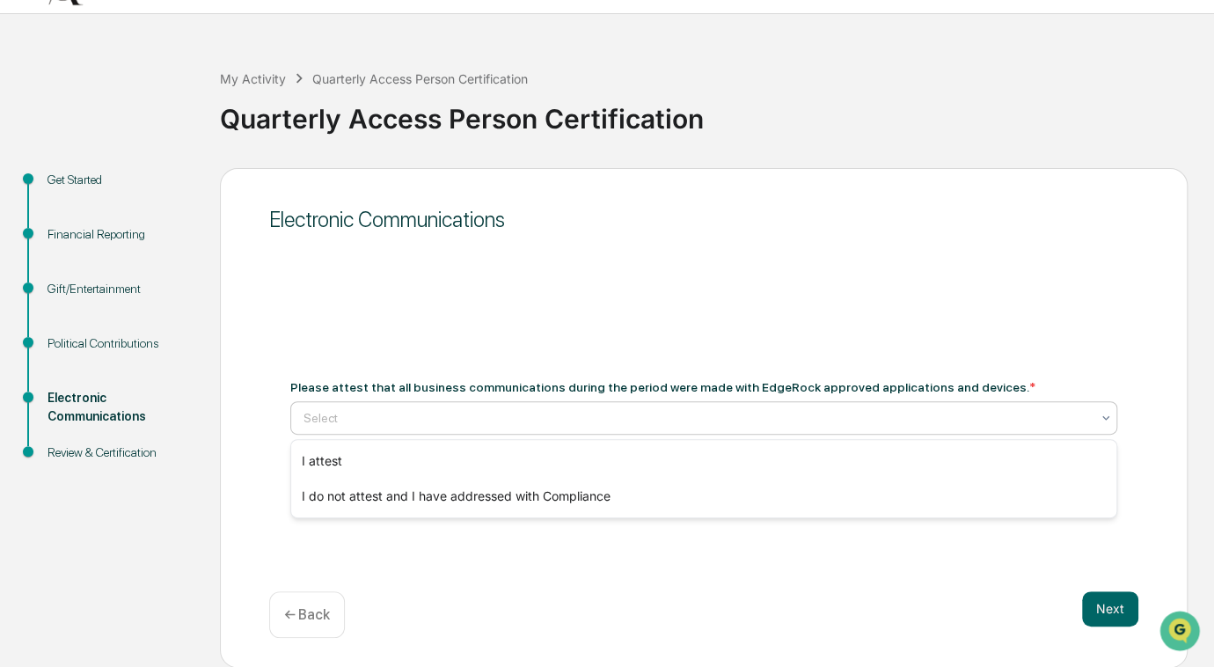
click at [829, 402] on div "Select" at bounding box center [703, 417] width 827 height 33
click at [726, 316] on div "Electronic Communications Please attest that all business communications during…" at bounding box center [703, 418] width 967 height 500
click at [1144, 127] on div "Quarterly Access Person Certification" at bounding box center [712, 112] width 985 height 46
click at [863, 447] on div "Please attest that all business communications during the period were made with…" at bounding box center [703, 407] width 869 height 97
click at [852, 420] on div at bounding box center [696, 418] width 786 height 18
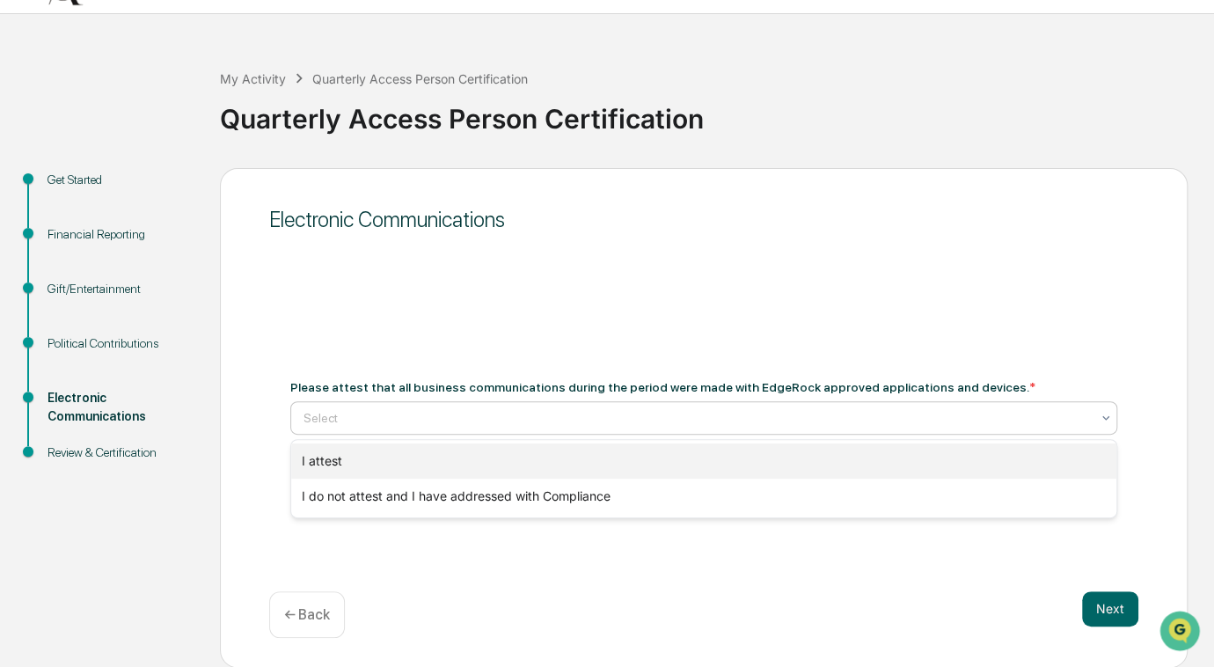
click at [715, 468] on div "I attest" at bounding box center [704, 460] width 826 height 35
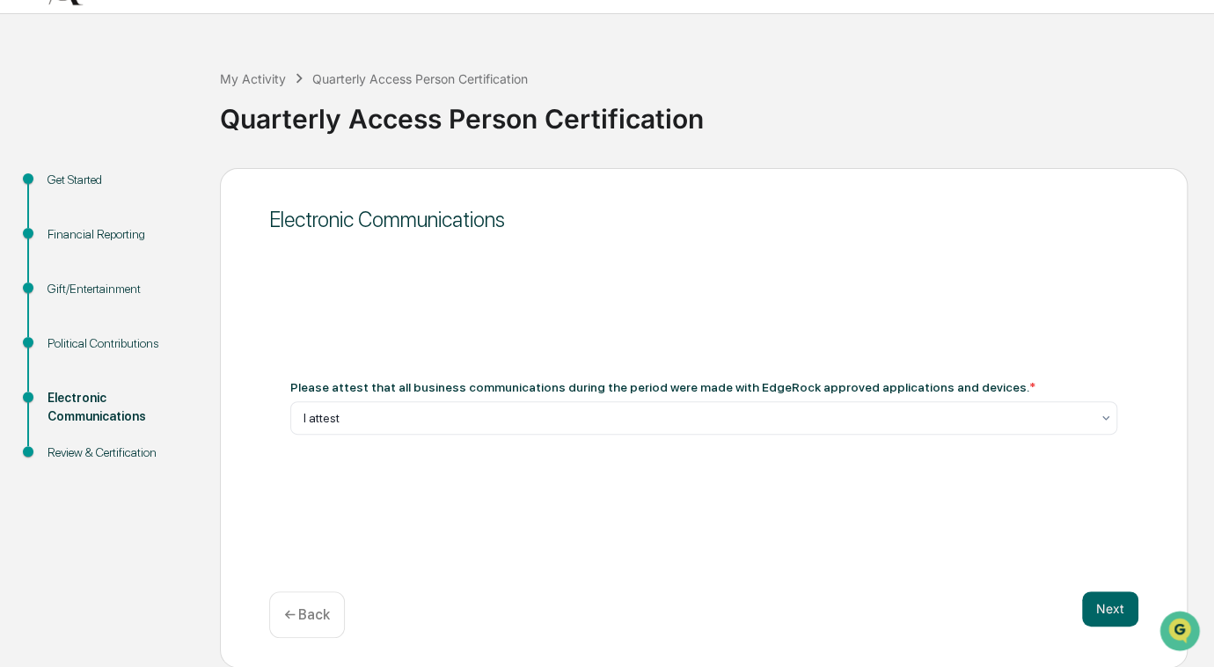
click at [1077, 598] on div "Next ← Back" at bounding box center [703, 614] width 869 height 47
click at [1088, 606] on button "Next" at bounding box center [1110, 608] width 56 height 35
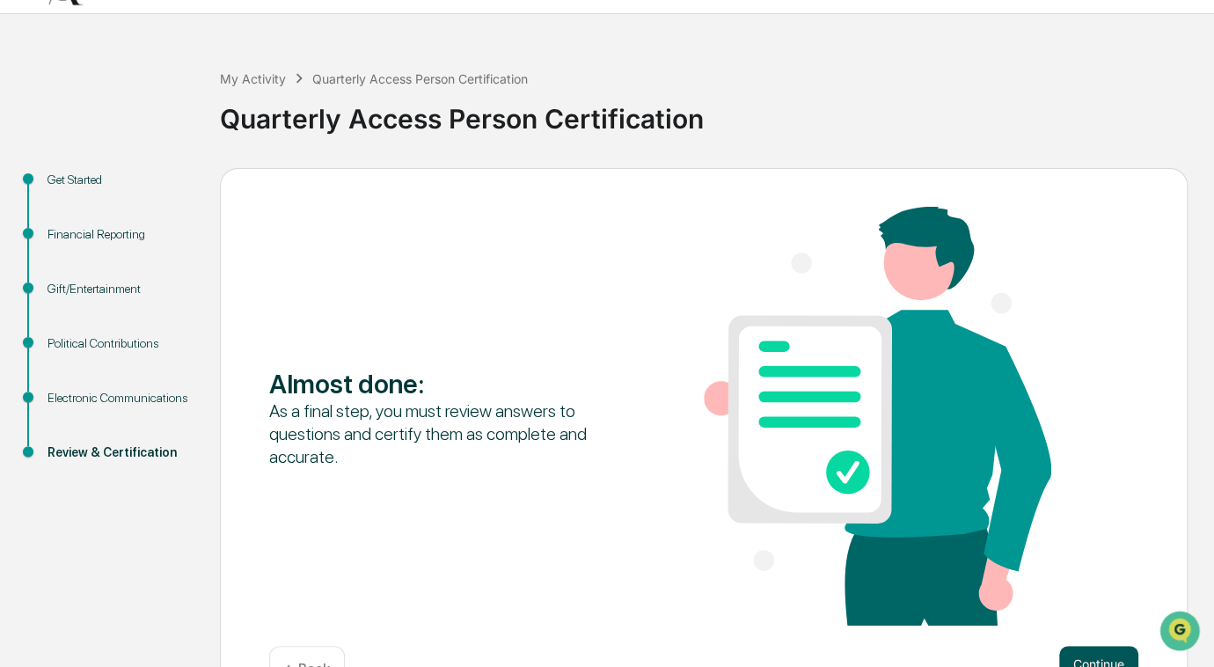
click at [1077, 653] on button "Continue" at bounding box center [1098, 663] width 79 height 35
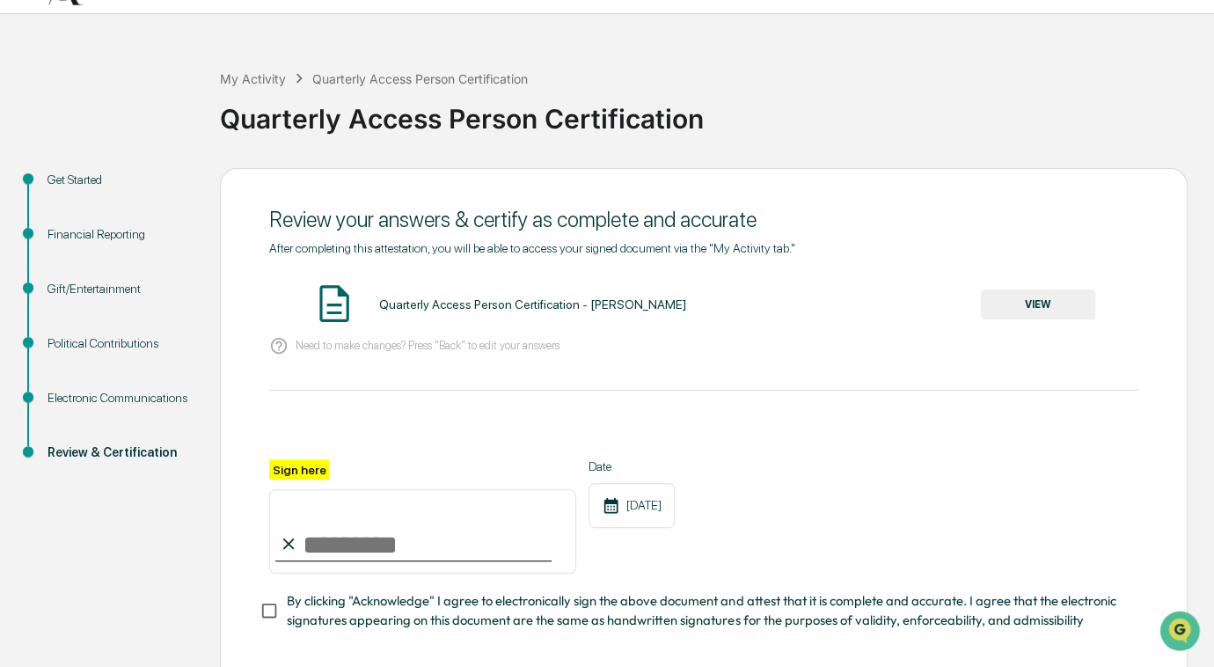
click at [1034, 325] on div "Quarterly Access Person Certification - [PERSON_NAME] VIEW" at bounding box center [703, 304] width 869 height 47
click at [1028, 318] on button "VIEW" at bounding box center [1038, 304] width 114 height 30
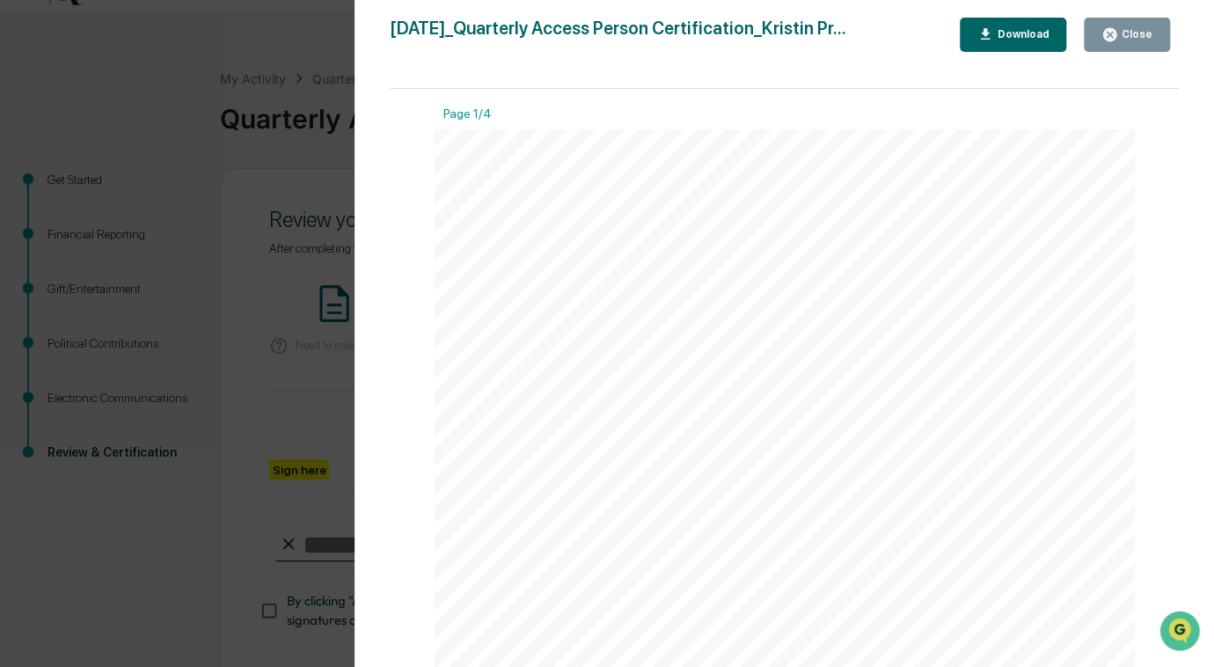
click at [1128, 26] on div "Close" at bounding box center [1126, 34] width 51 height 17
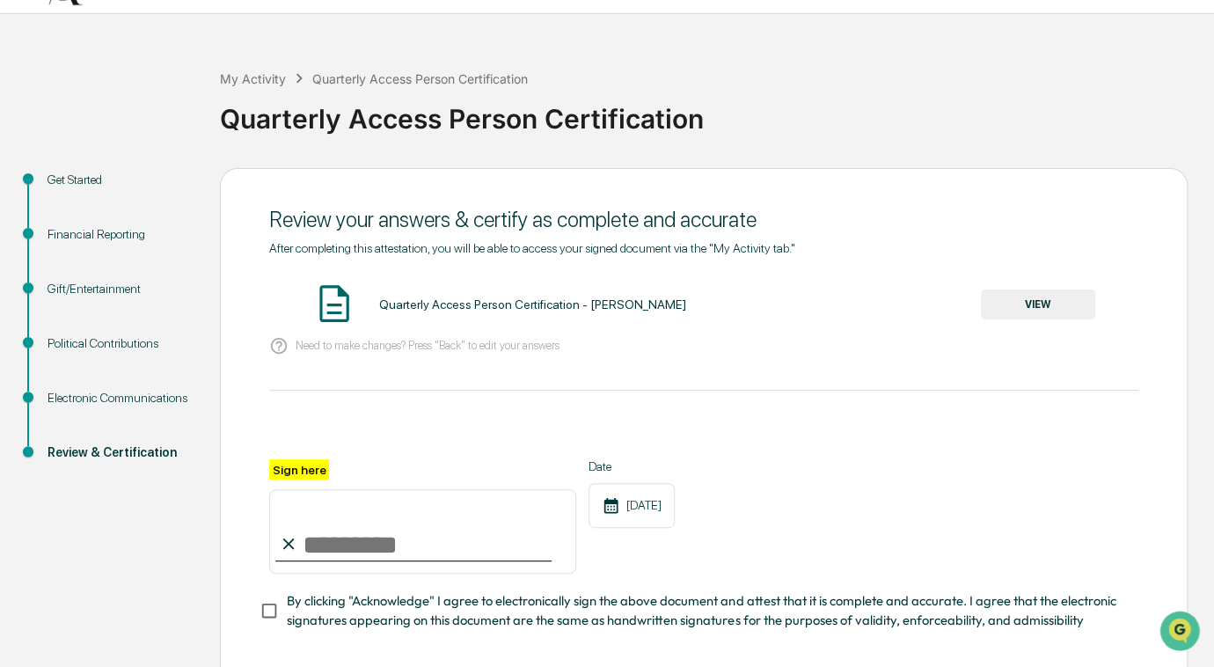
click at [353, 520] on input "Sign here" at bounding box center [422, 531] width 307 height 84
type input "**********"
click at [149, 617] on div "**********" at bounding box center [607, 459] width 1196 height 583
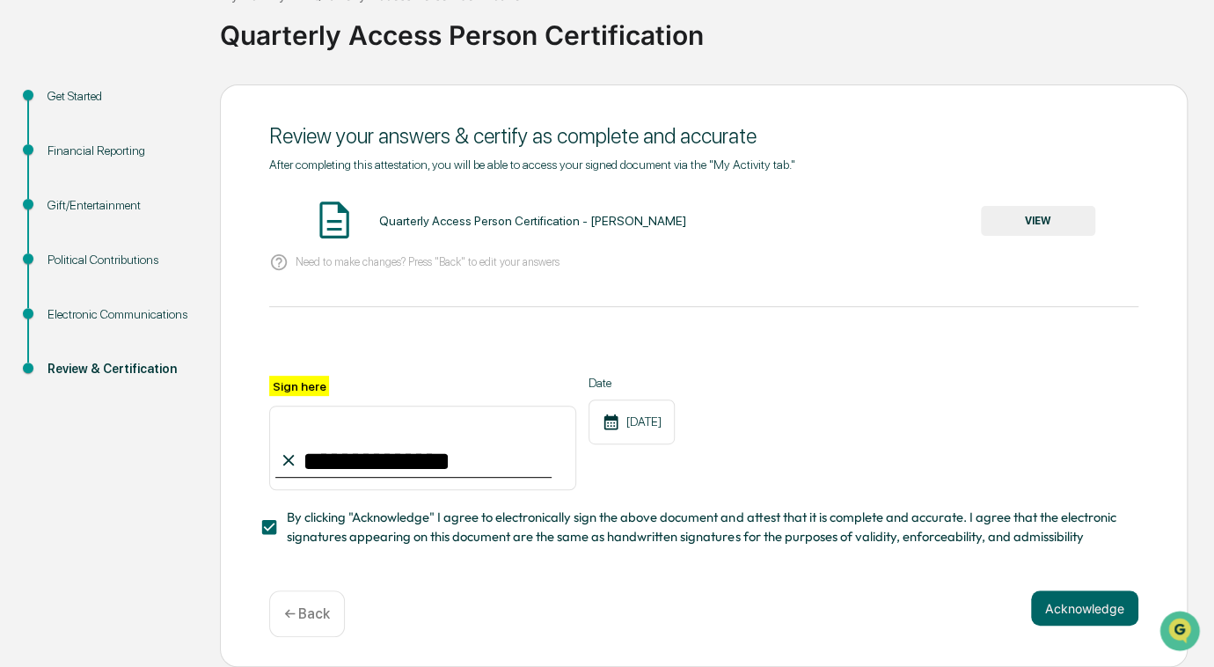
scroll to position [201, 0]
click at [1069, 590] on button "Acknowledge" at bounding box center [1084, 607] width 107 height 35
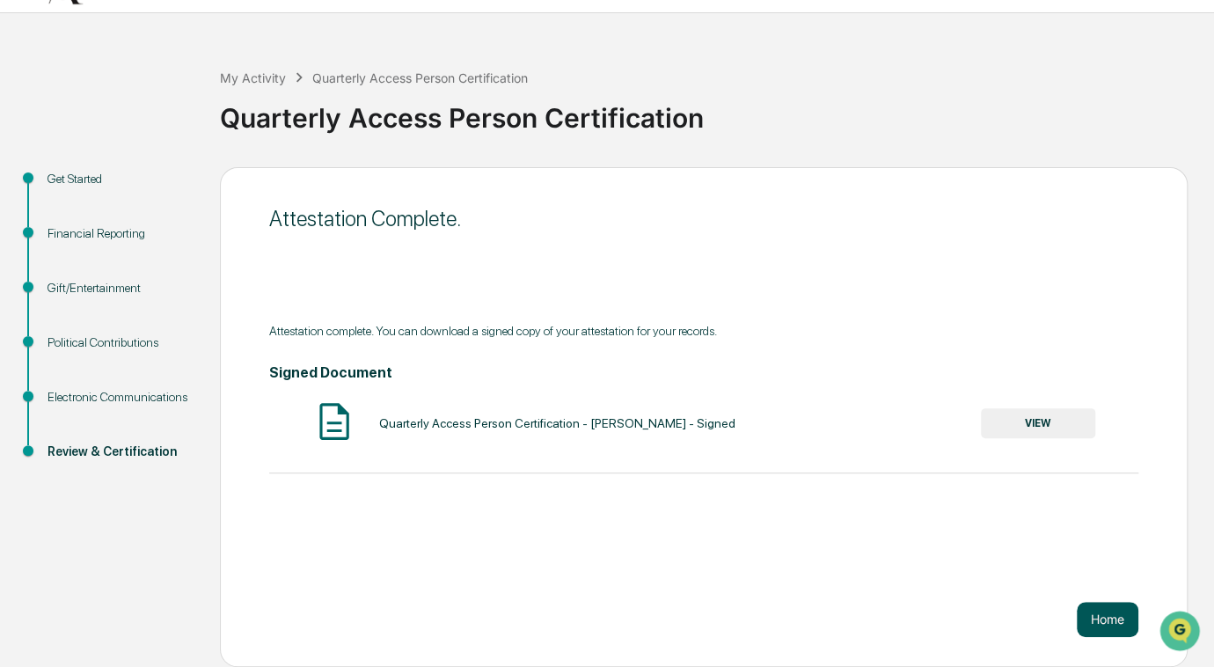
click at [1102, 602] on button "Home" at bounding box center [1108, 619] width 62 height 35
